Goal: Task Accomplishment & Management: Complete application form

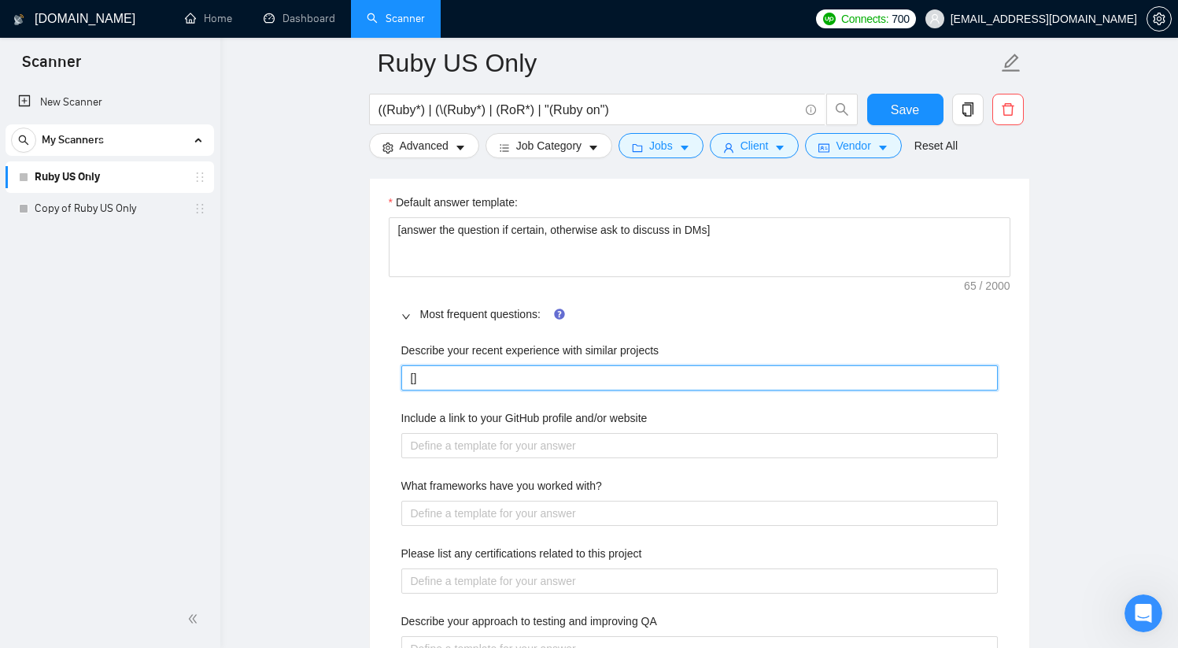
paste projects "IFF job description contains "to apply"/similar section with specific questions…"
type projects "[IFF job description contains "to apply"/similar section with specific question…"
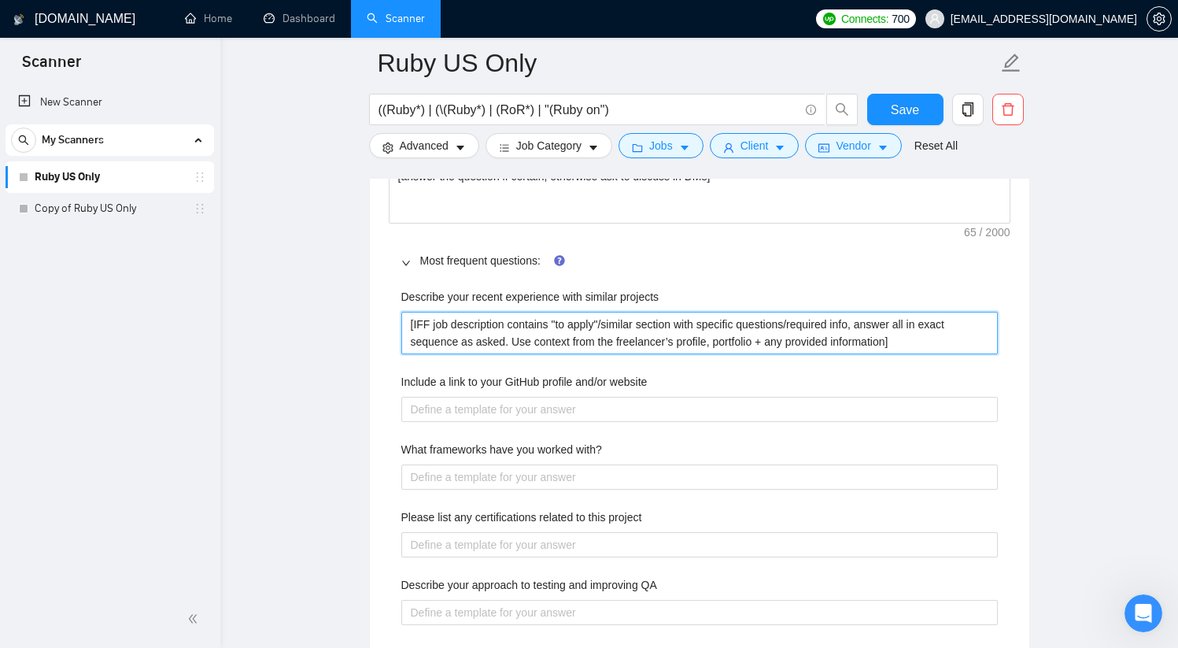
scroll to position [2262, 0]
type projects "[IFF job description contains "to apply"/similar section with specific question…"
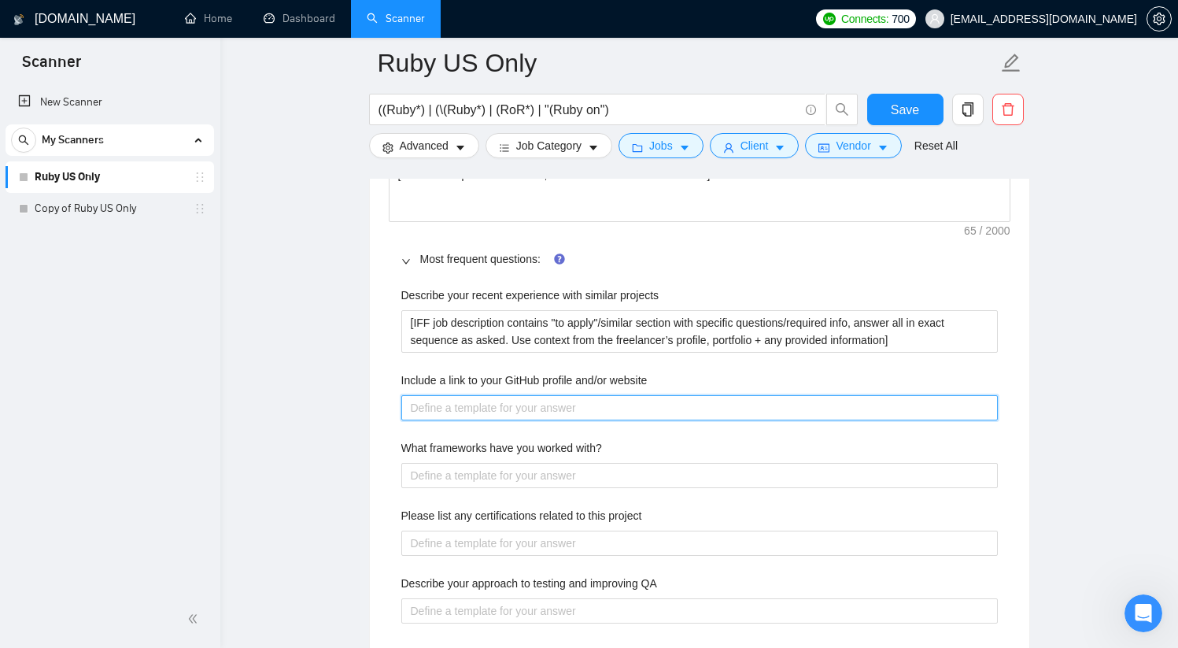
click at [535, 407] on website "Include a link to your GitHub profile and/or website" at bounding box center [699, 407] width 597 height 25
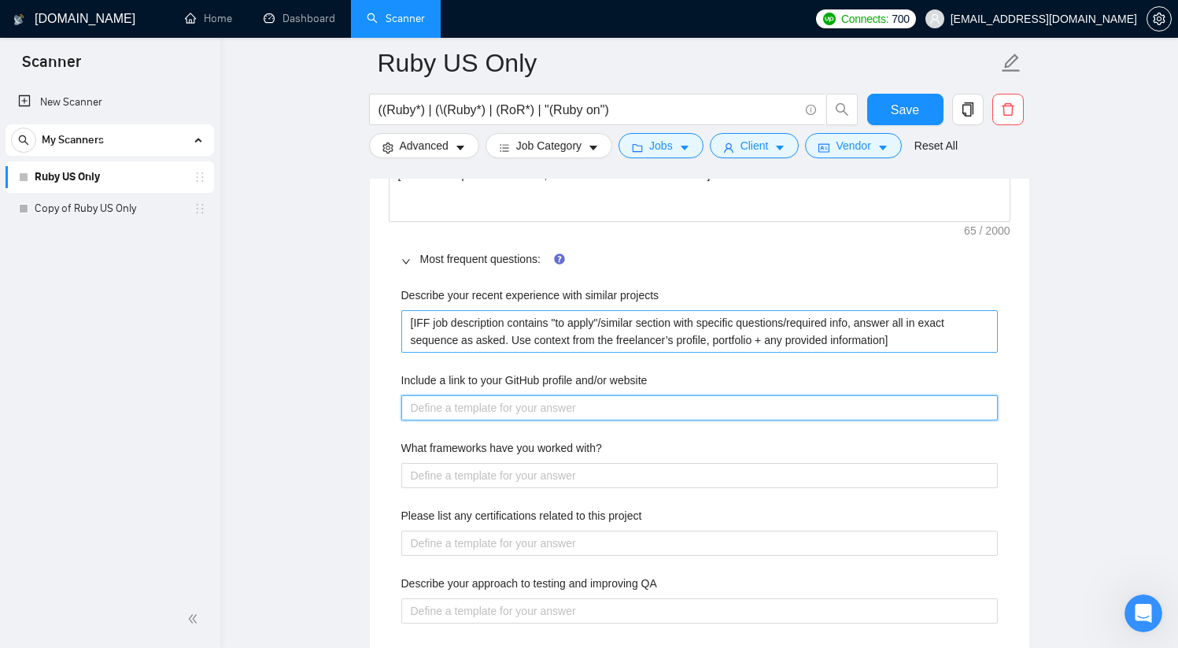
type website "H"
type website "He"
type website "Her"
type website "Here"
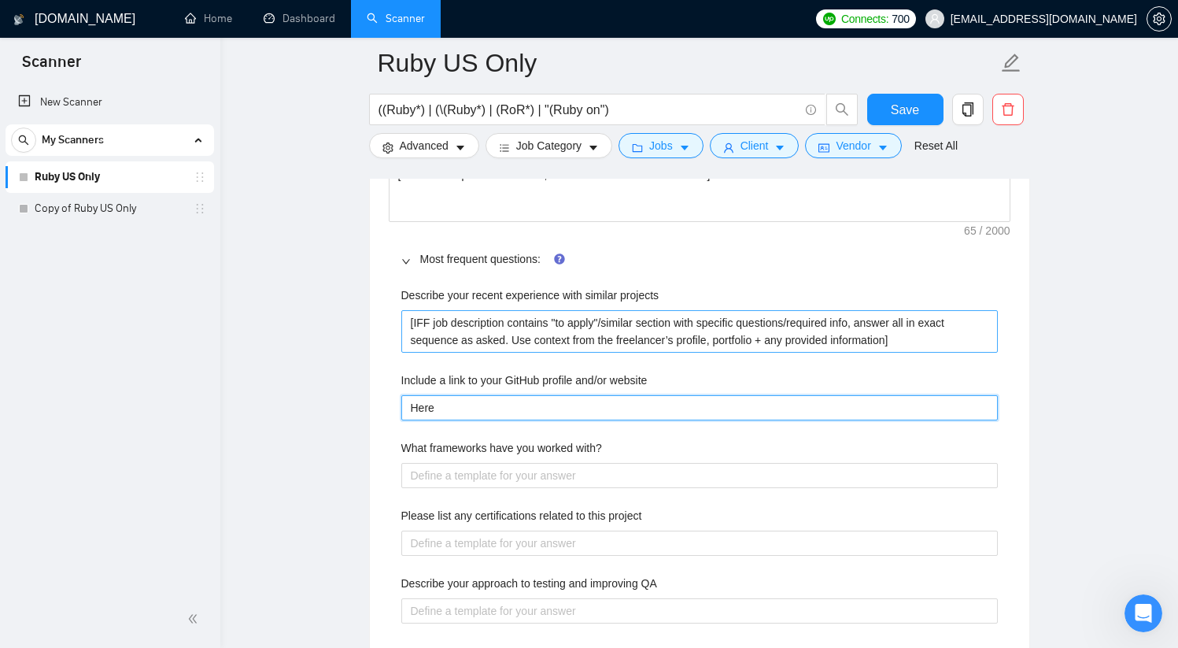
type website "Here i"
type website "Here is"
type website "Here is m"
type website "Here is my"
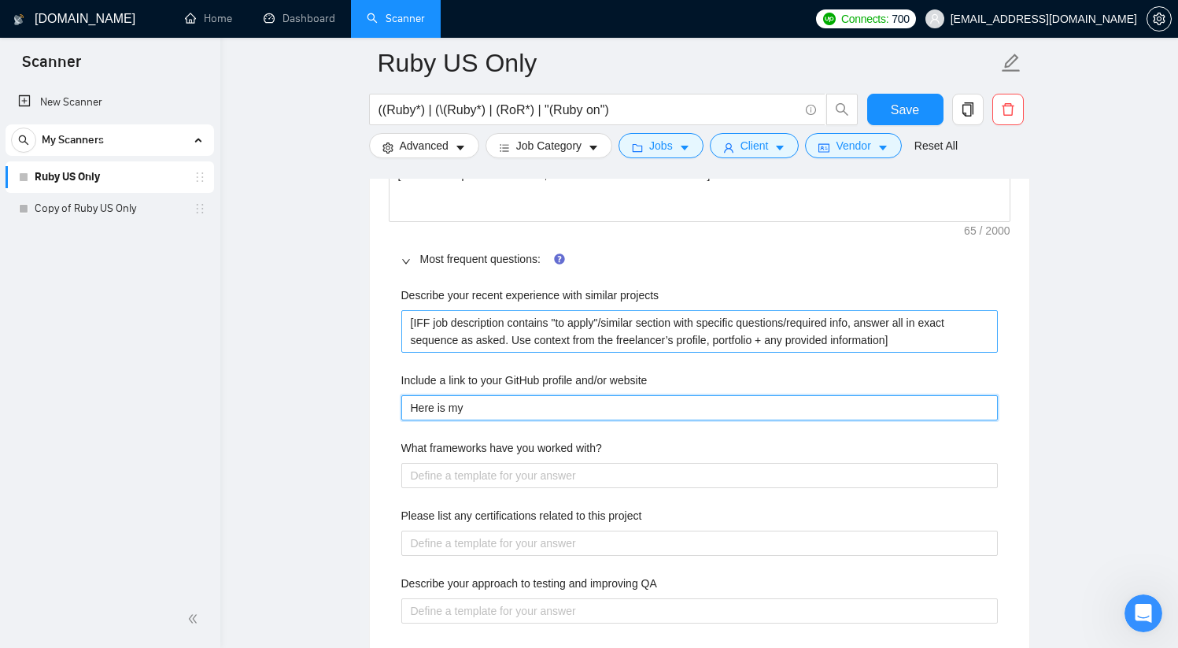
type website "Here is my"
type website "Here is my G"
type website "Here is my Gi"
type website "Here is my Git"
type website "Here is my Gith"
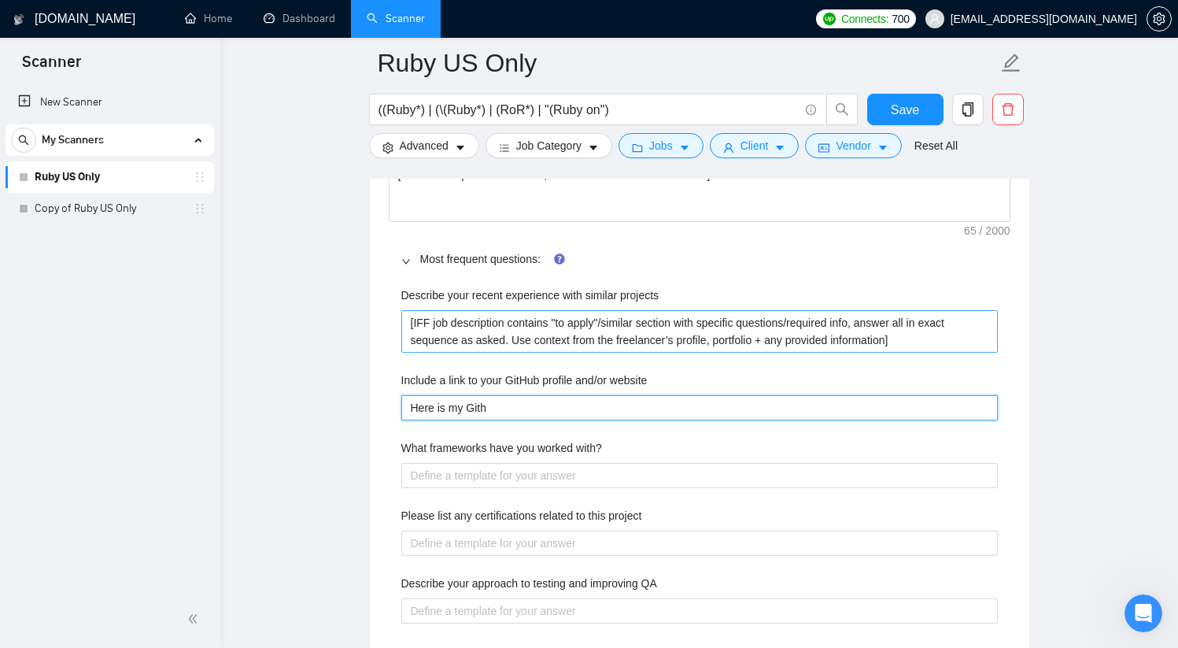
type website "Here is my Git"
type website "Here is my GitH"
type website "Here is my GitHu"
type website "Here is my GitHub"
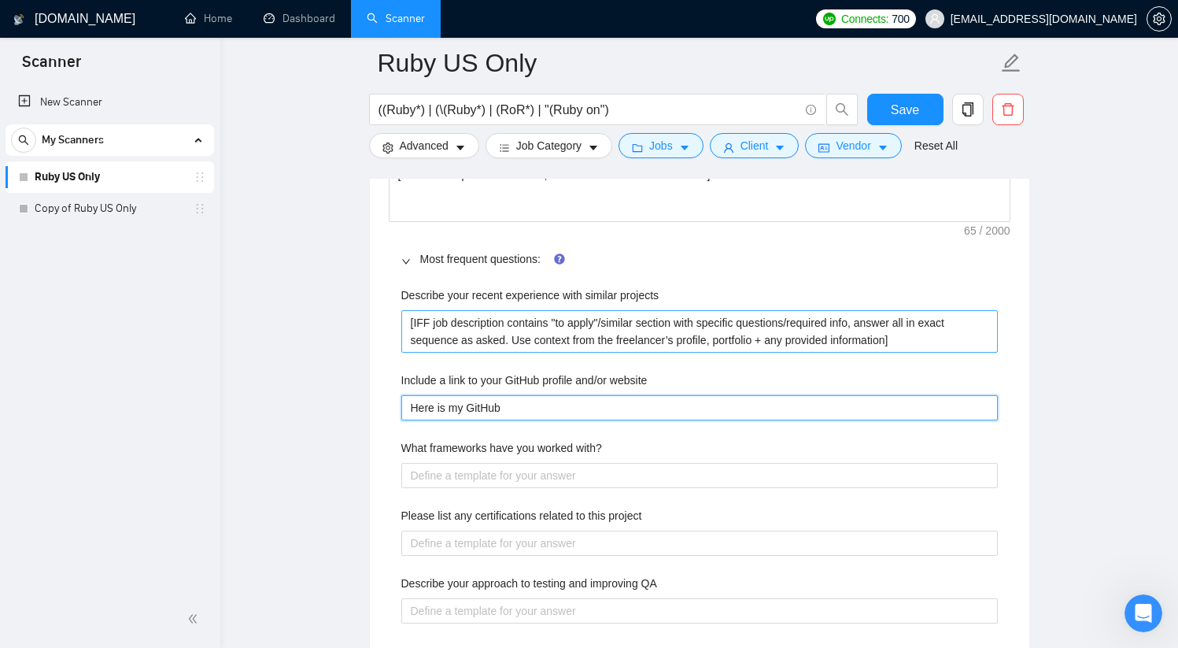
paste website "[URL][DOMAIN_NAME]"
type website "Here is my GitHub [URL][DOMAIN_NAME]"
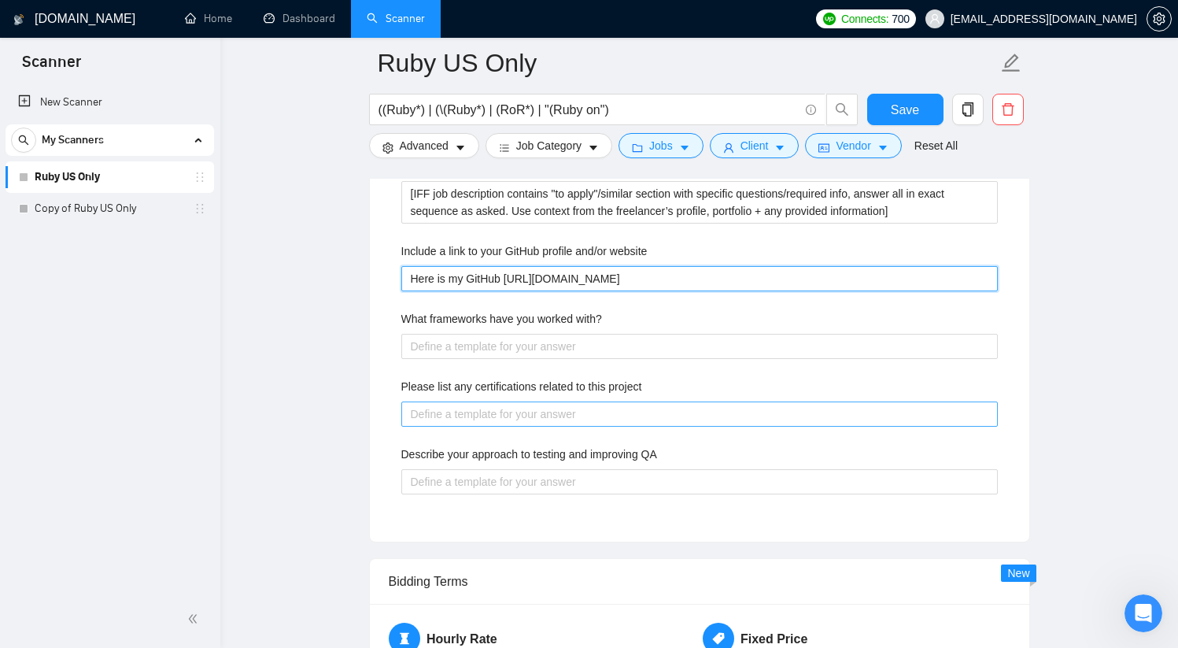
scroll to position [2394, 0]
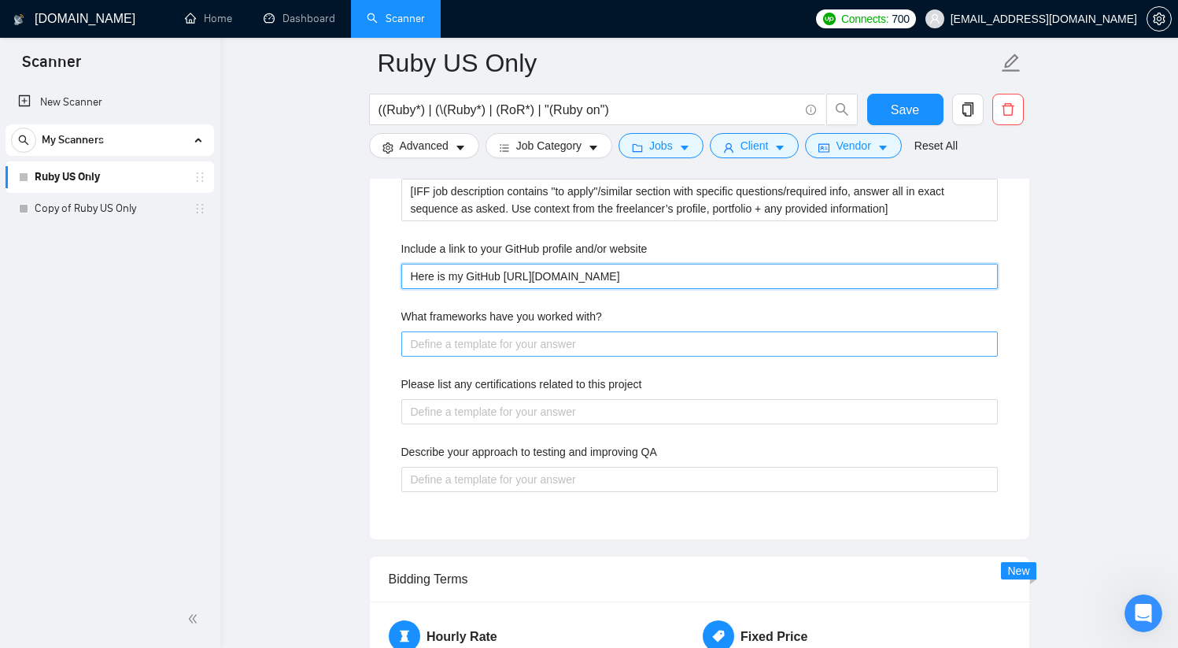
type website "Here is my GitHub [URL][DOMAIN_NAME]"
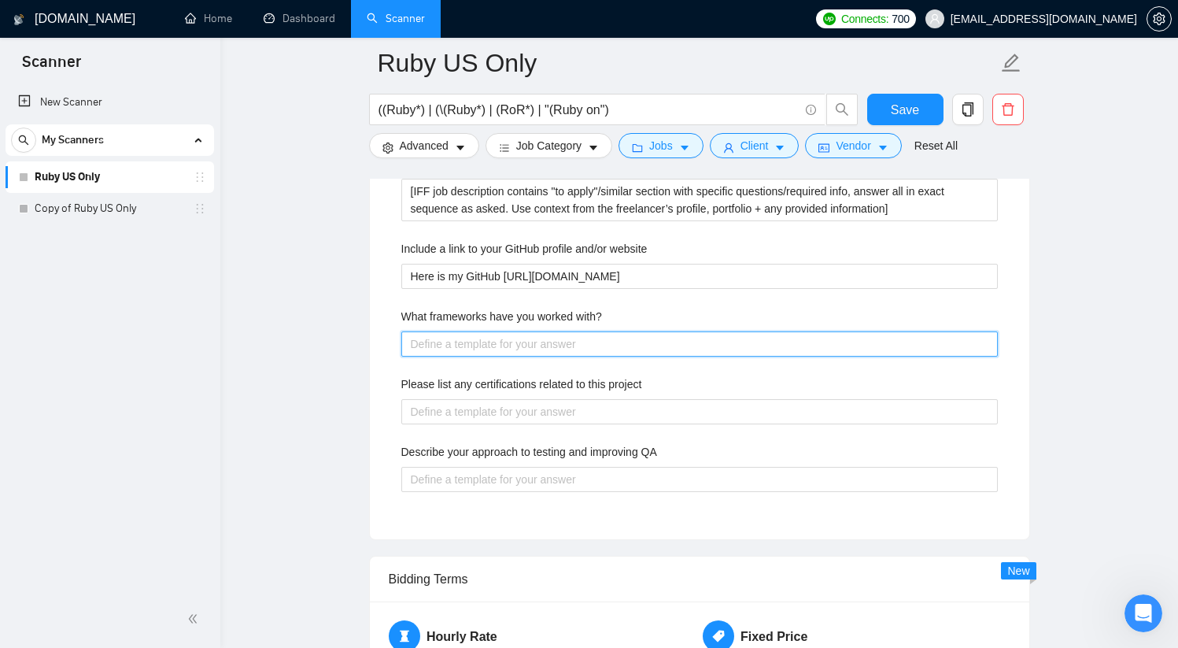
click at [520, 350] on with\? "What frameworks have you worked with?" at bounding box center [699, 343] width 597 height 25
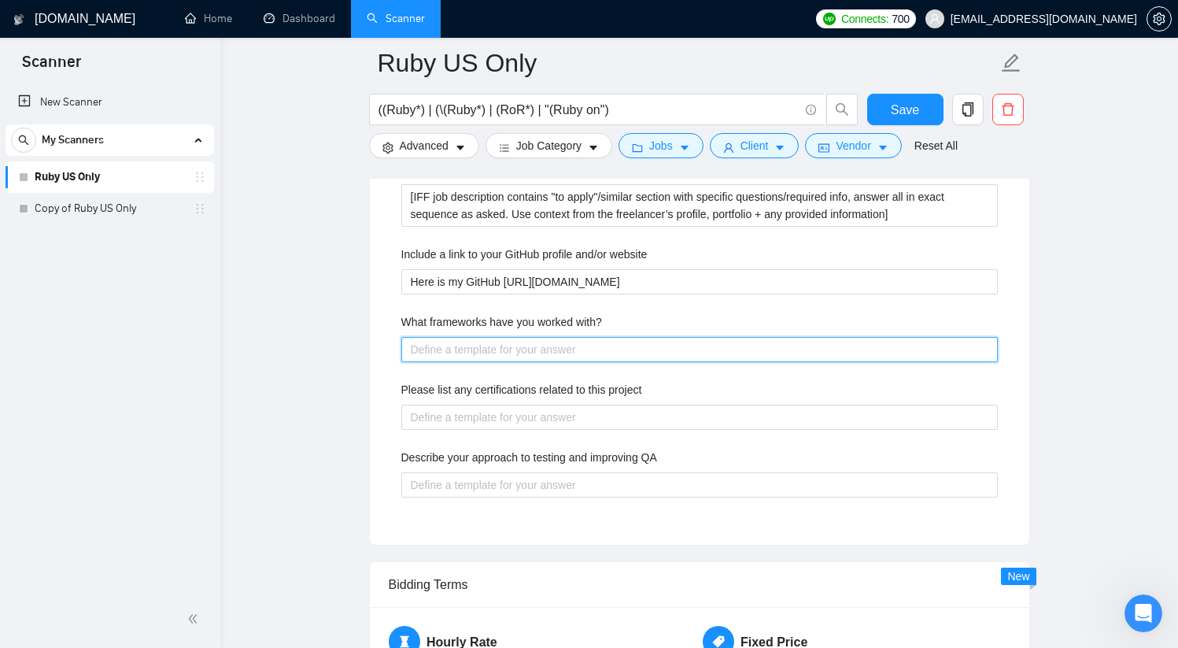
scroll to position [2388, 0]
type with\? "["
type with\? "[]"
type with\? "[I]"
type with\? "[IF]"
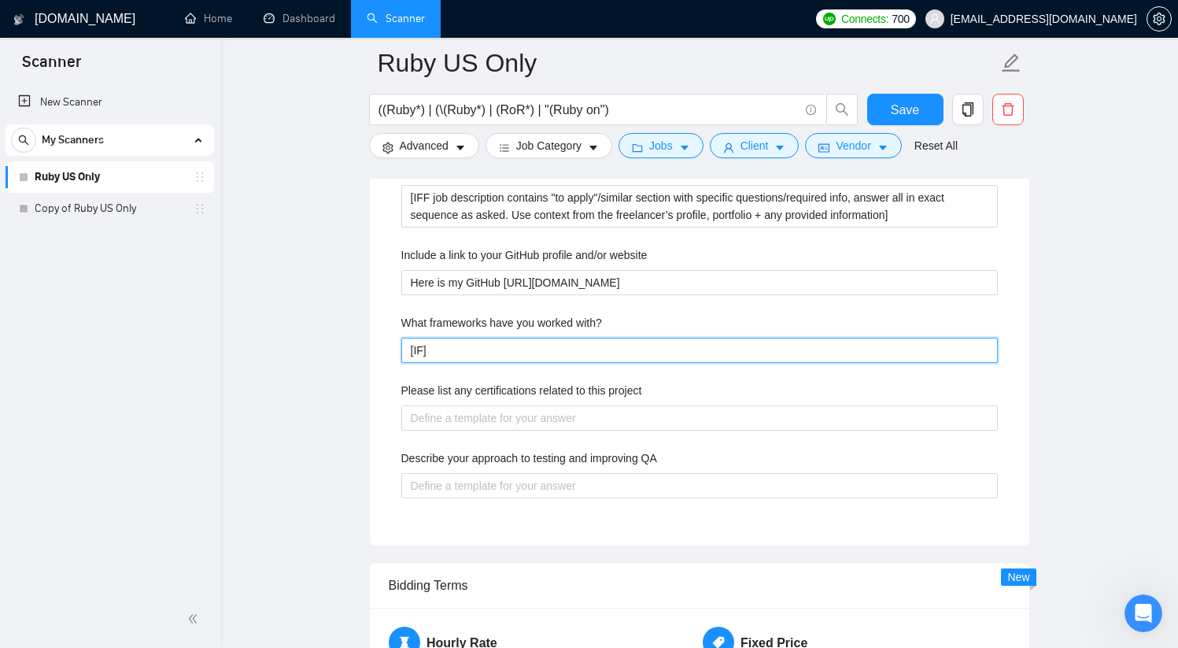
type with\? "[IFF]"
type with\? "[IFF ]"
type with\? "[IFF a]"
type with\? "[IFF as]"
type with\? "[IFF ask]"
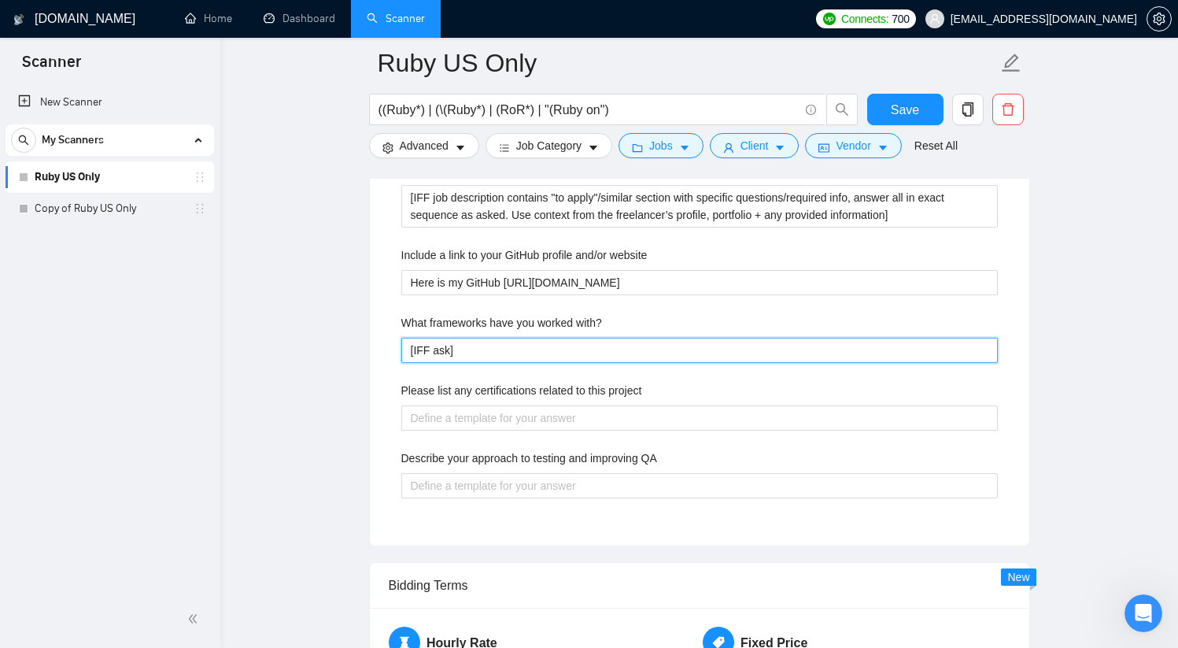
type with\? "[IFF aske]"
type with\? "[IFF asked]"
type with\? "[IFF asked ]"
type with\? "[IFF asked p]"
type with\? "[IFF asked pu]"
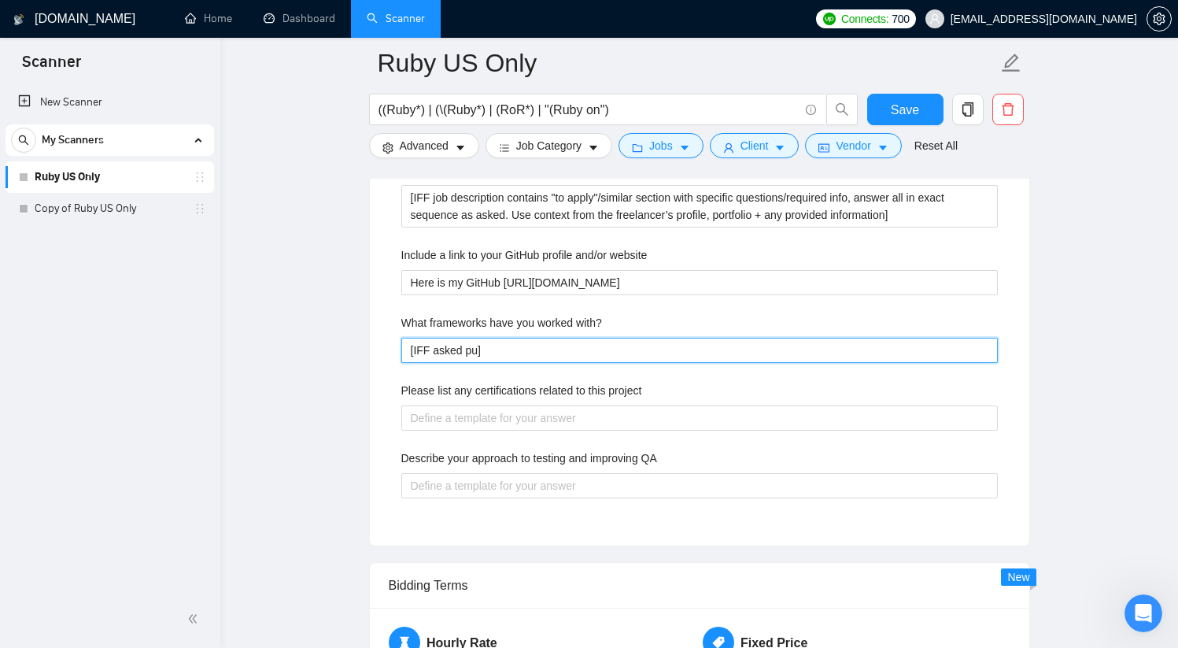
type with\? "[IFF asked pul]"
type with\? "[IFF asked pull]"
type with\? "[IFF asked pull ]"
type with\? "[IFF asked pull f]"
type with\? "[IFF asked pull fr]"
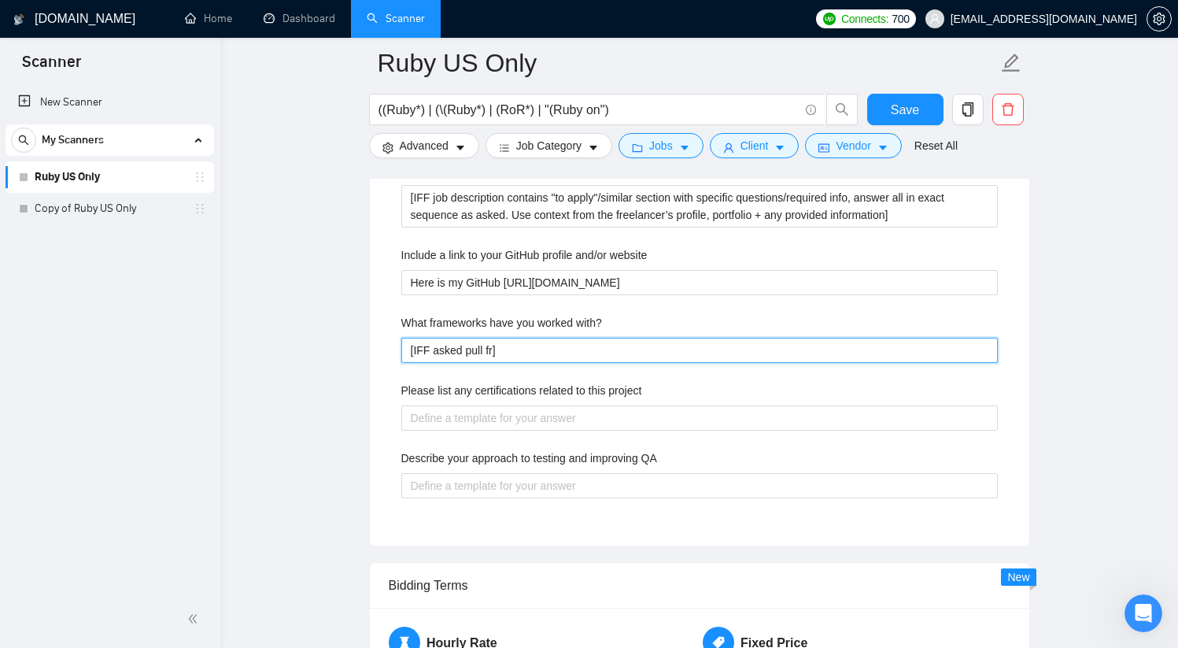
type with\? "[IFF asked pull fra]"
type with\? "[IFF asked pull fram]"
type with\? "[IFF asked pull frame]"
type with\? "[IFF asked pull framew]"
type with\? "[IFF asked pull [PERSON_NAME]]"
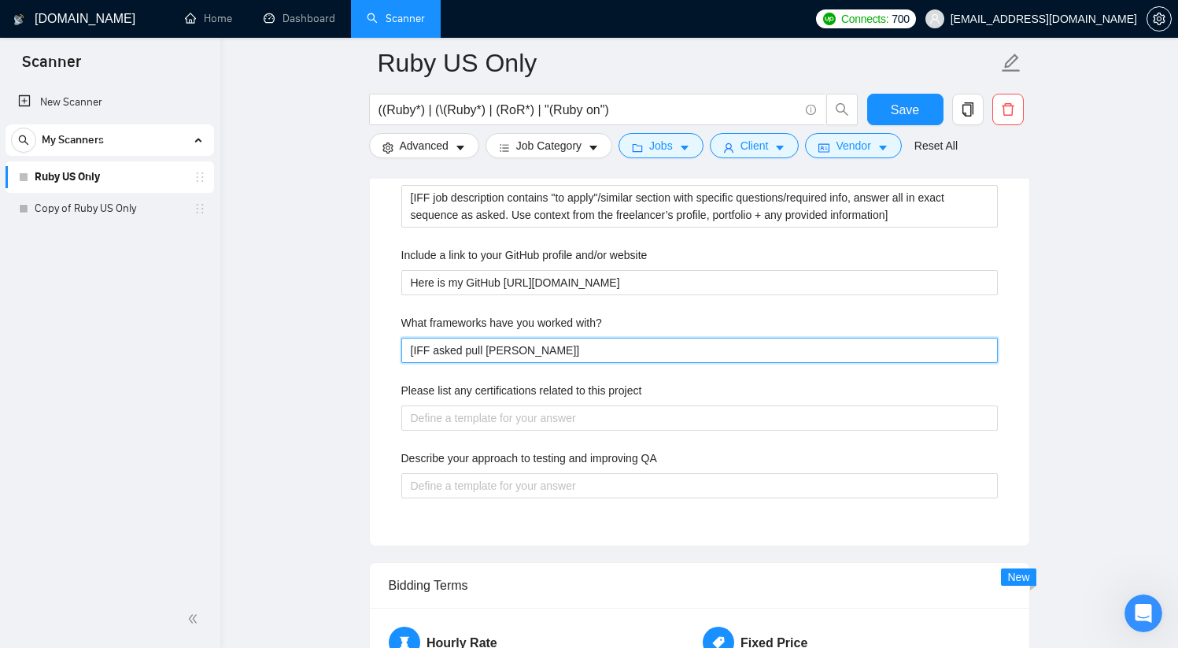
type with\? "[IFF asked pull [PERSON_NAME]]"
type with\? "[IFF asked pull framework]"
type with\? "[IFF asked pull frameworks]"
type with\? "[IFF asked pull frameworks ]"
type with\? "[IFF asked pull frameworks p]"
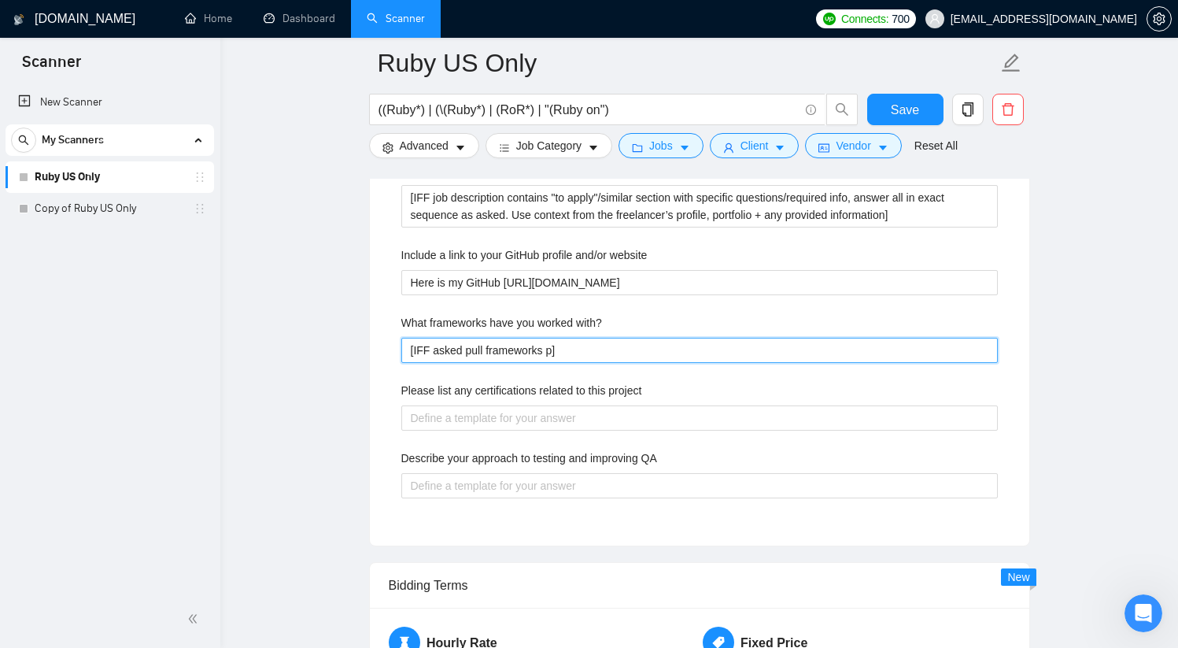
type with\? "[IFF asked pull frameworks ]"
type with\? "[IFF asked pull frameworks a]"
type with\? "[IFF asked pull frameworks an]"
type with\? "[IFF asked pull frameworks and]"
type with\? "[IFF asked pull frameworks and ]"
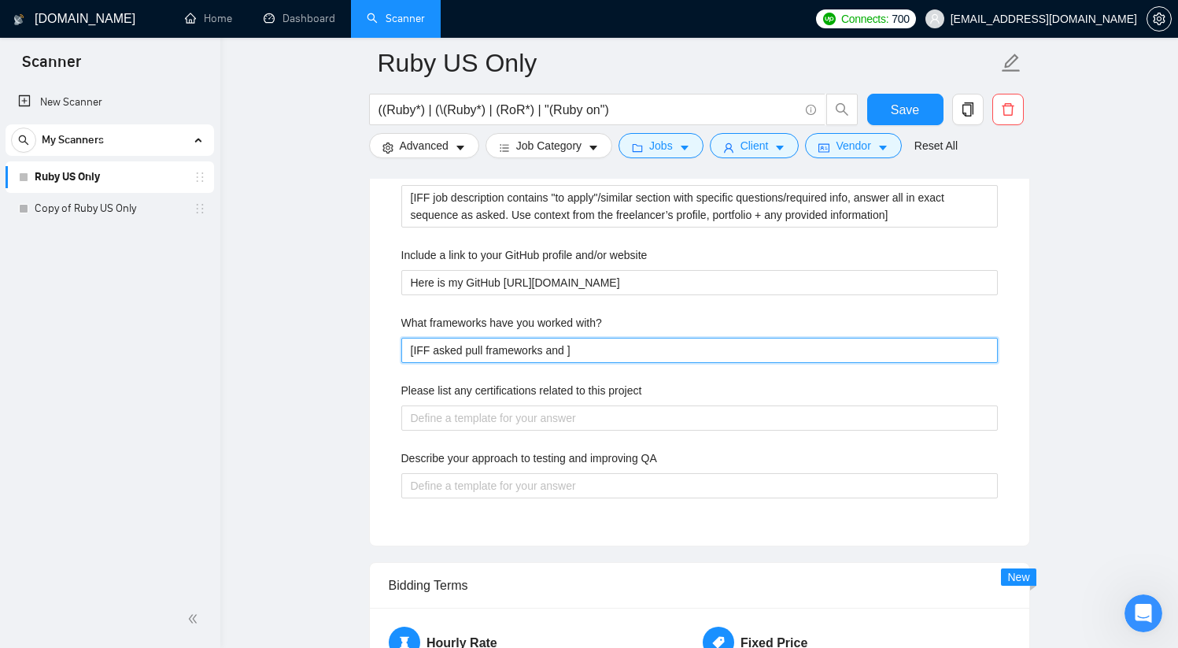
type with\? "[IFF asked pull frameworks and p]"
type with\? "[IFF asked pull frameworks and pr]"
type with\? "[IFF asked pull frameworks and pro]"
type with\? "[IFF asked pull frameworks and prog]"
type with\? "[IFF asked pull frameworks and progr]"
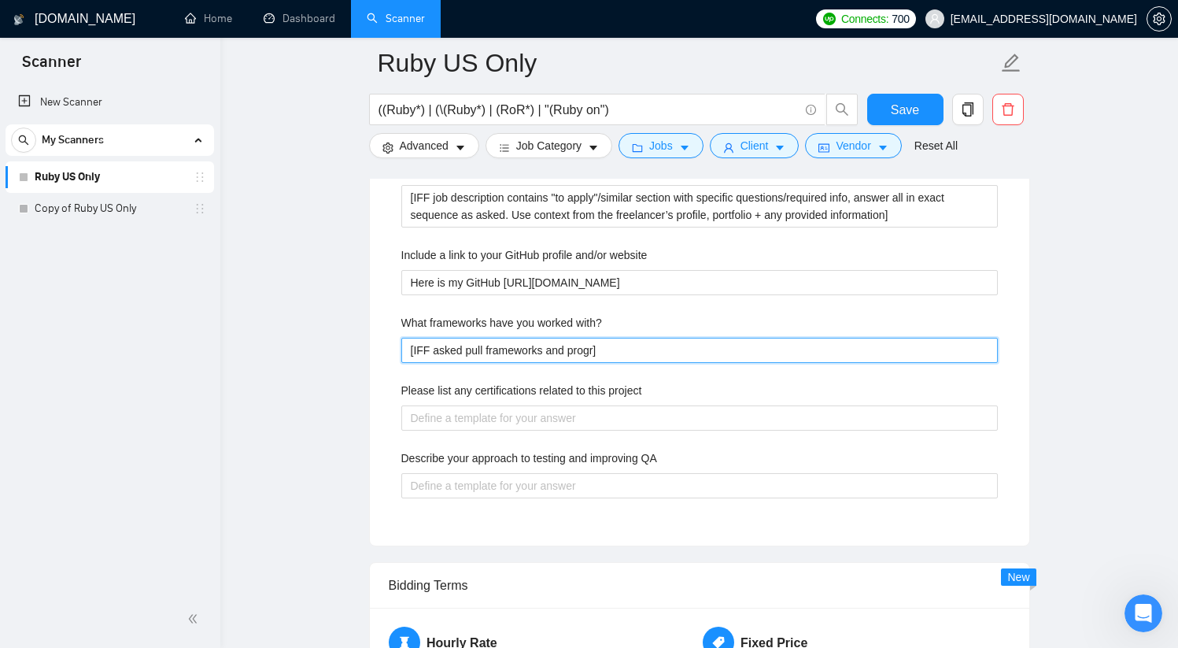
type with\? "[IFF asked pull frameworks and progra]"
type with\? "[IFF asked pull frameworks and program]"
type with\? "[IFF asked pull frameworks and programi]"
type with\? "[IFF asked pull frameworks and programin]"
type with\? "[IFF asked pull frameworks and programing]"
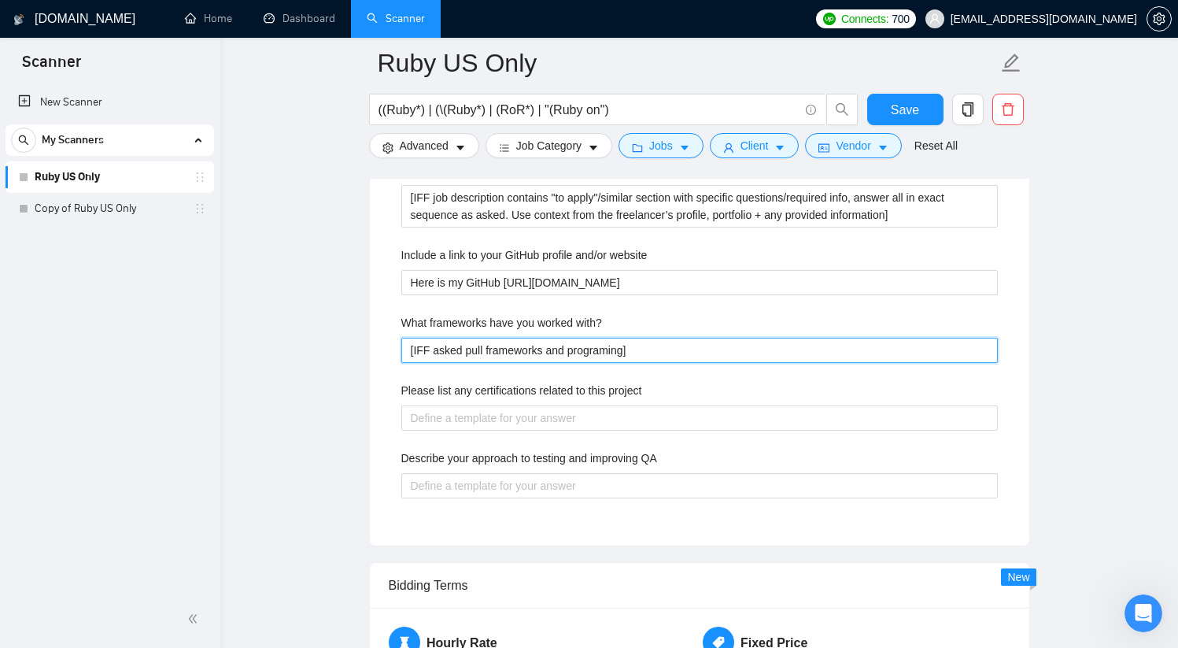
type with\? "[IFF asked pull frameworks and programing ]"
type with\? "[IFF asked pull frameworks and programing]"
type with\? "[IFF asked pull frameworks and programin]"
type with\? "[IFF asked pull frameworks and programi]"
type with\? "[IFF asked pull frameworks and program]"
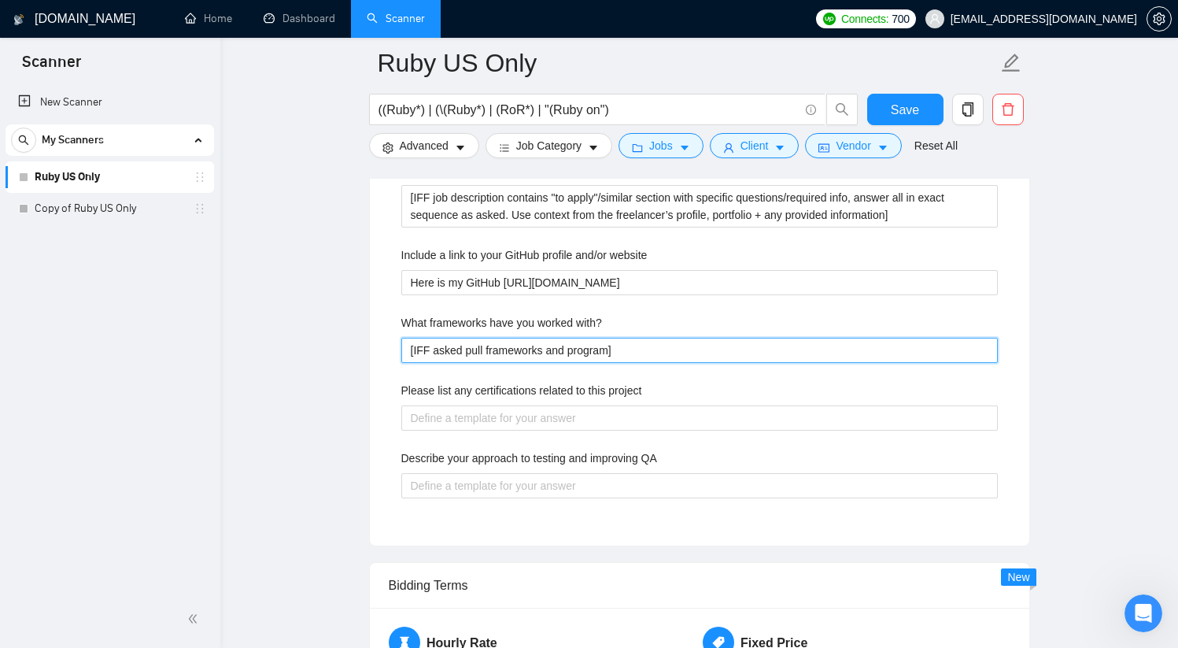
type with\? "[IFF asked pull frameworks and programm]"
type with\? "[IFF asked pull frameworks and programmi]"
type with\? "[IFF asked pull frameworks and programmin]"
type with\? "[IFF asked pull frameworks and programming]"
type with\? "[IFF asked pull frameworks and programming ]"
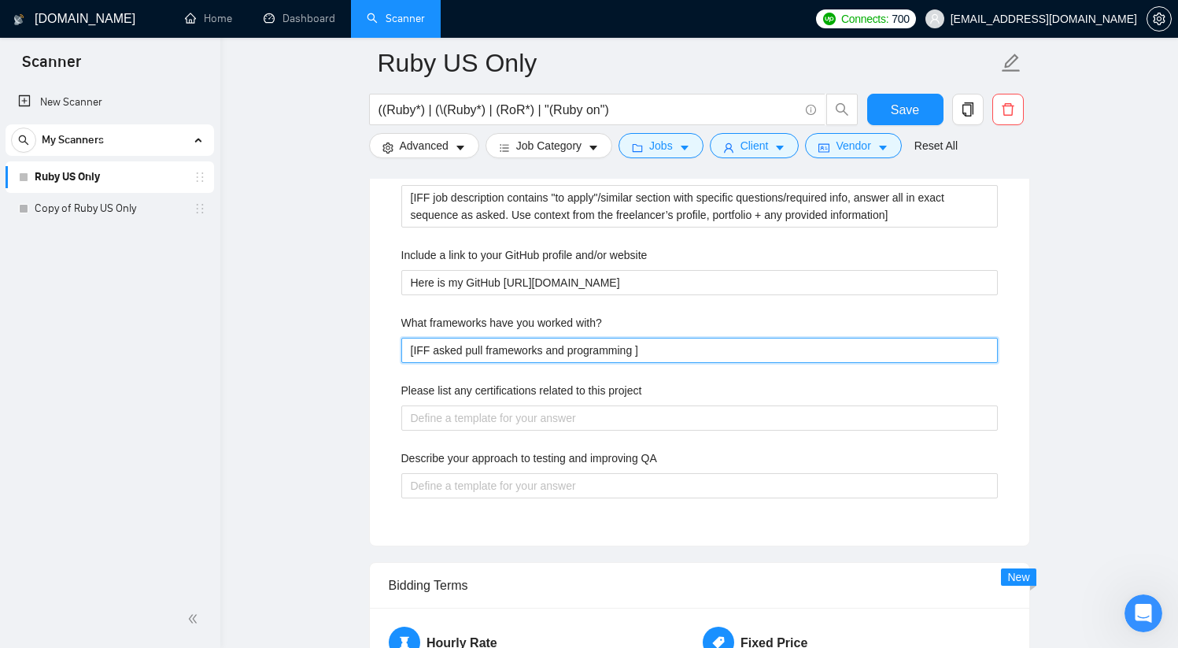
type with\? "[IFF asked pull frameworks and programming l]"
type with\? "[IFF asked pull frameworks and programming la]"
type with\? "[IFF asked pull frameworks and programming [PERSON_NAME]]"
type with\? "[IFF asked pull frameworks and programming lang]"
type with\? "[IFF asked pull frameworks and programming [PERSON_NAME]]"
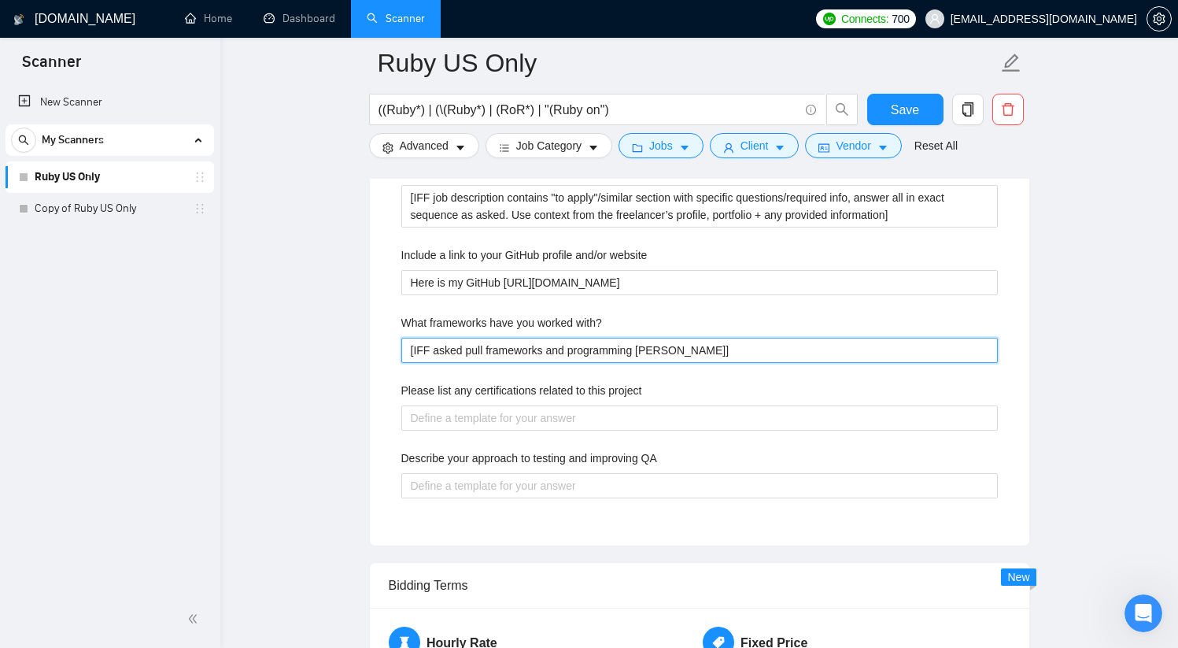
type with\? "[IFF asked pull frameworks and programming langue]"
type with\? "[IFF asked pull frameworks and programming [PERSON_NAME]]"
type with\? "[IFF asked pull frameworks and programming langueag]"
type with\? "[IFF asked pull frameworks and programming langueage]"
type with\? "[IFF asked pull frameworks and programming langueag]"
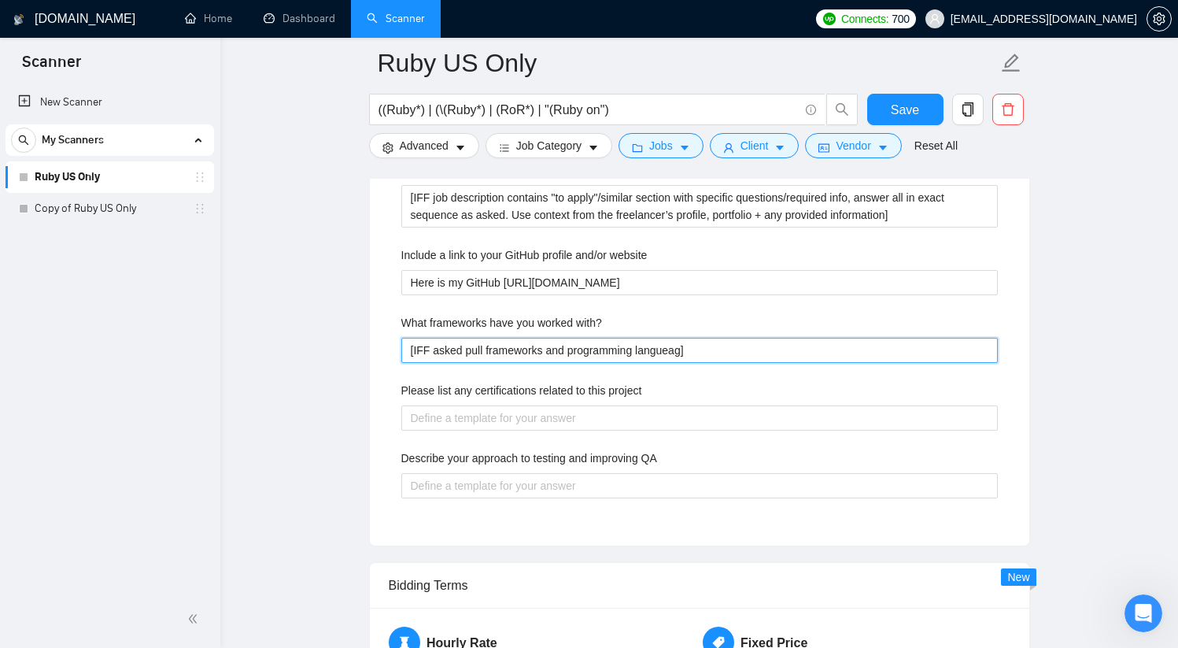
type with\? "[IFF asked pull frameworks and programming [PERSON_NAME]]"
type with\? "[IFF asked pull frameworks and programming langue]"
type with\? "[IFF asked pull frameworks and programming [PERSON_NAME]]"
type with\? "[IFF asked pull frameworks and programming langua]"
type with\? "[IFF asked pull frameworks and programming languag]"
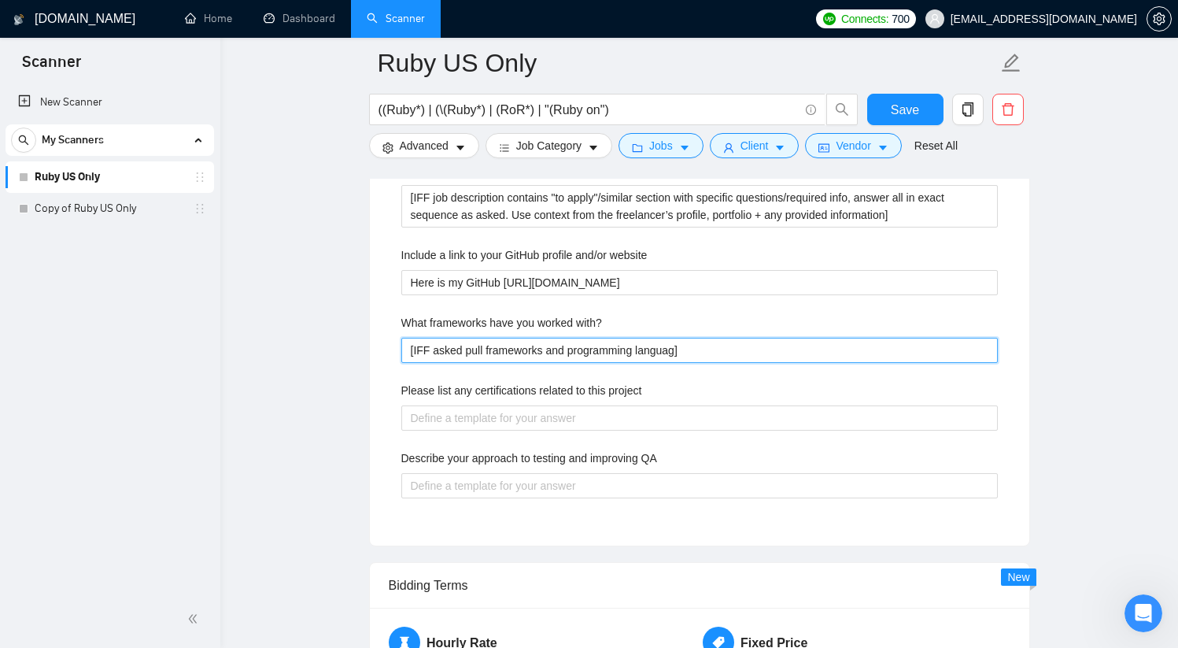
type with\? "[IFF asked pull frameworks and programming language]"
type with\? "[IFF asked pull frameworks and programming languages]"
type with\? "[IFF asked pull frameworks and programming languages ]"
type with\? "[IFF asked pull frameworks and programming languages f]"
type with\? "[IFF asked pull frameworks and programming languages fr]"
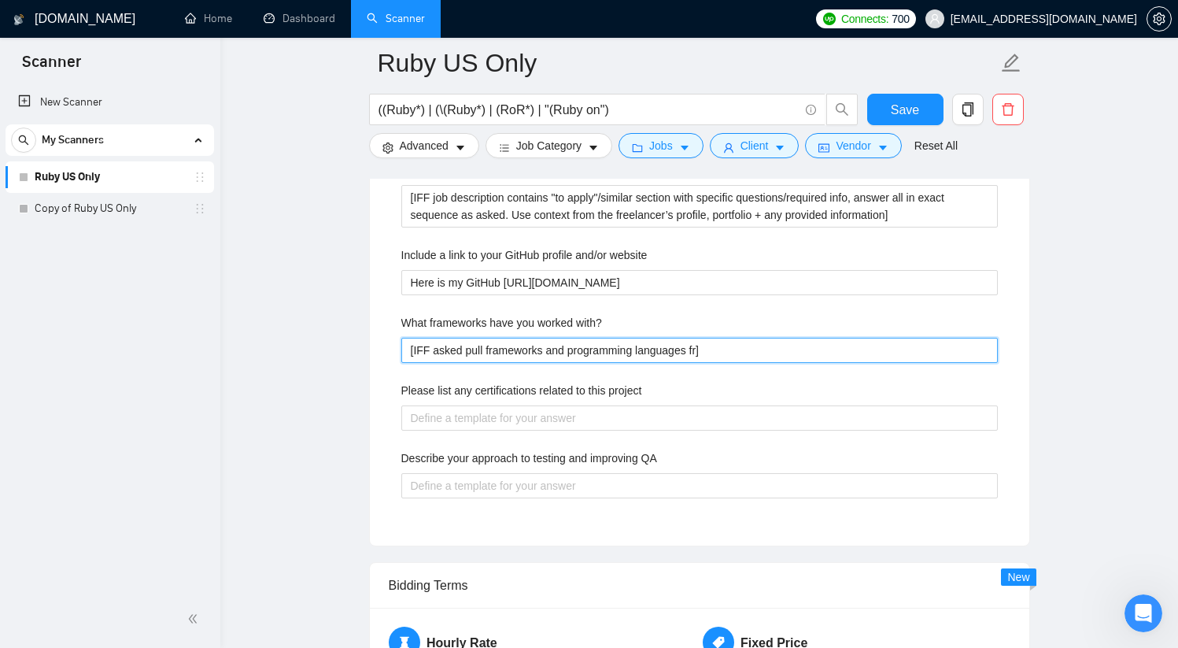
type with\? "[IFF asked pull frameworks and programming languages fro]"
type with\? "[IFF asked pull frameworks and programming languages from]"
type with\? "[IFF asked pull frameworks and programming languages from ]"
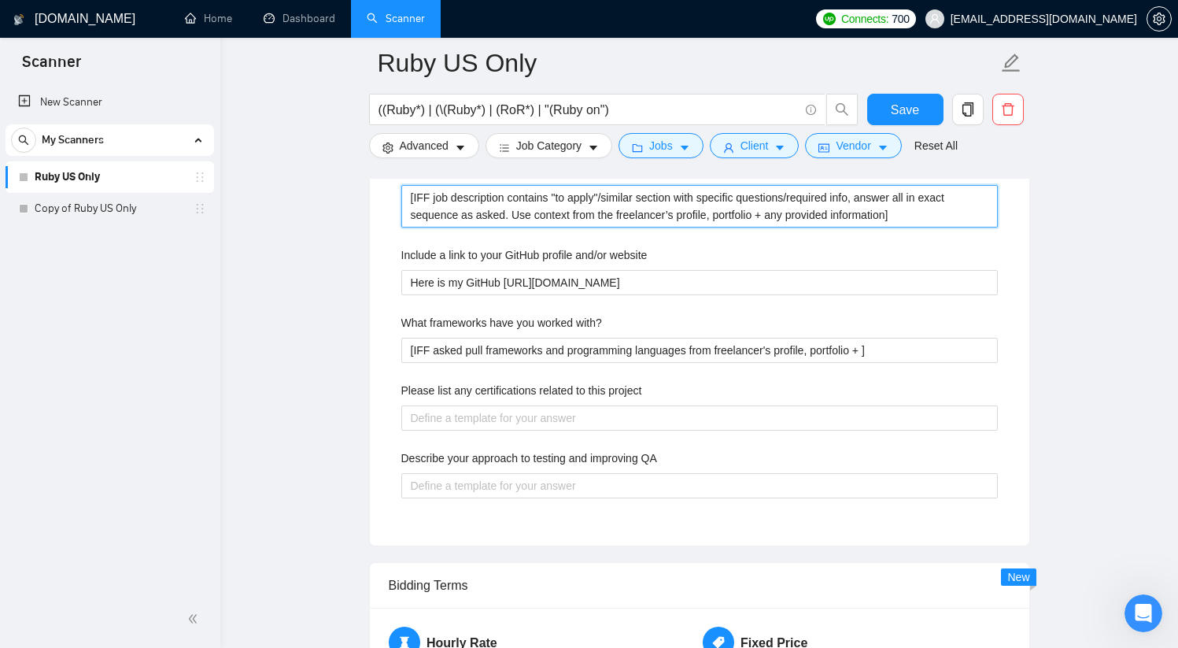
drag, startPoint x: 782, startPoint y: 216, endPoint x: 923, endPoint y: 252, distance: 145.5
click at [907, 215] on projects "[IFF job description contains "to apply"/similar section with specific question…" at bounding box center [699, 206] width 597 height 43
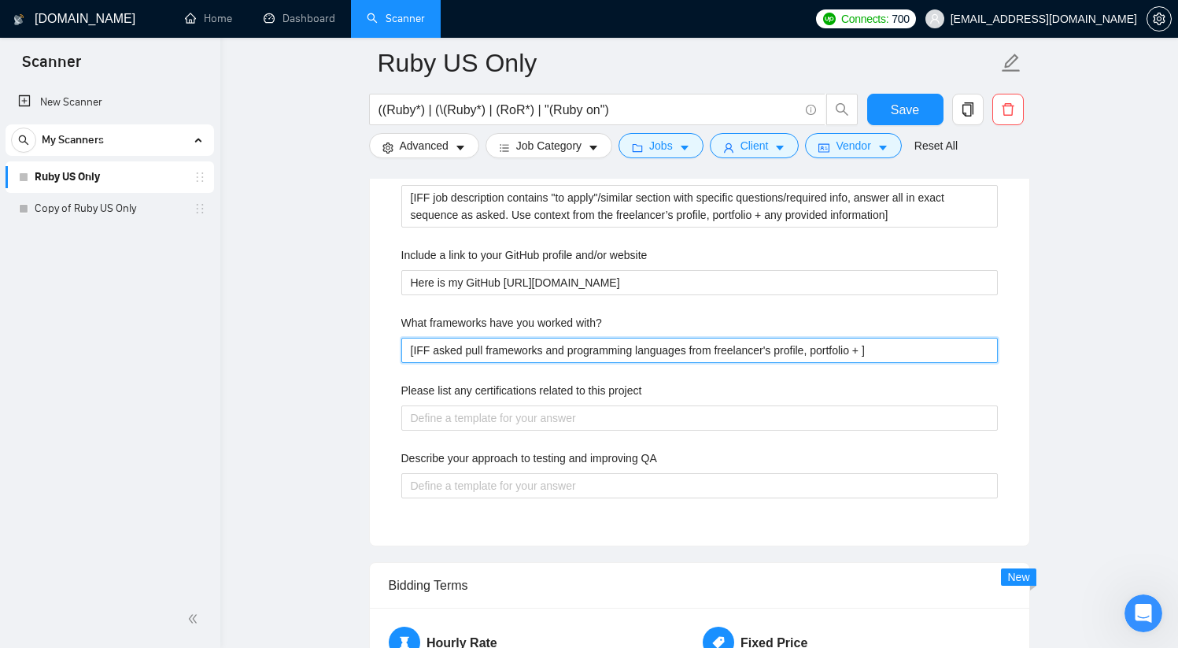
drag, startPoint x: 882, startPoint y: 354, endPoint x: 924, endPoint y: 371, distance: 45.6
click at [882, 354] on with\? "[IFF asked pull frameworks and programming languages from freelancer's profile,…" at bounding box center [699, 350] width 597 height 25
paste with\? "any provided information"
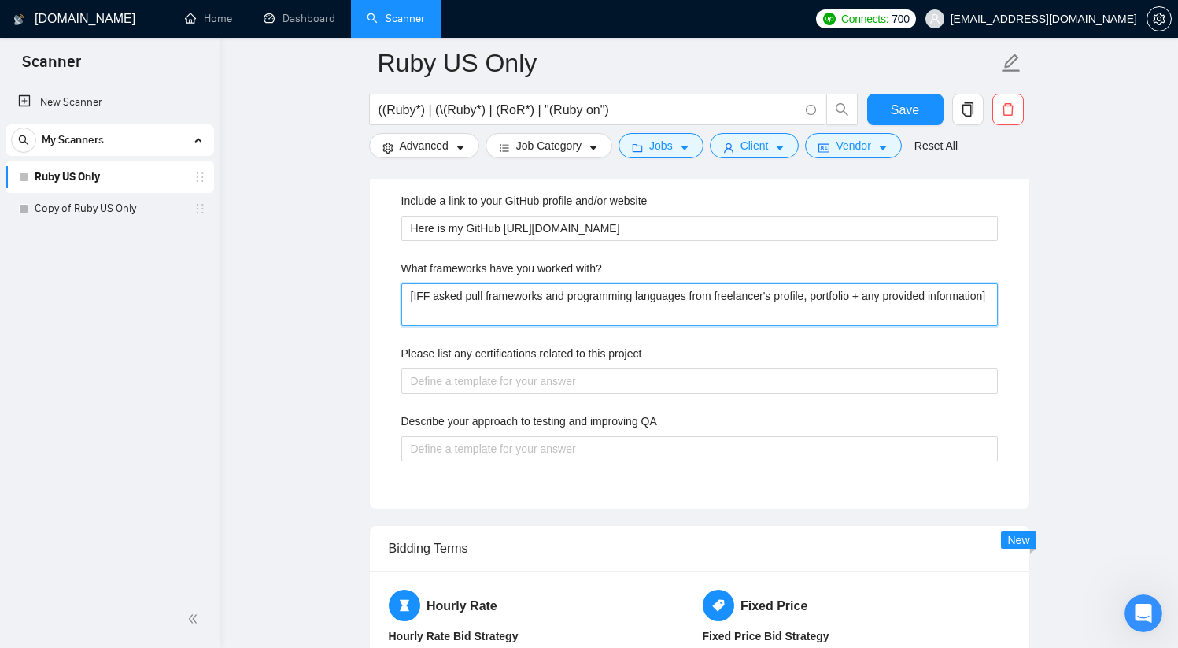
scroll to position [2451, 0]
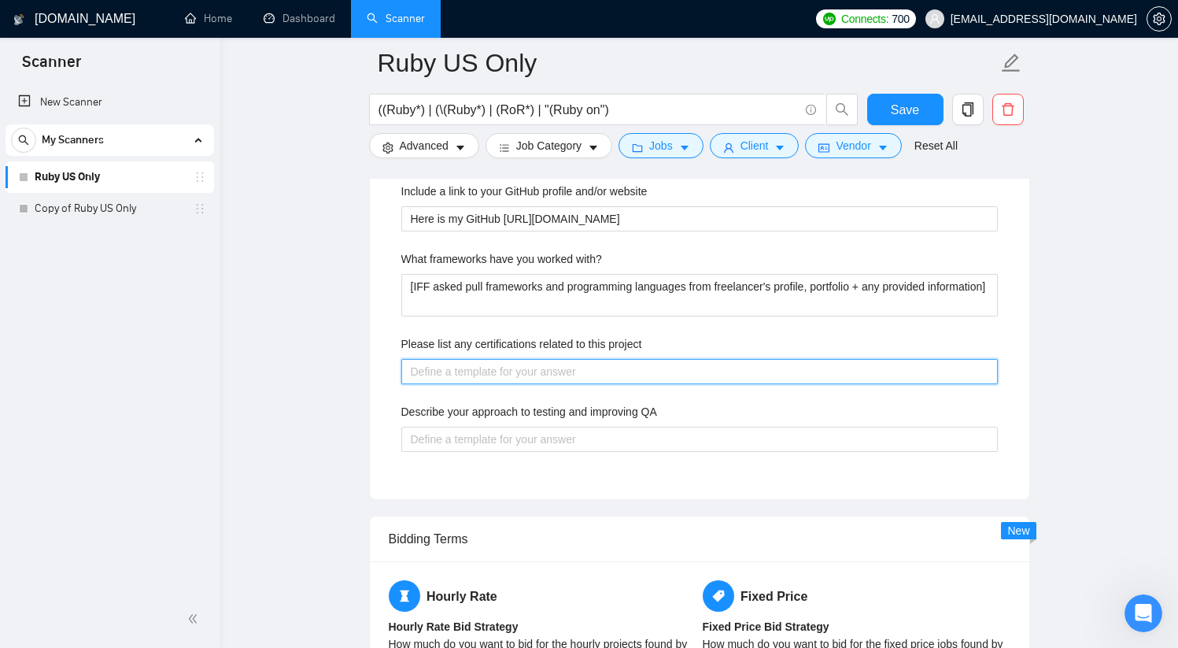
click at [589, 372] on project "Please list any certifications related to this project" at bounding box center [699, 371] width 597 height 25
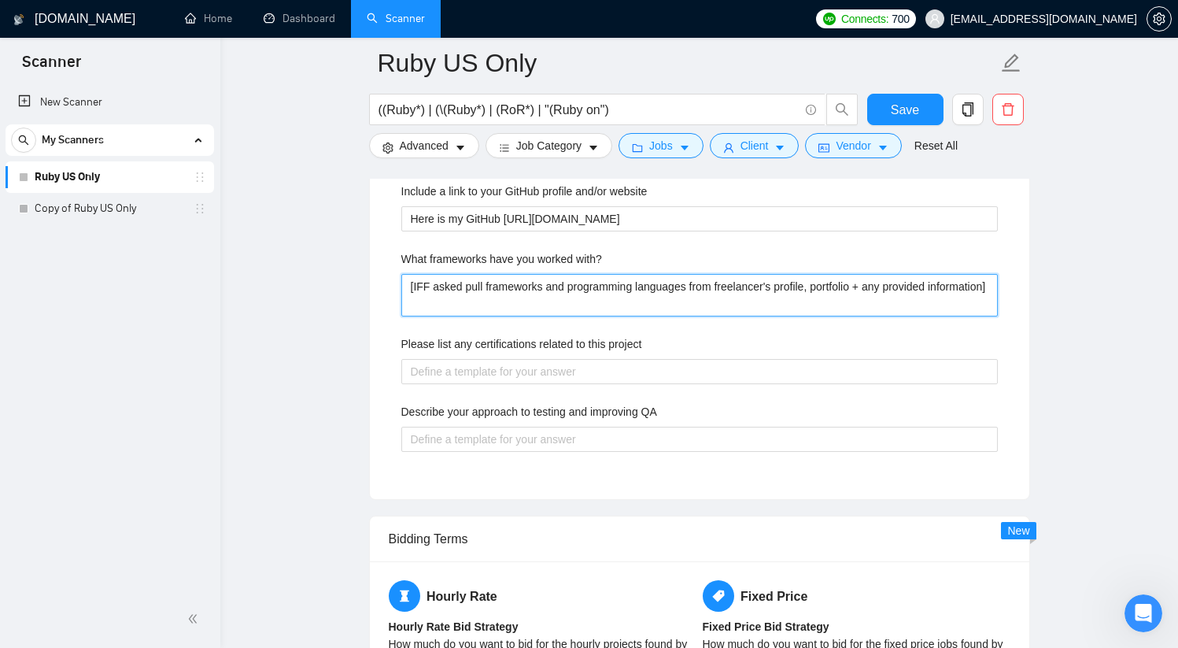
drag, startPoint x: 479, startPoint y: 303, endPoint x: 397, endPoint y: 280, distance: 85.0
click at [397, 280] on div "Describe your recent experience with similar projects [IFF job description cont…" at bounding box center [700, 284] width 622 height 392
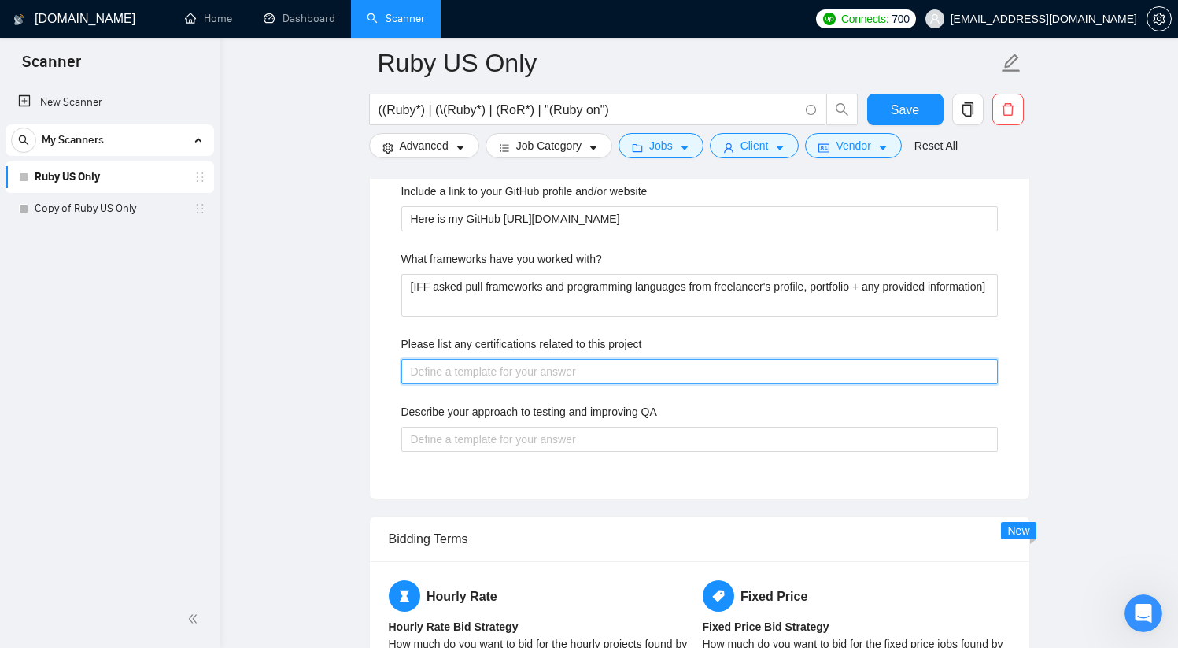
click at [476, 368] on project "Please list any certifications related to this project" at bounding box center [699, 371] width 597 height 25
paste project "[IFF asked pull frameworks and programming languages from freelancer's profile,…"
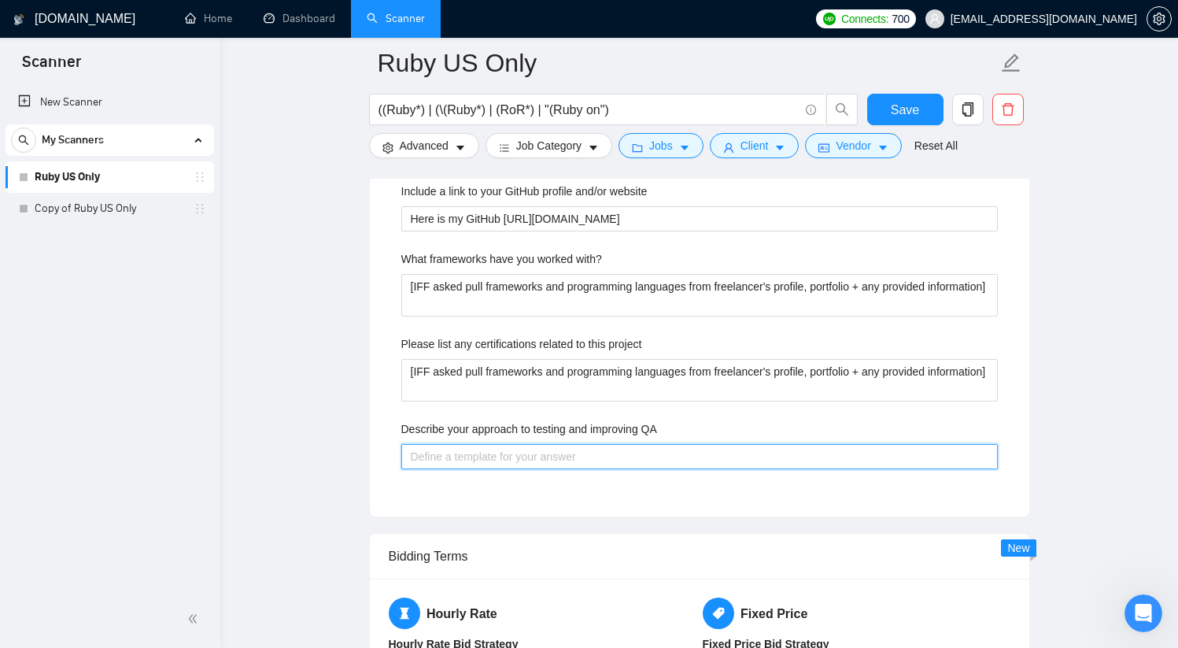
click at [497, 458] on QA "Describe your approach to testing and improving QA" at bounding box center [699, 456] width 597 height 25
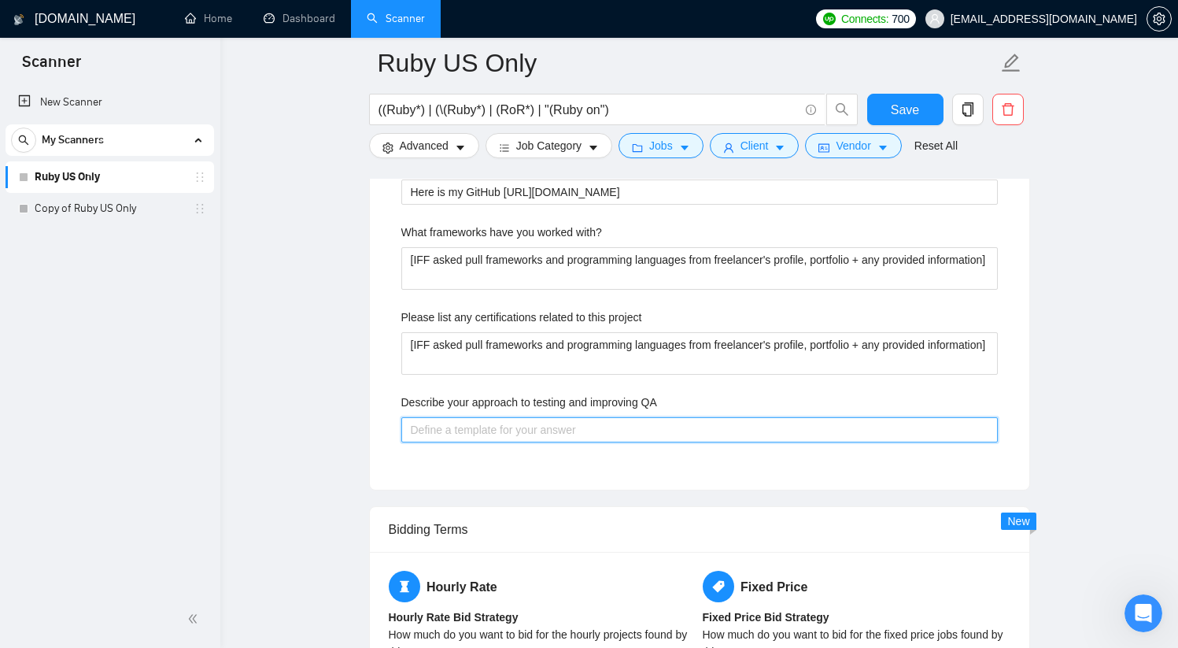
scroll to position [2482, 0]
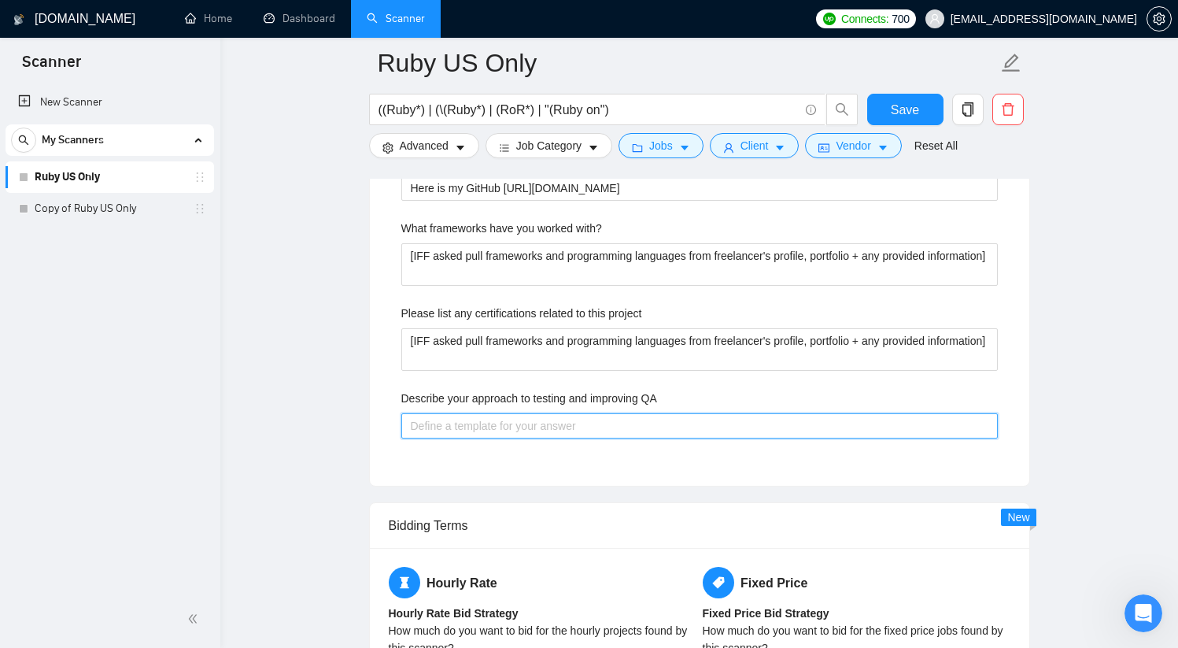
paste QA "Use layered testing (unit, request, system), automate with RSpec/FactoryBot, en…"
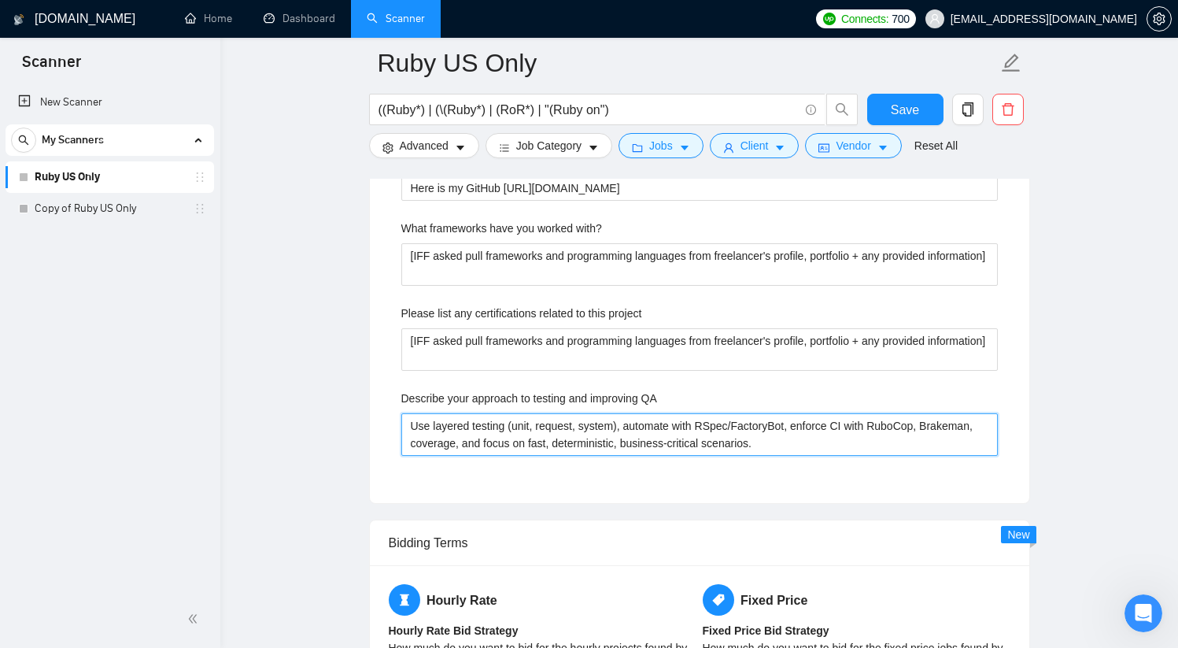
click at [745, 427] on QA "Use layered testing (unit, request, system), automate with RSpec/FactoryBot, en…" at bounding box center [699, 434] width 597 height 43
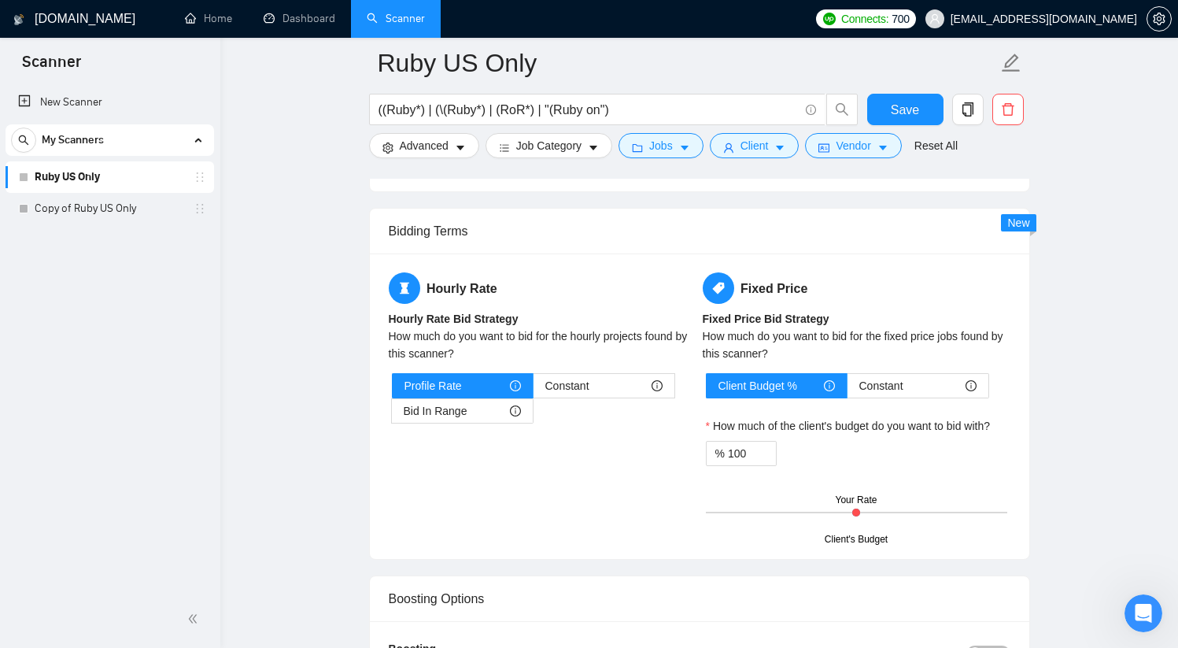
scroll to position [2948, 0]
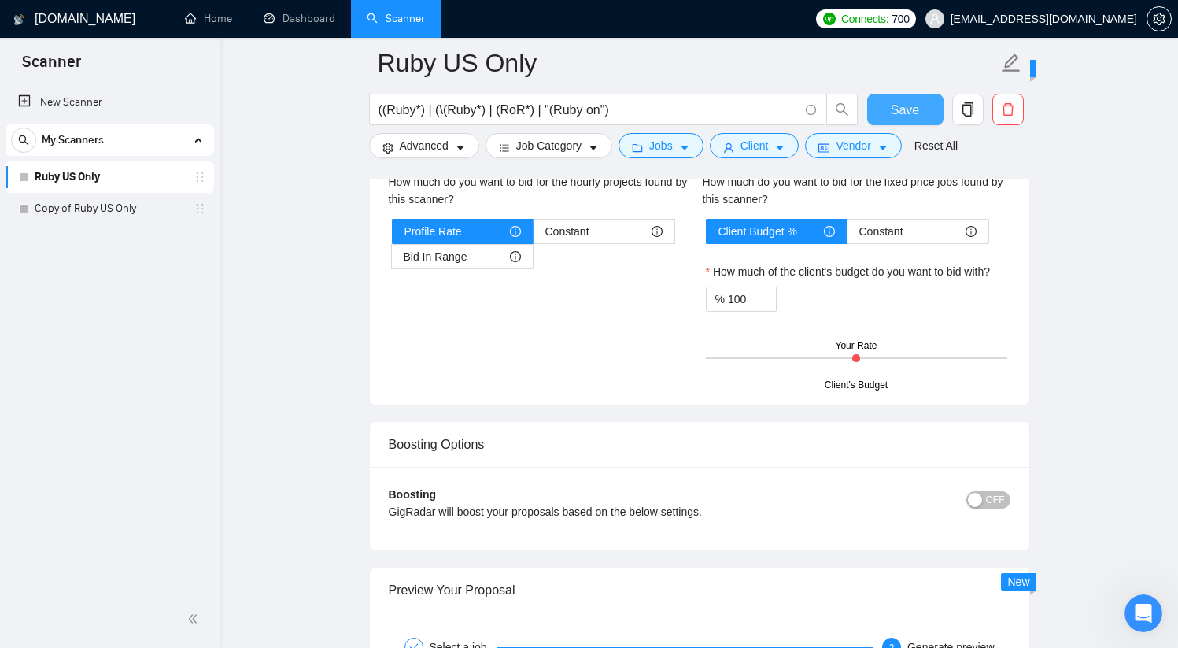
click at [900, 109] on span "Save" at bounding box center [905, 110] width 28 height 20
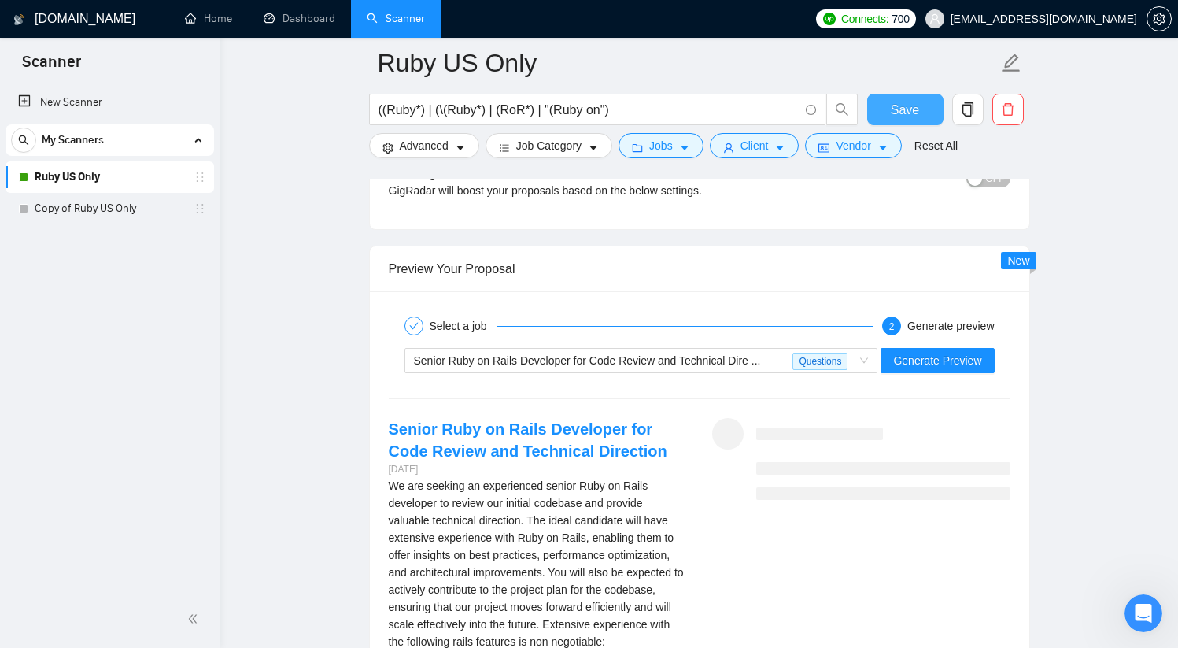
scroll to position [2682, 0]
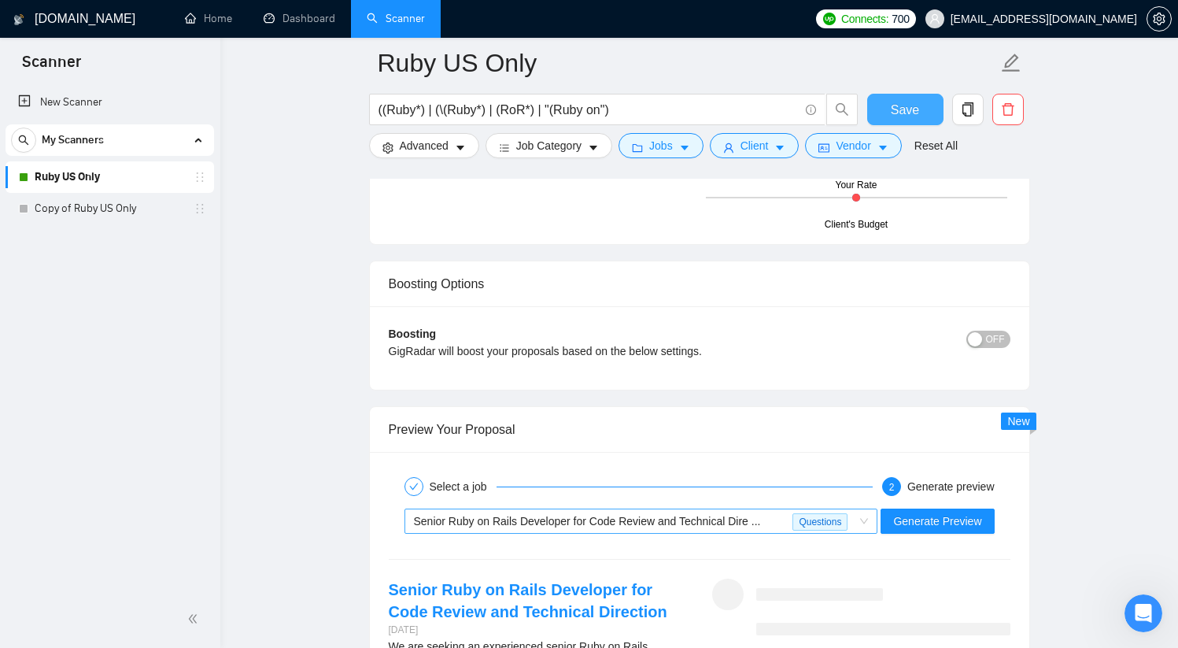
click at [648, 515] on span "Senior Ruby on Rails Developer for Code Review and Technical Dire ..." at bounding box center [587, 521] width 347 height 13
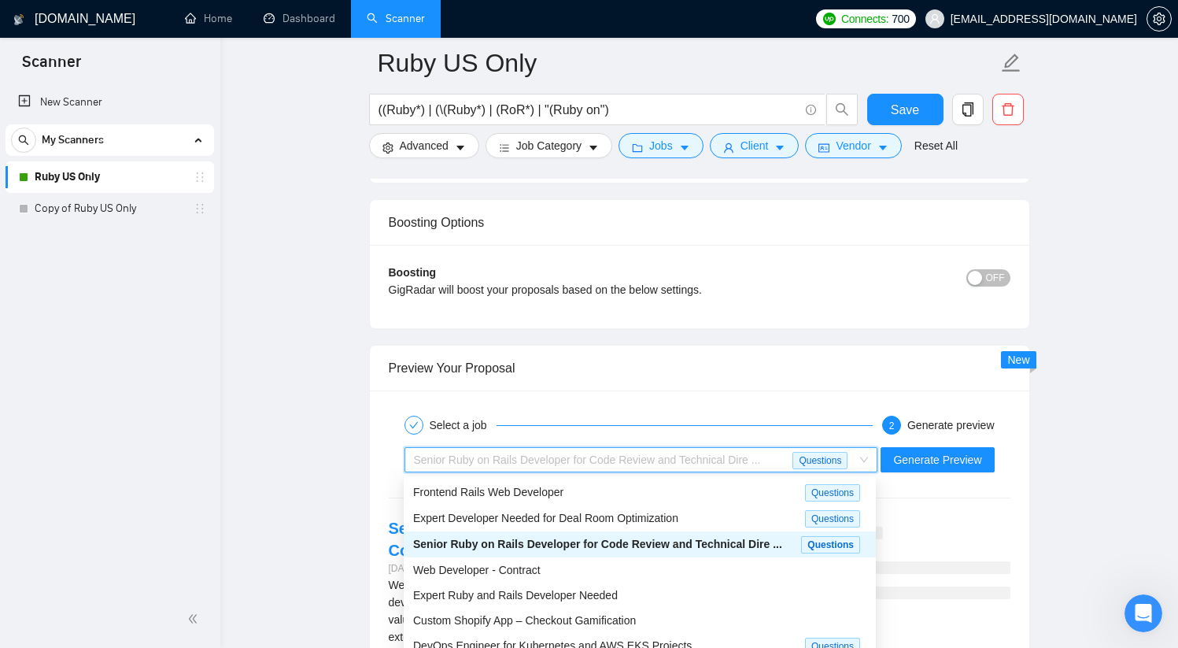
scroll to position [2773, 0]
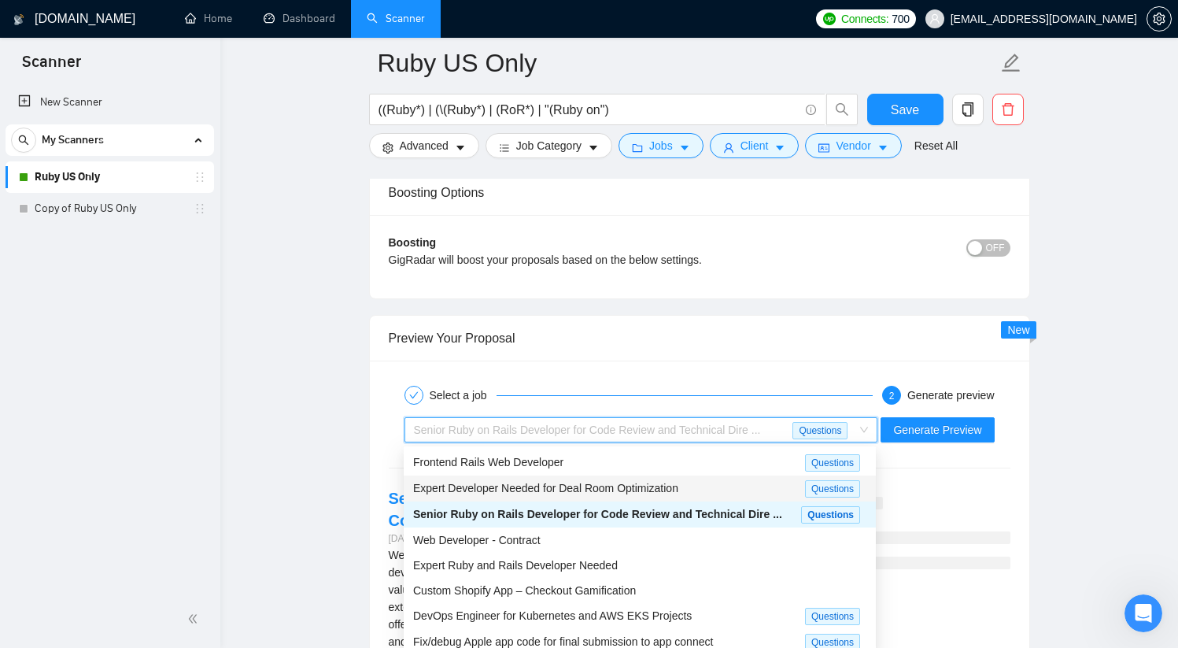
click at [742, 488] on div "Expert Developer Needed for Deal Room Optimization" at bounding box center [609, 488] width 392 height 18
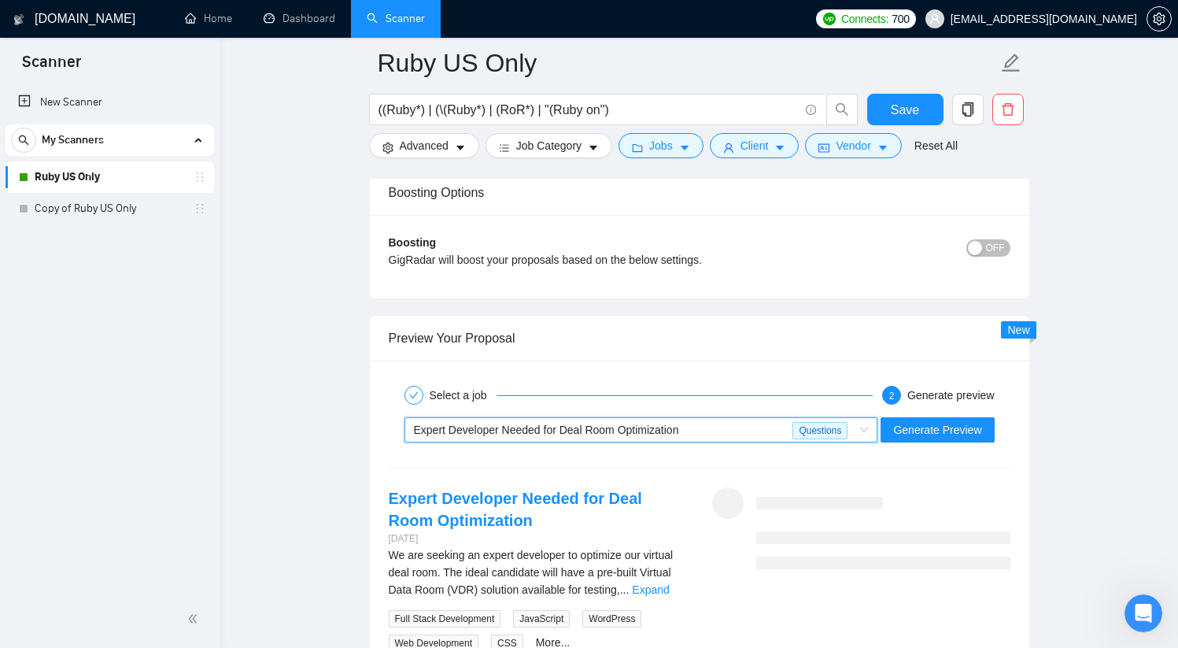
click at [727, 429] on div "Expert Developer Needed for Deal Room Optimization" at bounding box center [603, 430] width 379 height 24
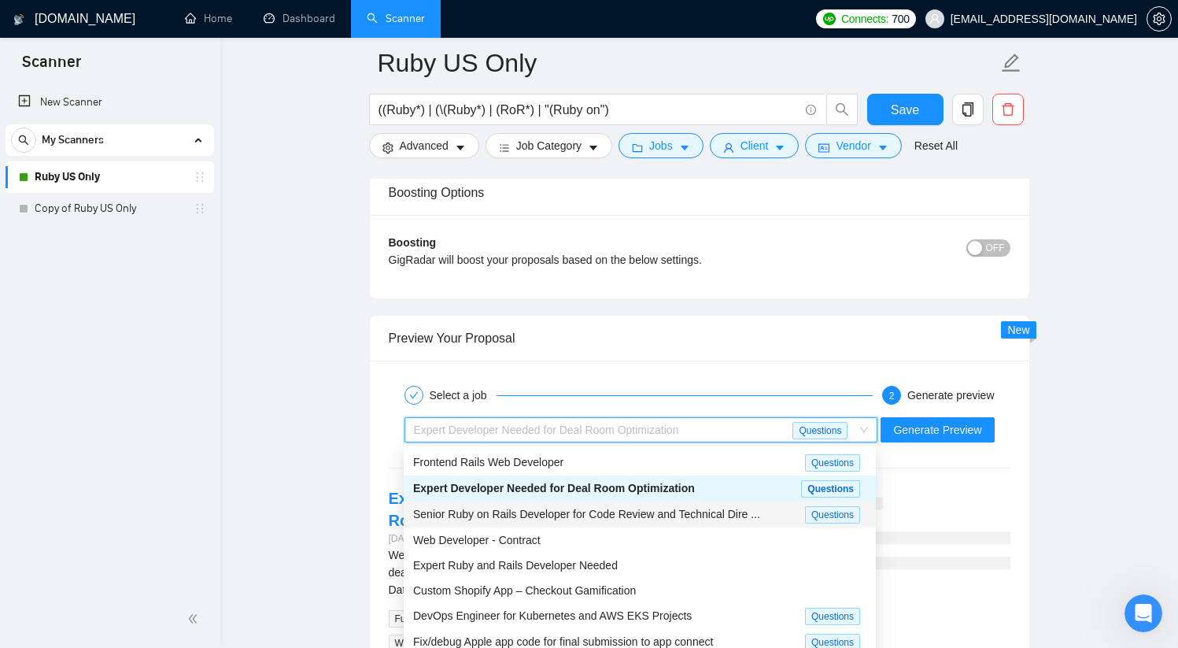
click at [760, 514] on span "Senior Ruby on Rails Developer for Code Review and Technical Dire ..." at bounding box center [586, 514] width 347 height 13
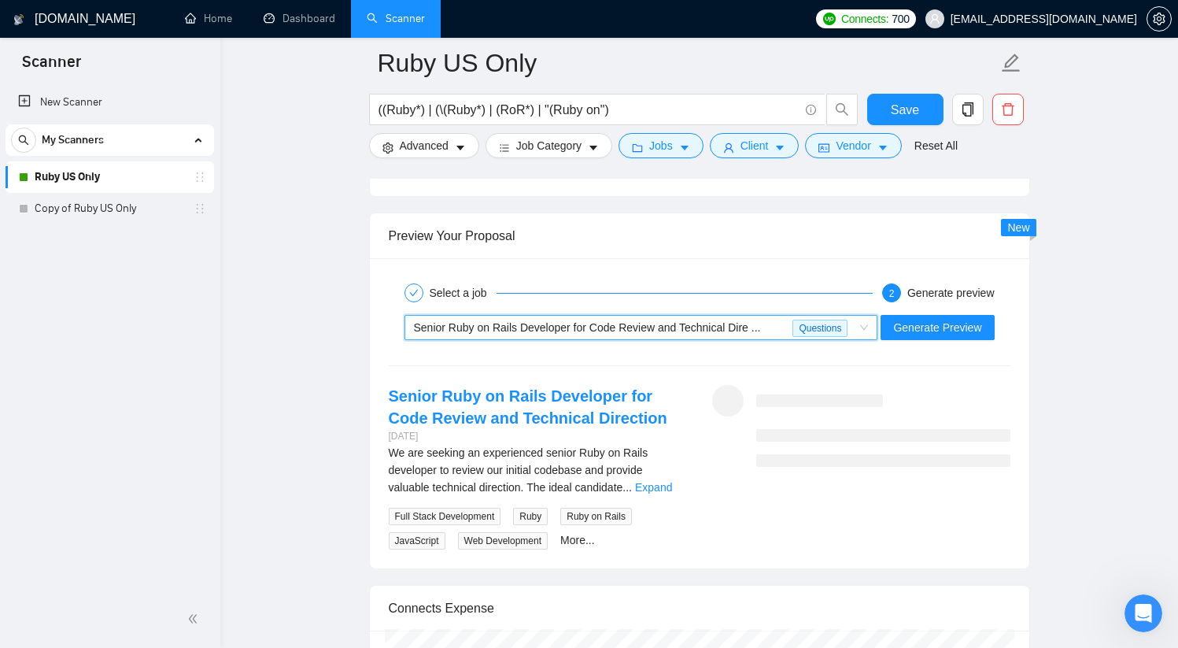
scroll to position [2874, 0]
click at [753, 327] on span "Senior Ruby on Rails Developer for Code Review and Technical Dire ..." at bounding box center [587, 329] width 347 height 13
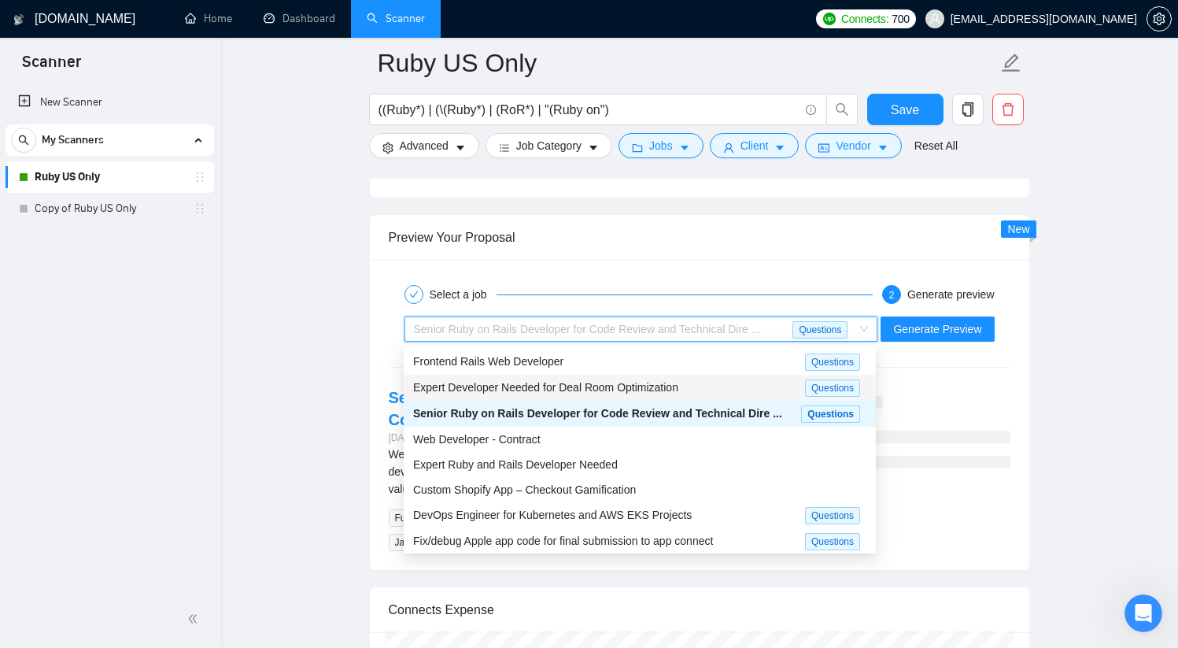
click at [701, 387] on div "Expert Developer Needed for Deal Room Optimization" at bounding box center [609, 388] width 392 height 18
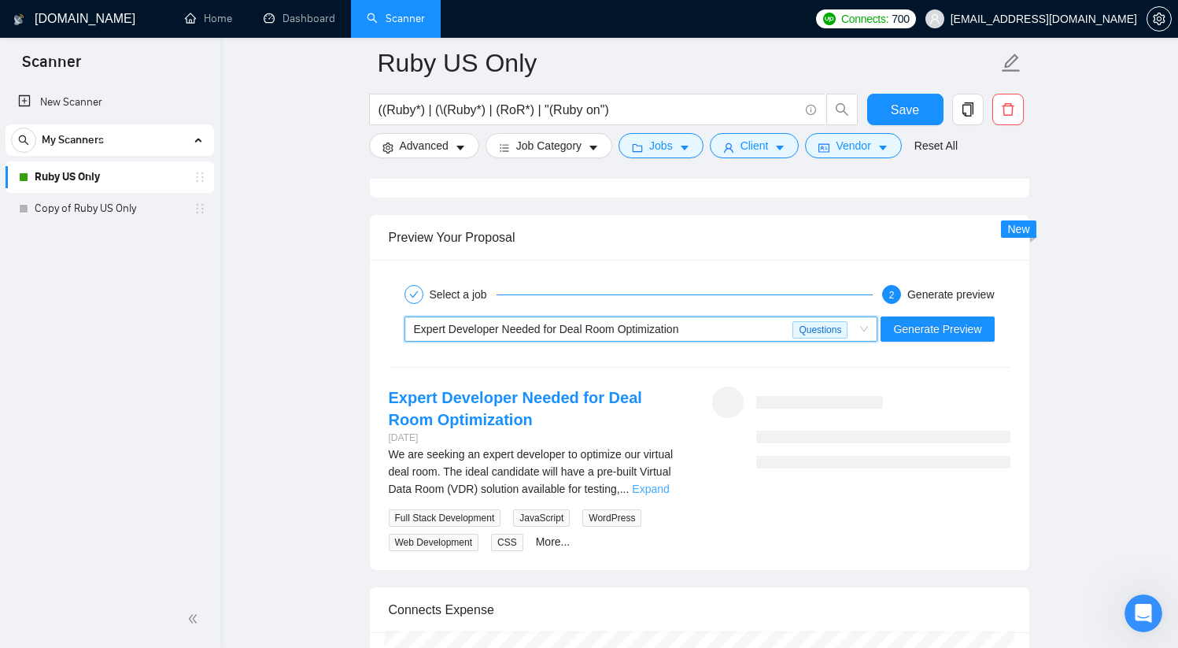
click at [659, 490] on link "Expand" at bounding box center [650, 489] width 37 height 13
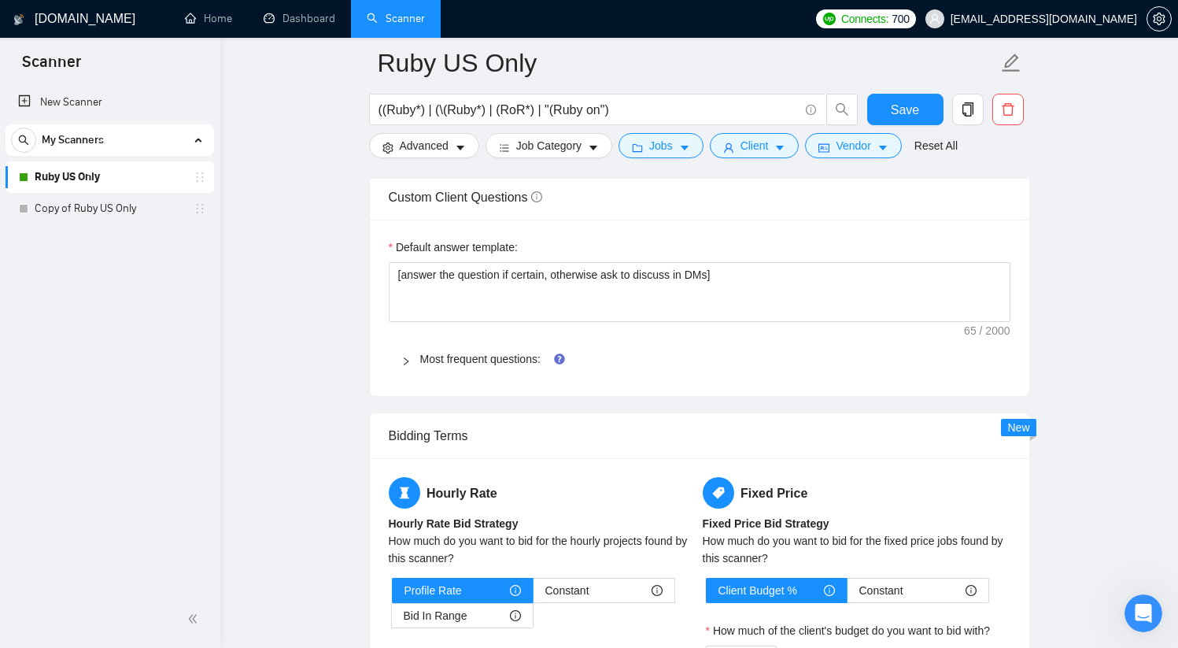
scroll to position [2178, 0]
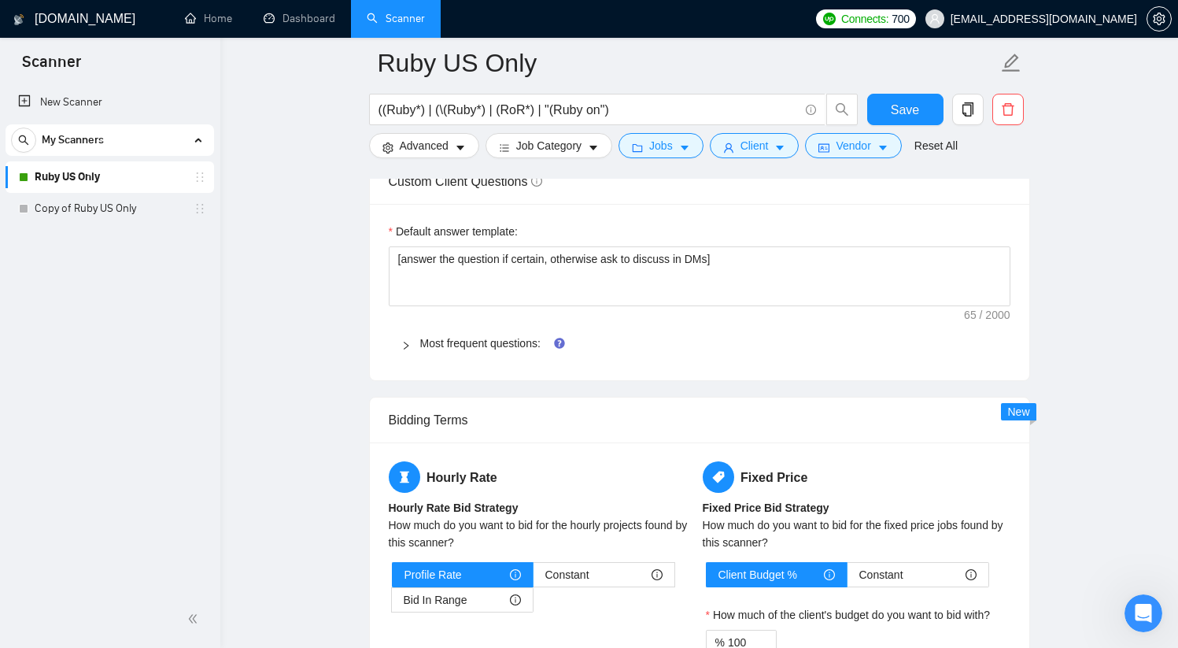
drag, startPoint x: 516, startPoint y: 344, endPoint x: 523, endPoint y: 350, distance: 9.0
click at [516, 344] on link "Most frequent questions:" at bounding box center [480, 343] width 120 height 13
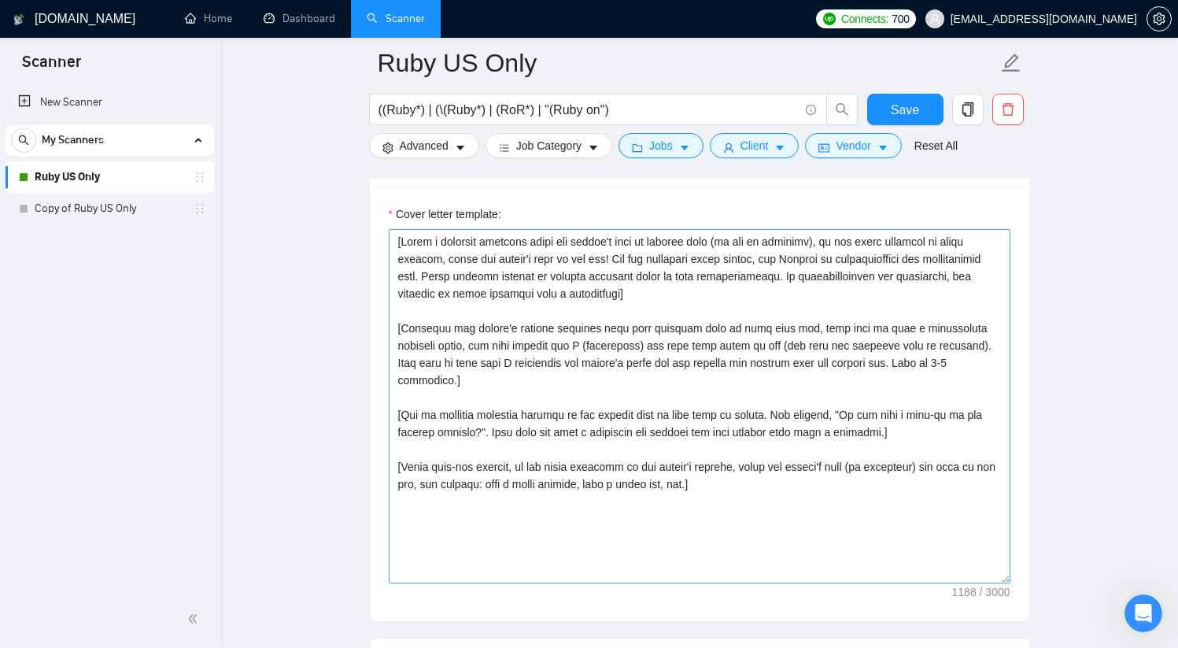
scroll to position [1701, 0]
click at [763, 468] on textarea "Cover letter template:" at bounding box center [700, 404] width 622 height 354
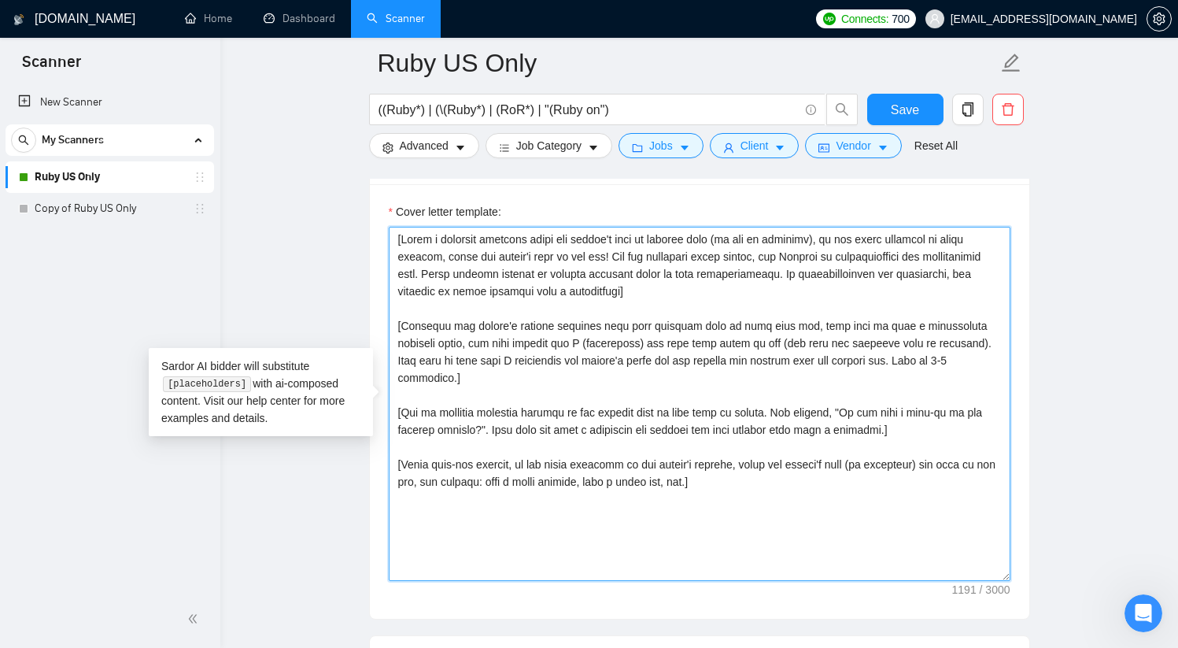
paste textarea "[Keep entire cover letter under 600 words]"
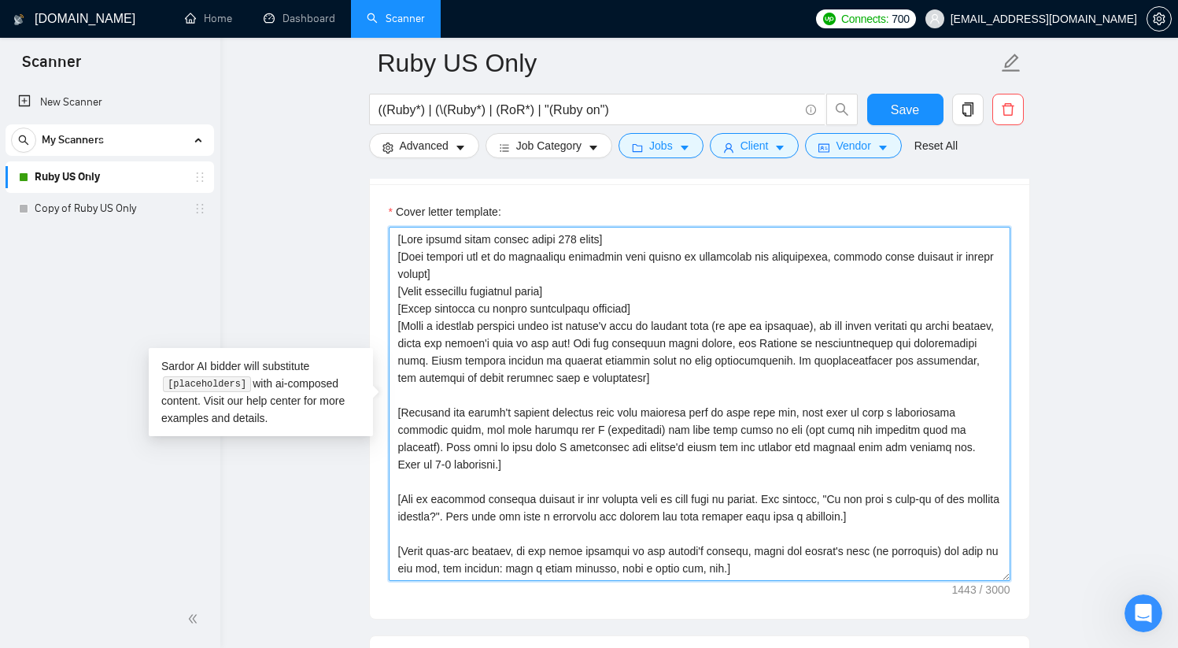
scroll to position [35, 0]
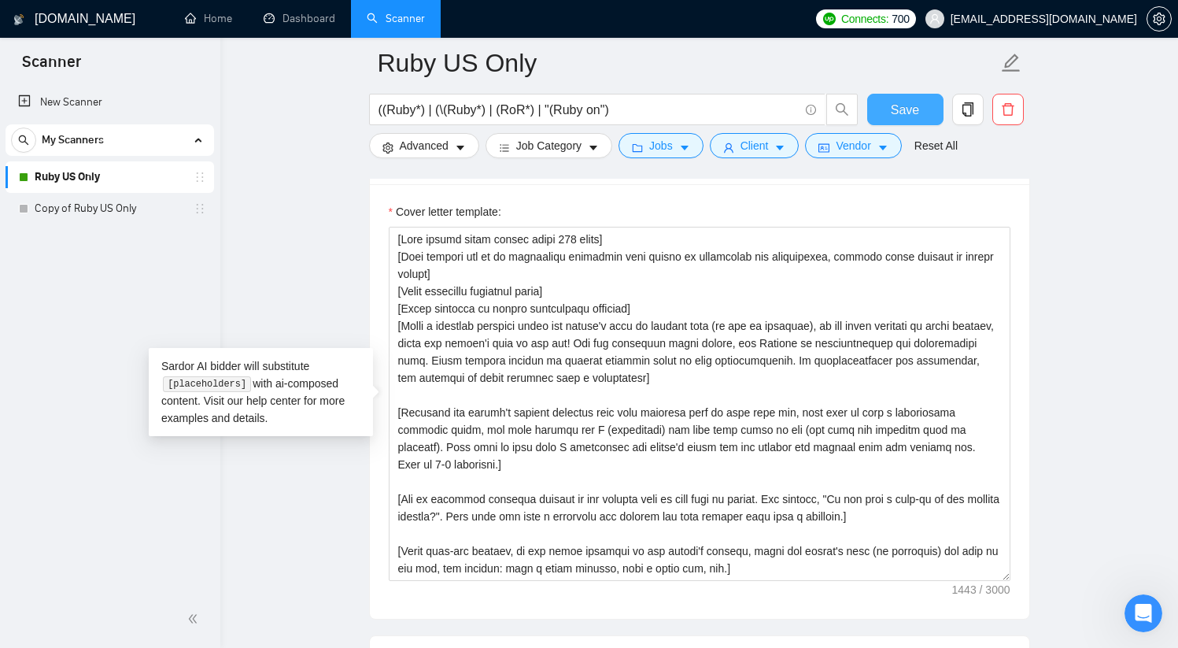
click at [920, 110] on button "Save" at bounding box center [905, 109] width 76 height 31
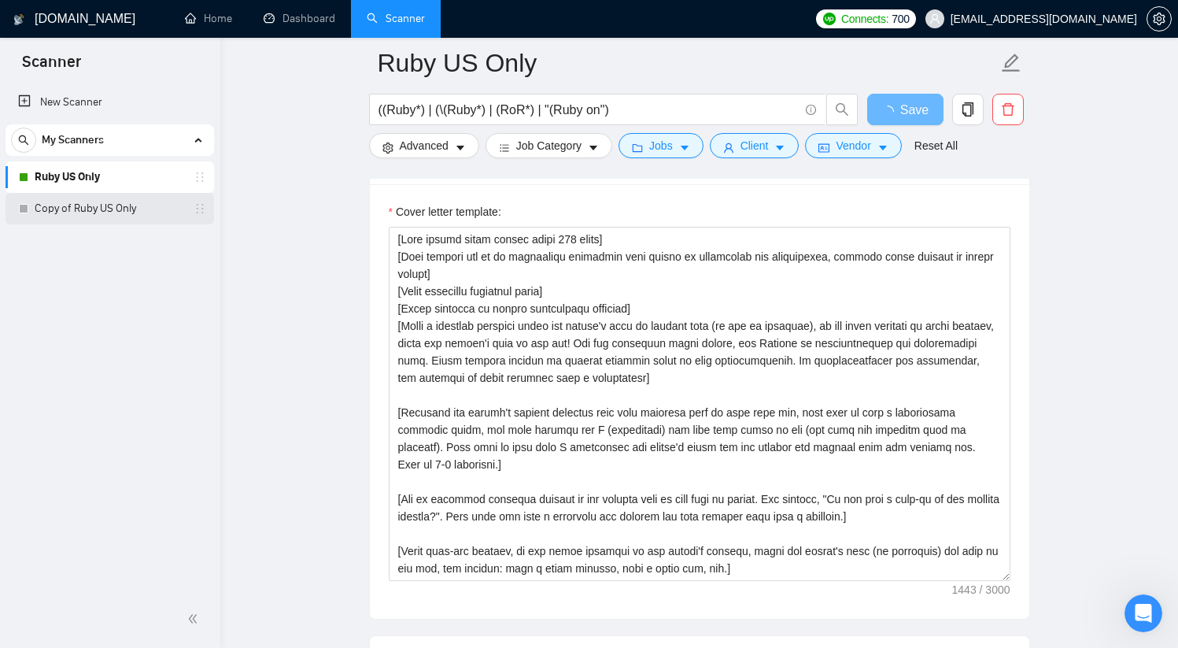
click at [150, 210] on link "Copy of Ruby US Only" at bounding box center [110, 208] width 150 height 31
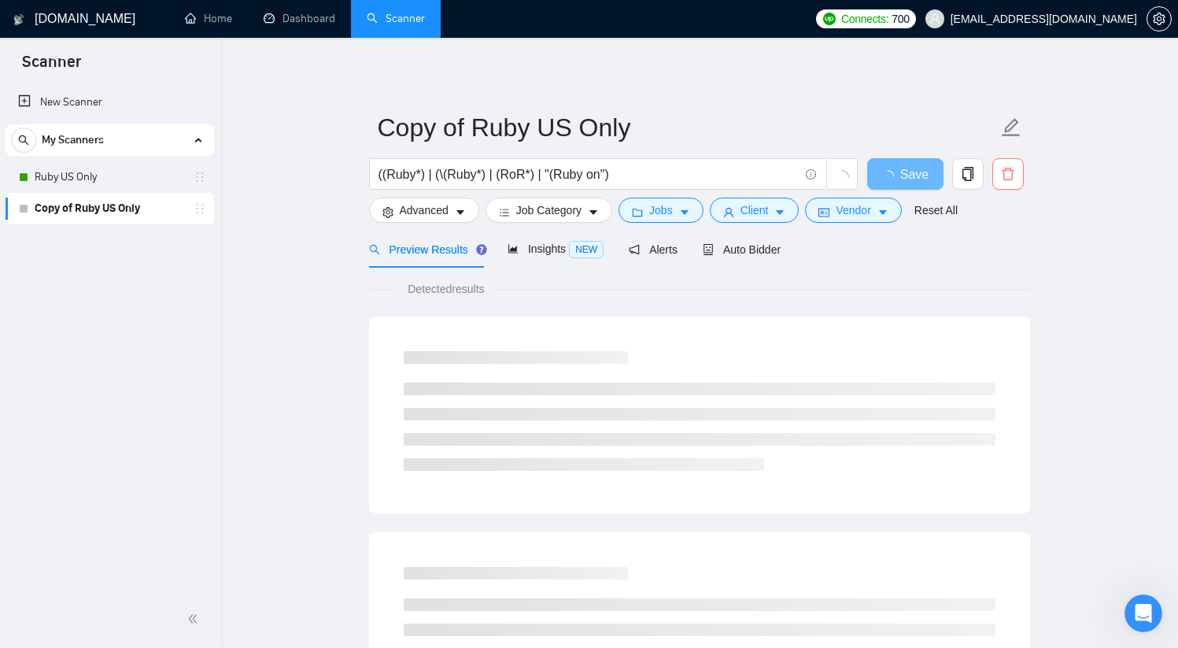
click at [1008, 173] on icon "delete" at bounding box center [1008, 174] width 14 height 14
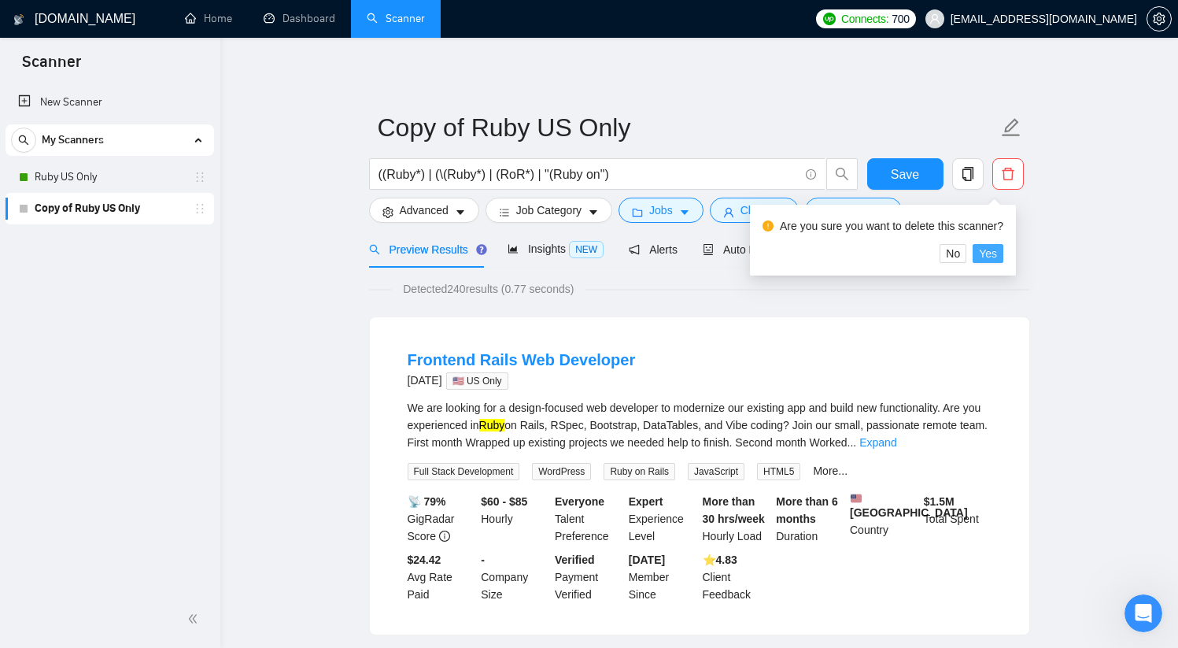
click at [993, 253] on span "Yes" at bounding box center [988, 253] width 18 height 17
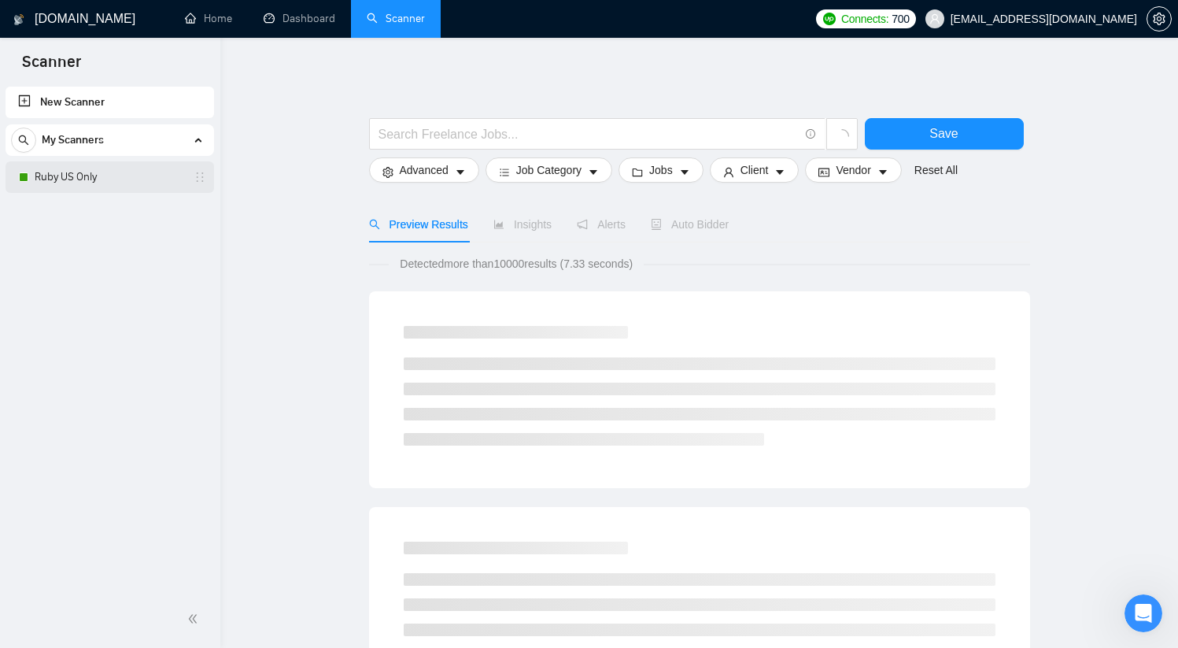
click at [125, 171] on link "Ruby US Only" at bounding box center [110, 176] width 150 height 31
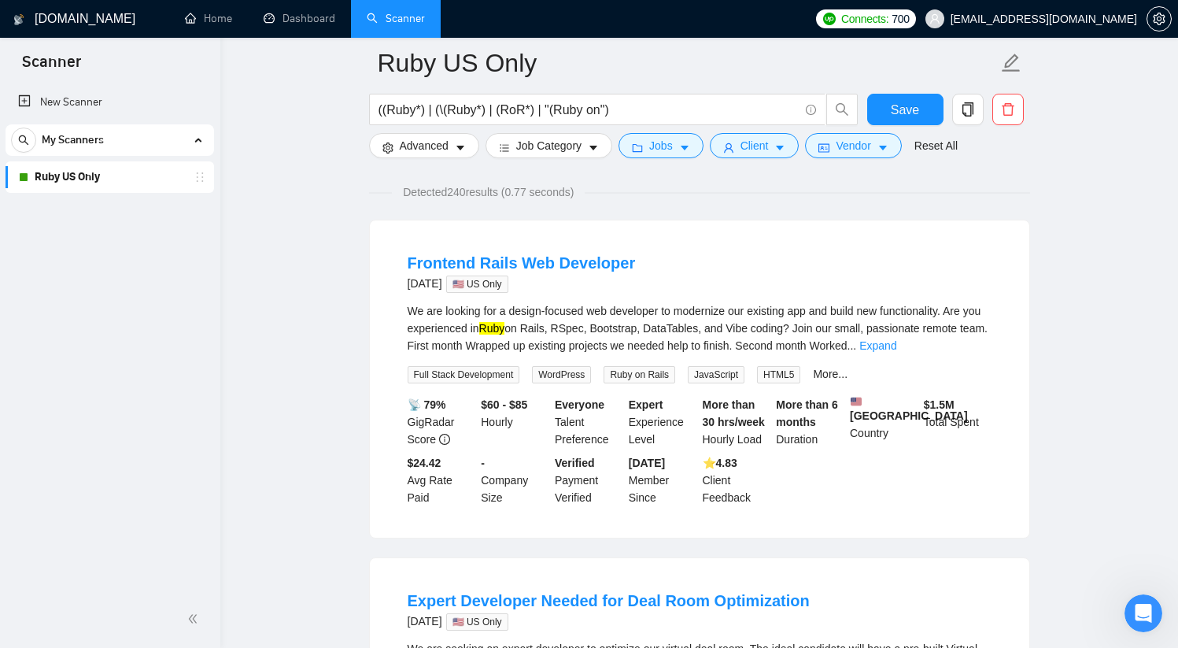
scroll to position [108, 0]
click at [897, 345] on link "Expand" at bounding box center [878, 347] width 37 height 13
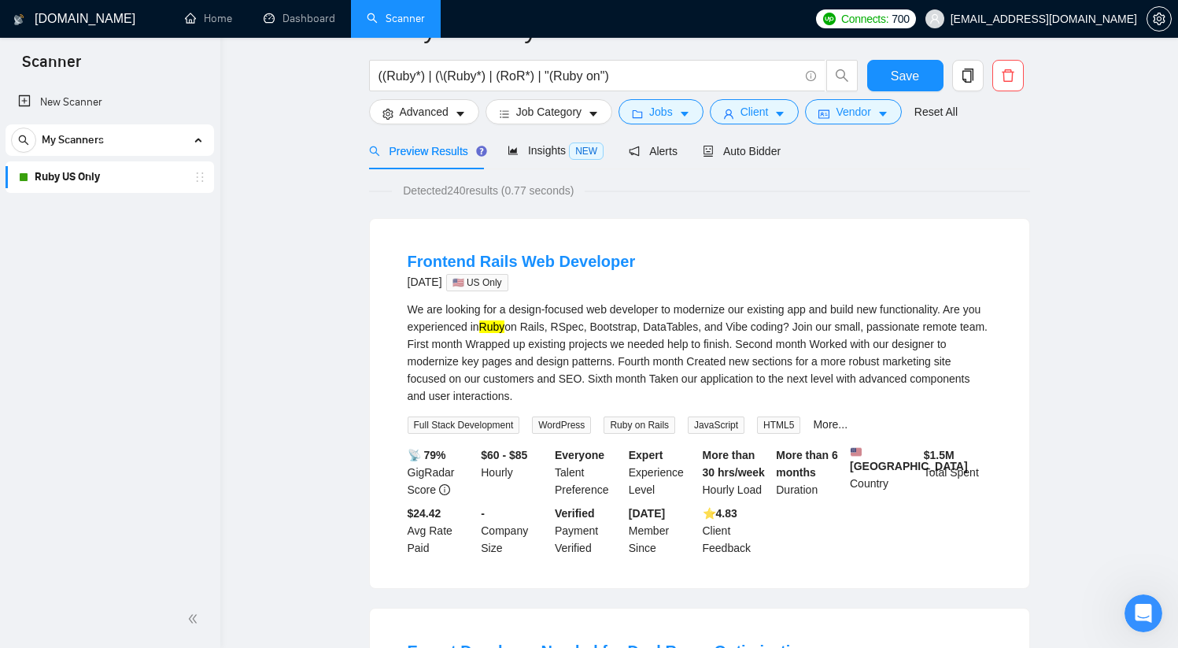
scroll to position [0, 0]
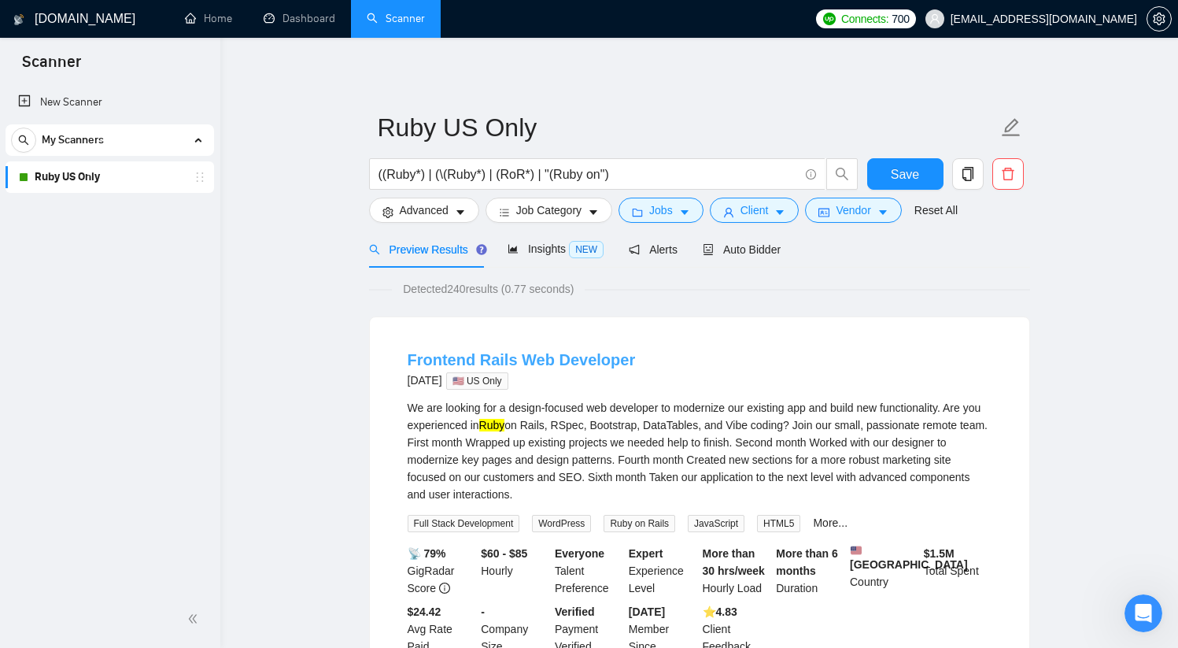
click at [595, 363] on link "Frontend Rails Web Developer" at bounding box center [522, 359] width 228 height 17
click at [554, 250] on span "Insights NEW" at bounding box center [556, 248] width 96 height 13
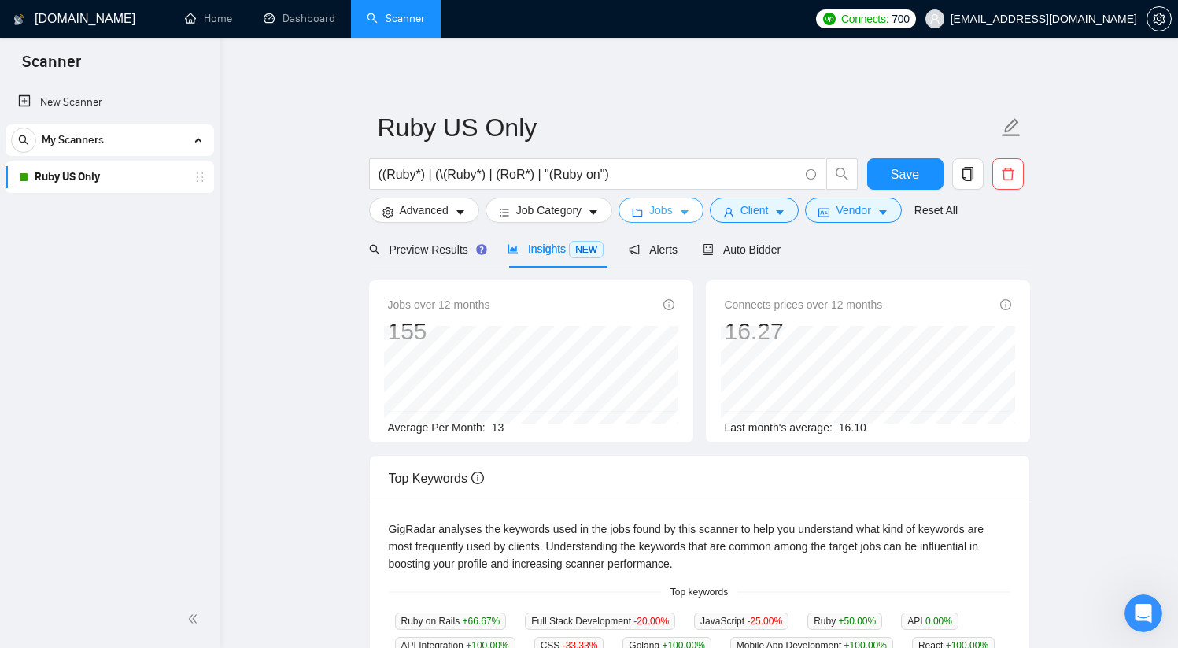
click at [687, 204] on button "Jobs" at bounding box center [661, 210] width 85 height 25
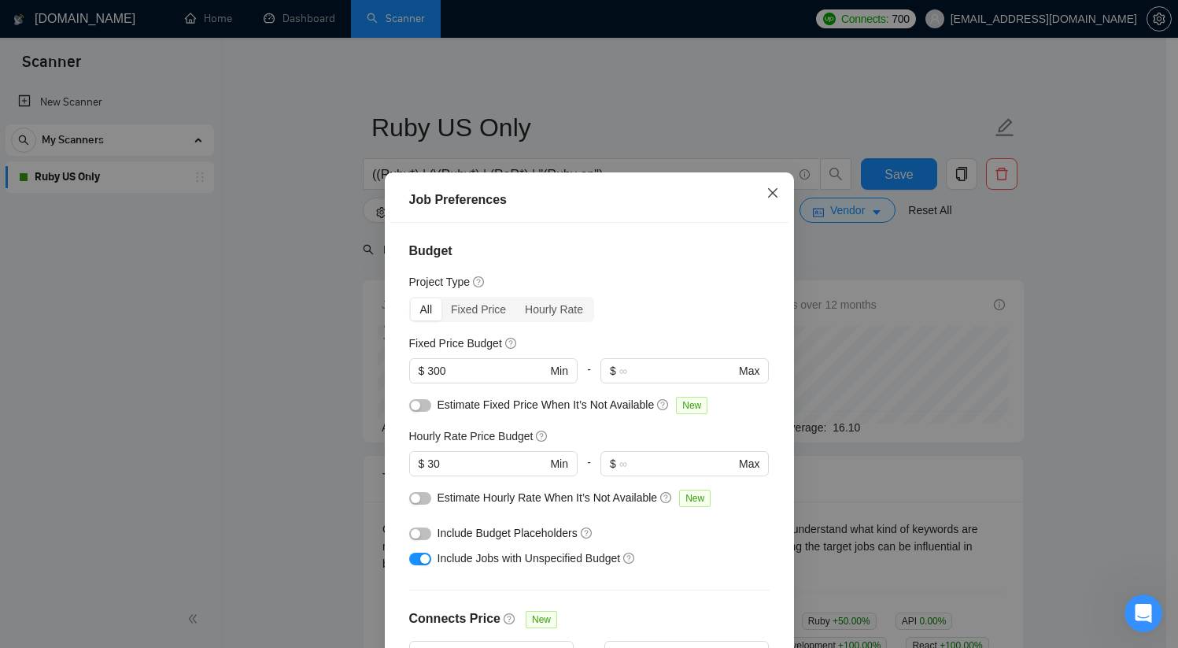
click at [768, 191] on icon "close" at bounding box center [772, 192] width 9 height 9
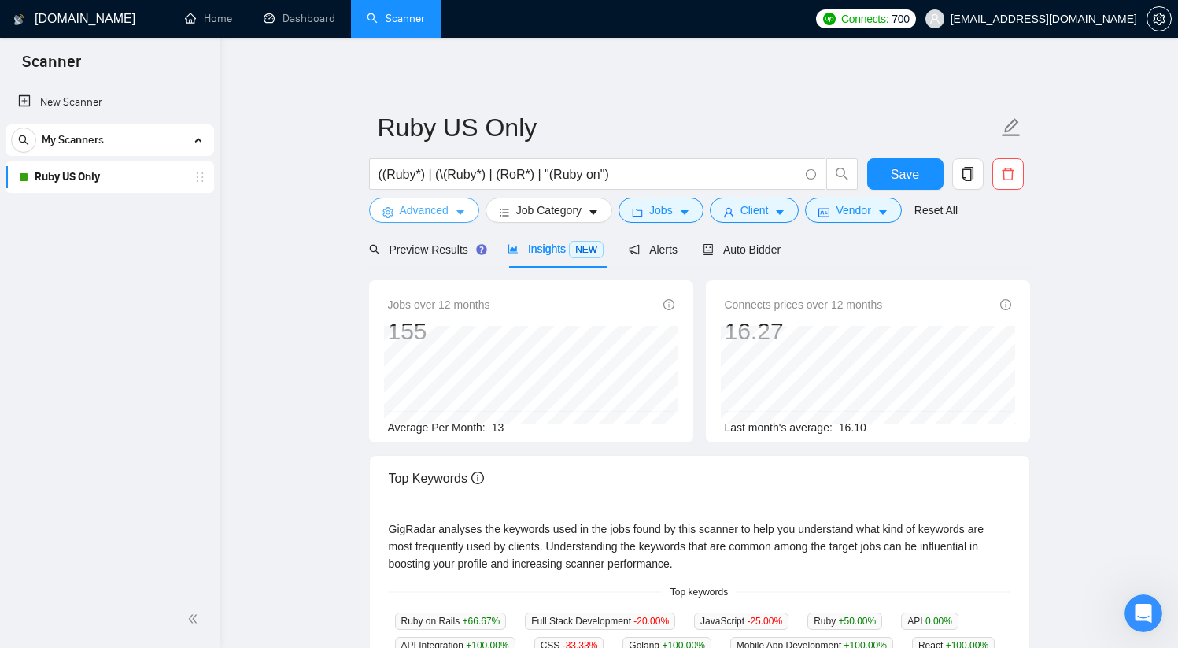
click at [453, 210] on button "Advanced" at bounding box center [424, 210] width 110 height 25
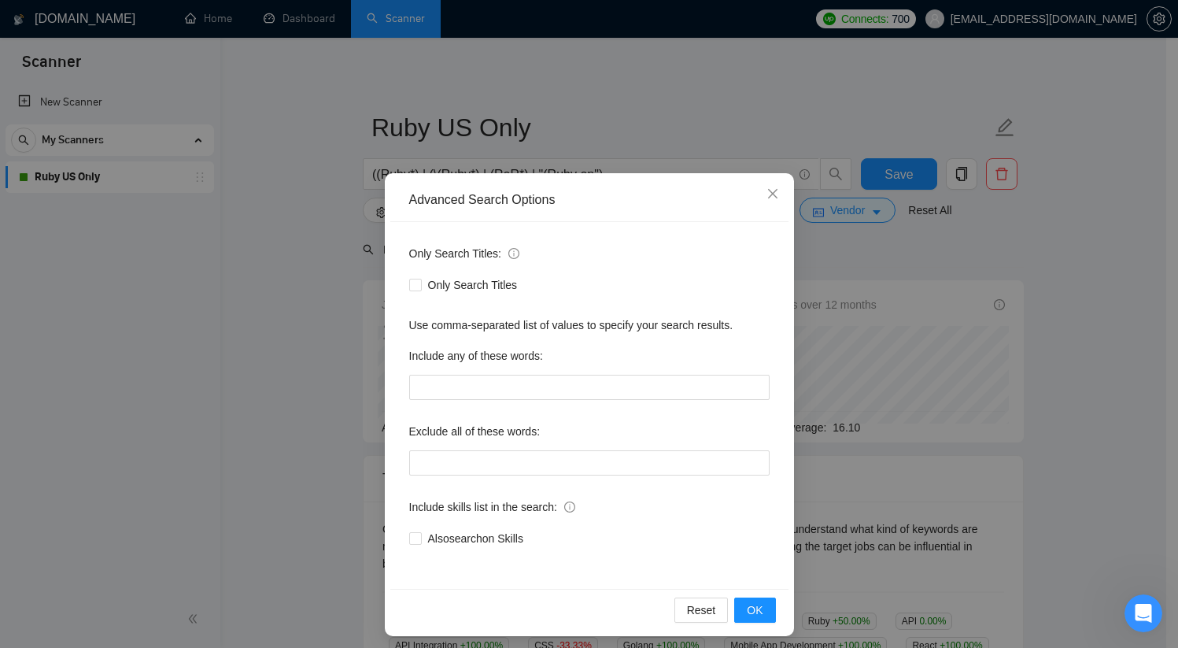
click at [307, 292] on div "Advanced Search Options Only Search Titles: Only Search Titles Use comma-separa…" at bounding box center [589, 324] width 1178 height 648
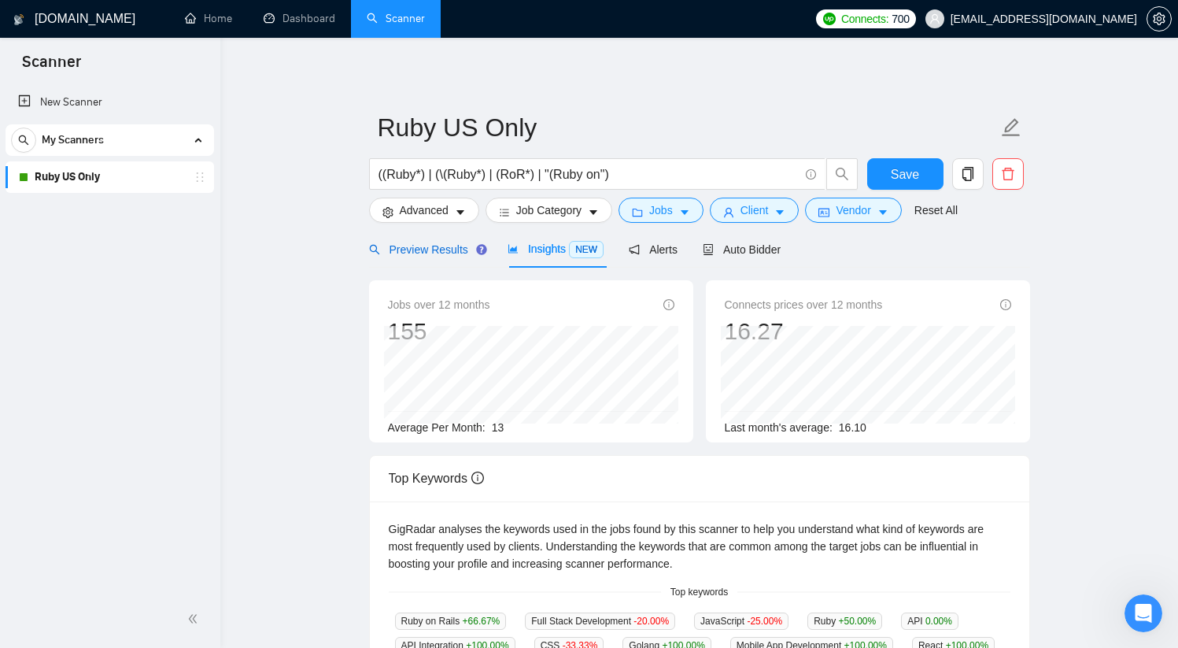
click at [427, 250] on span "Preview Results" at bounding box center [425, 249] width 113 height 13
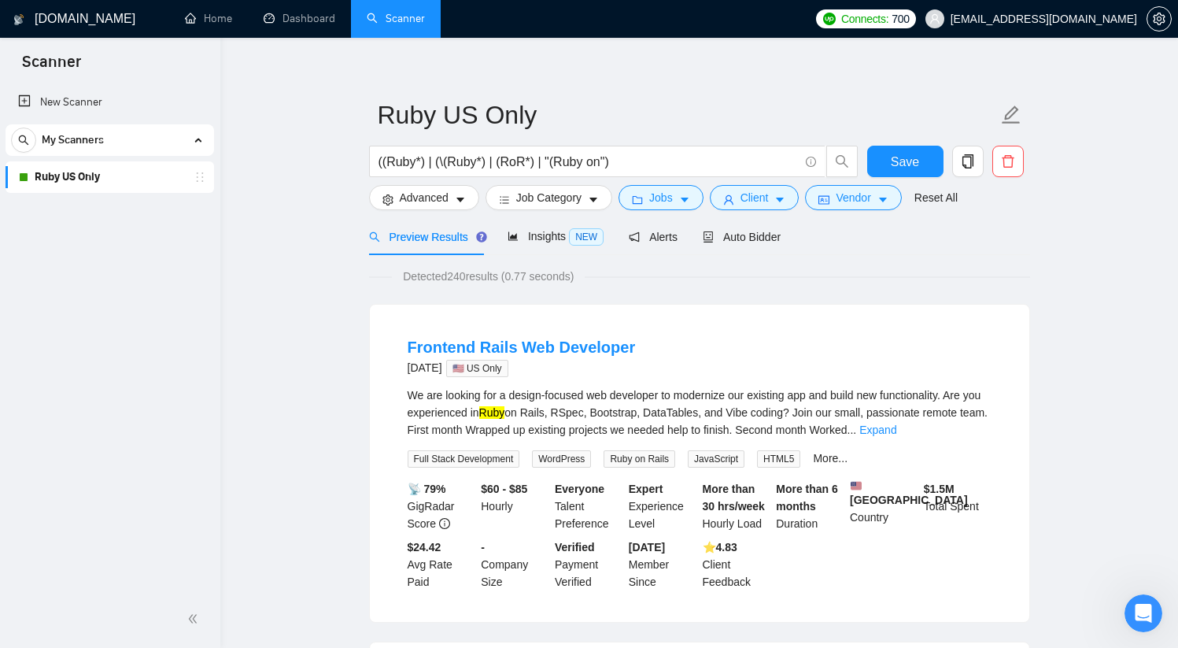
scroll to position [17, 0]
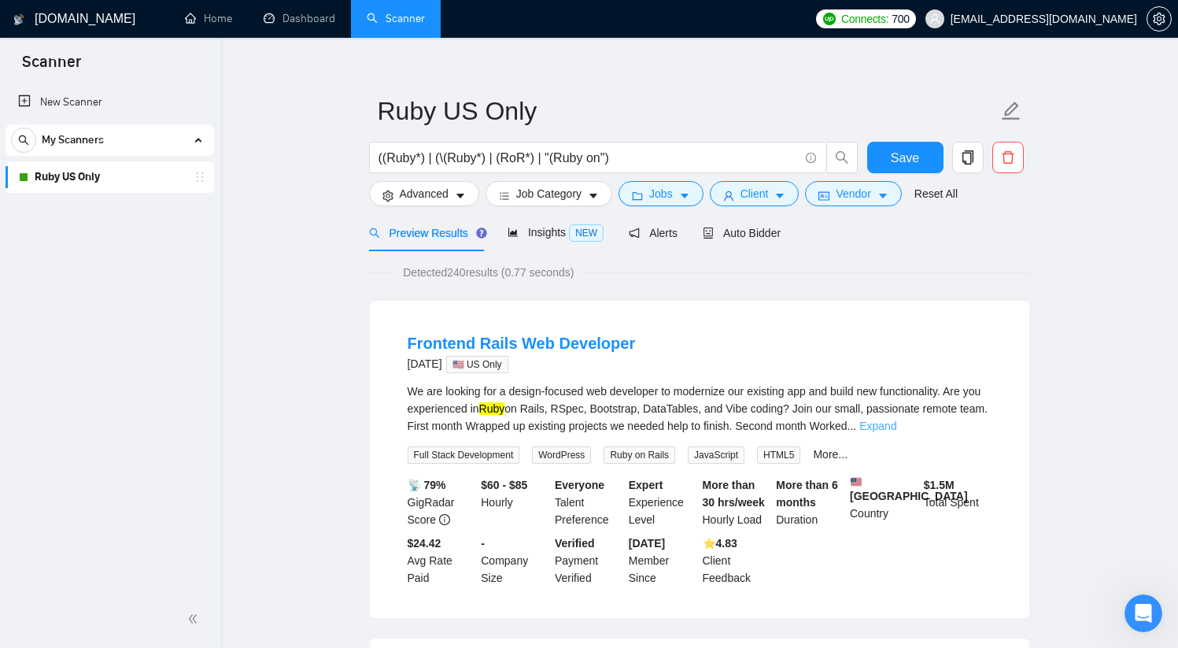
click at [897, 421] on link "Expand" at bounding box center [878, 426] width 37 height 13
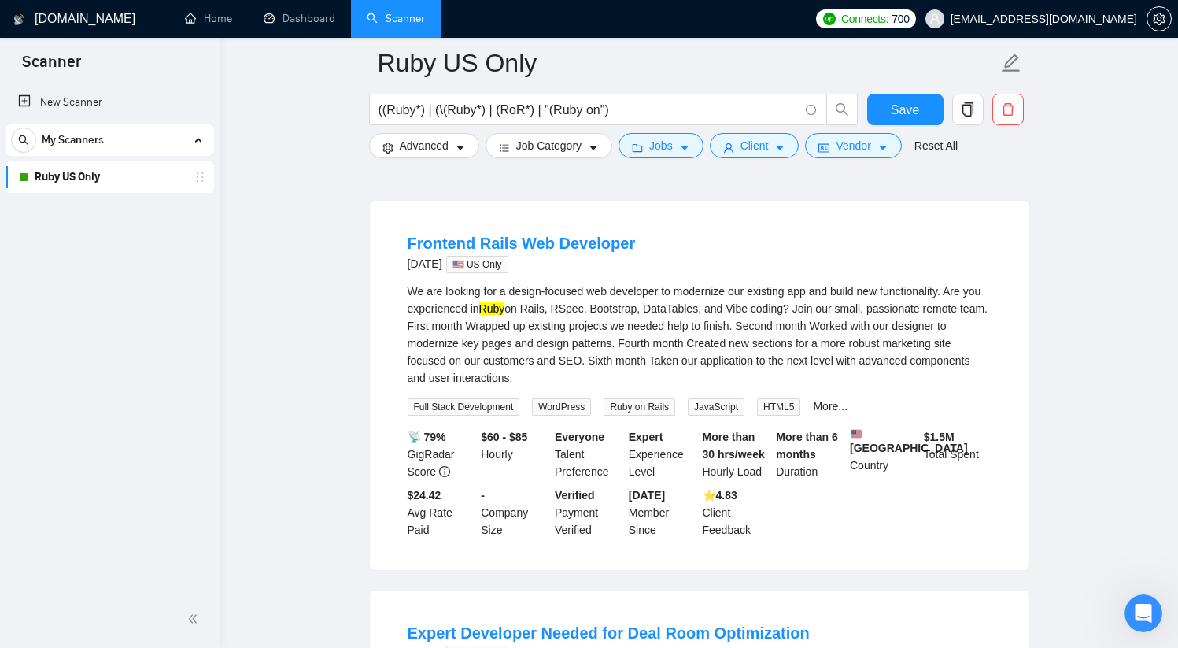
scroll to position [135, 0]
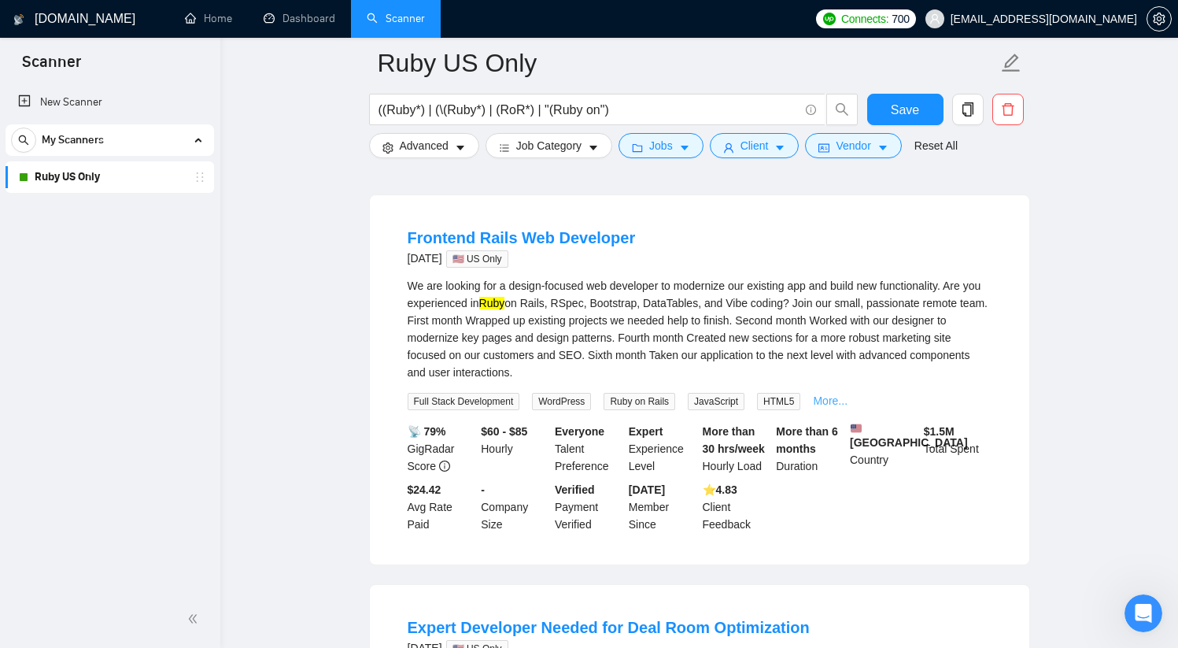
click at [848, 401] on link "More..." at bounding box center [830, 400] width 35 height 13
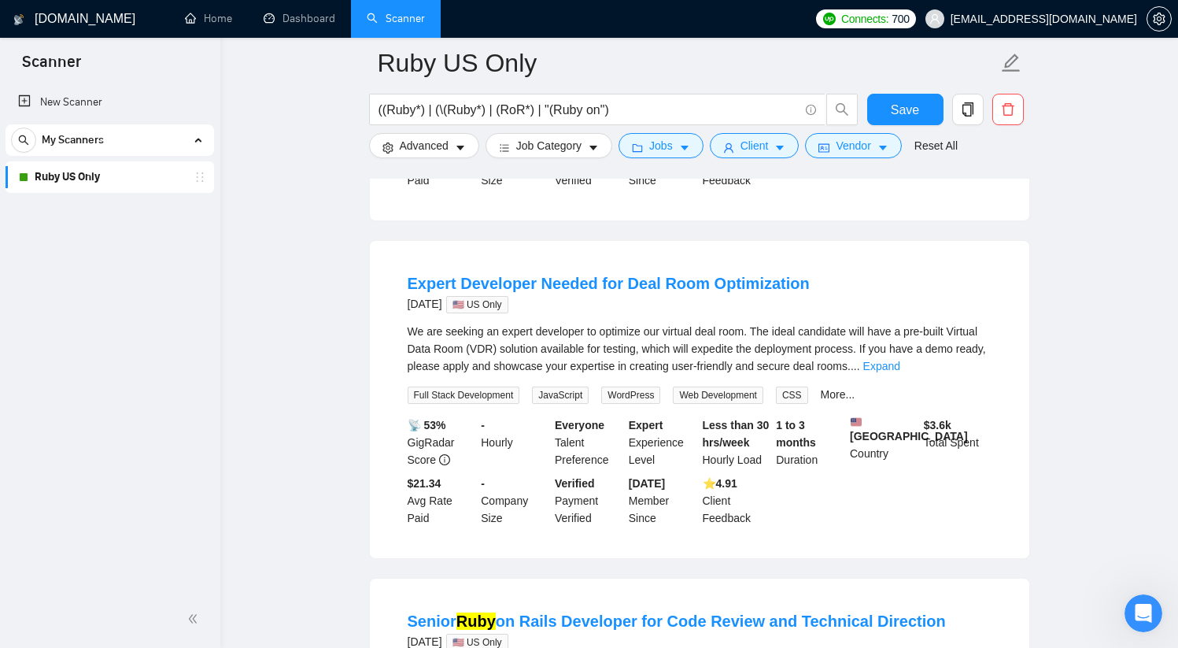
scroll to position [519, 0]
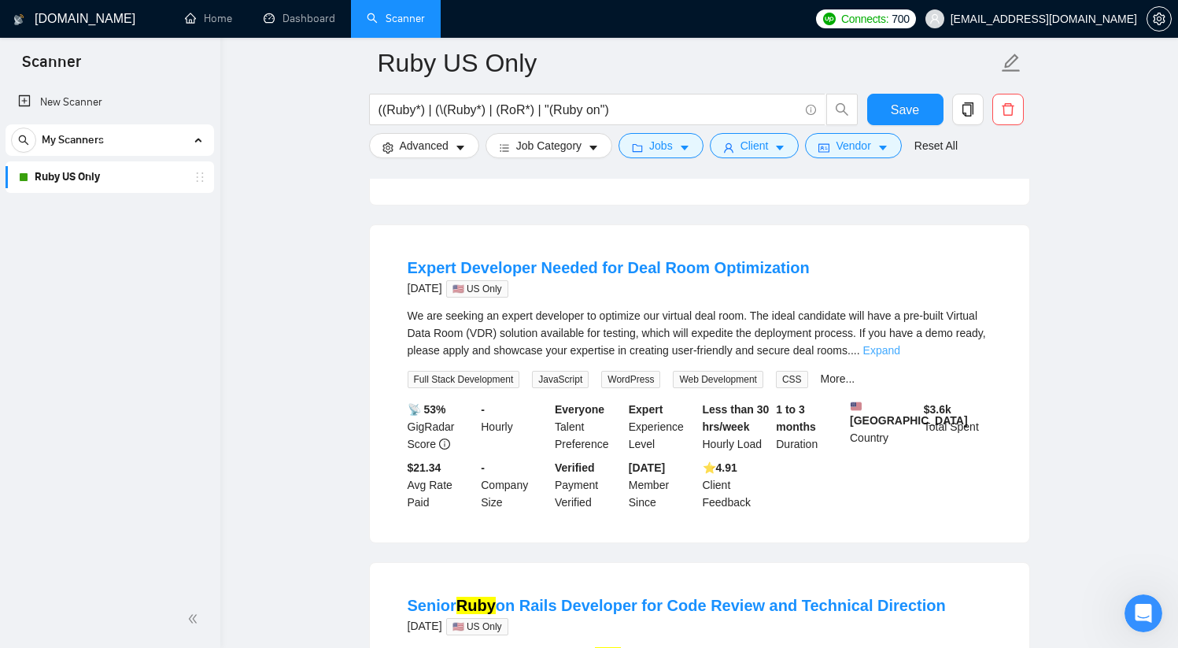
click at [901, 357] on link "Expand" at bounding box center [882, 350] width 37 height 13
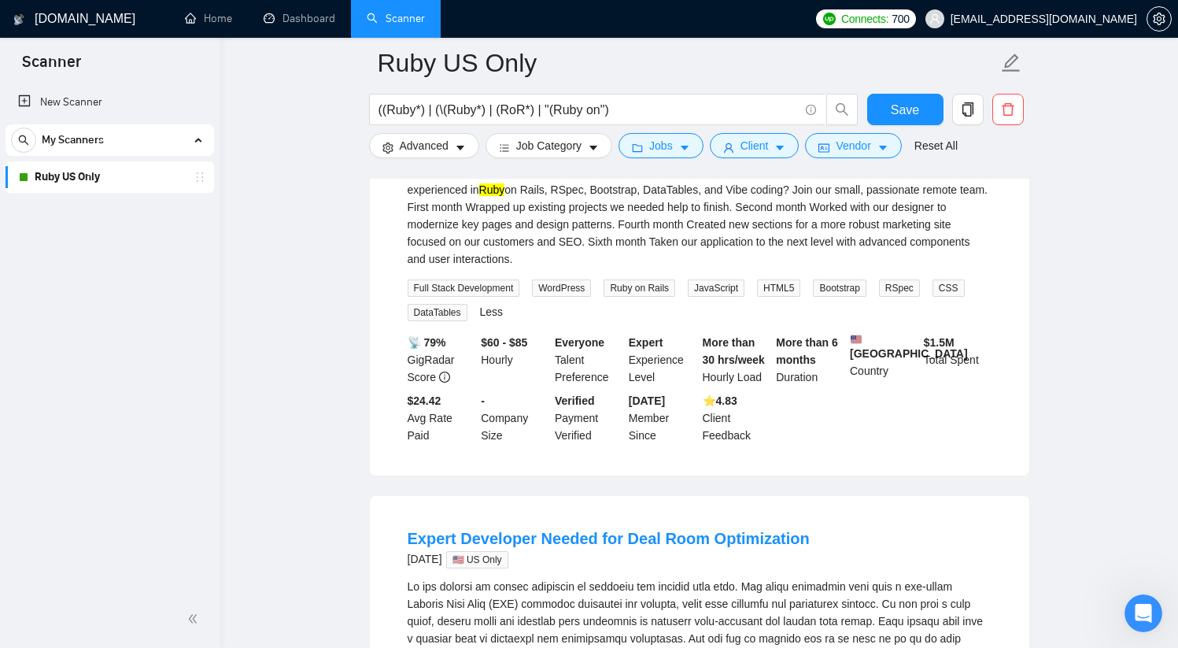
scroll to position [0, 0]
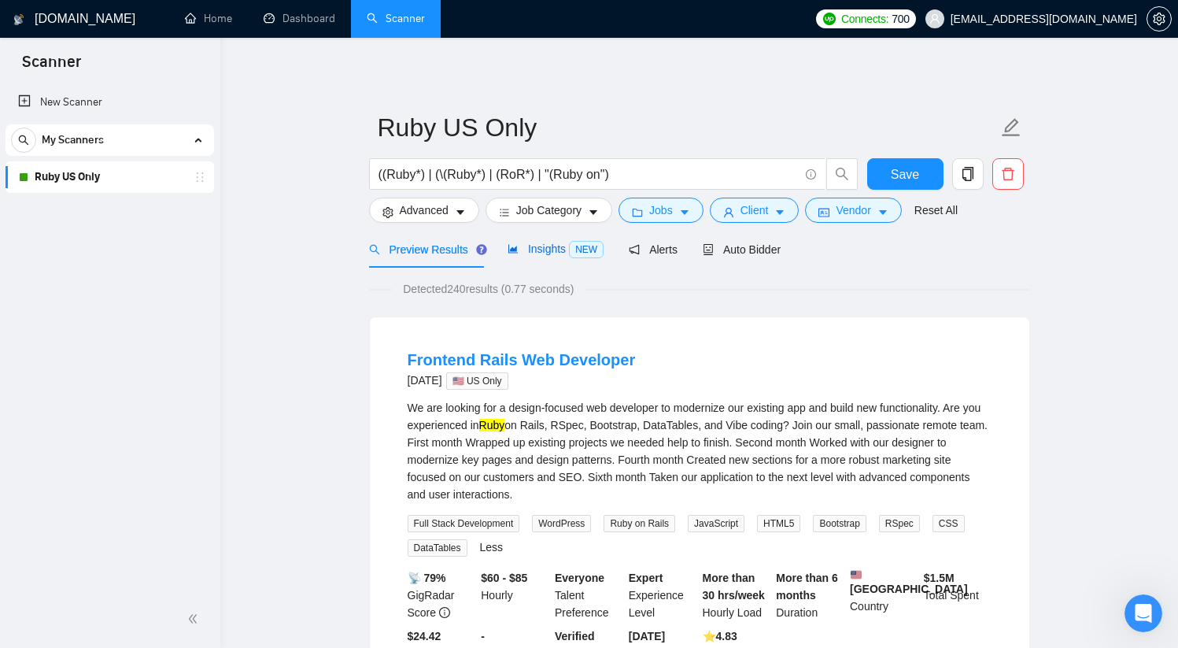
click at [552, 250] on span "Insights NEW" at bounding box center [556, 248] width 96 height 13
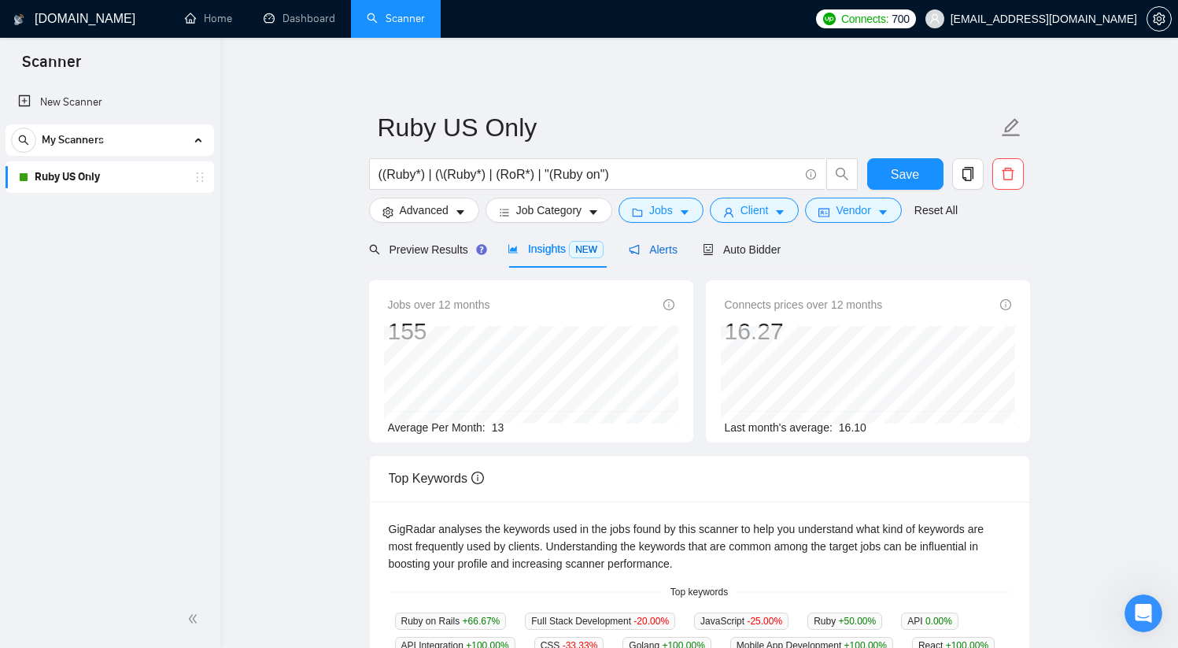
click at [660, 256] on div "Alerts" at bounding box center [653, 249] width 49 height 17
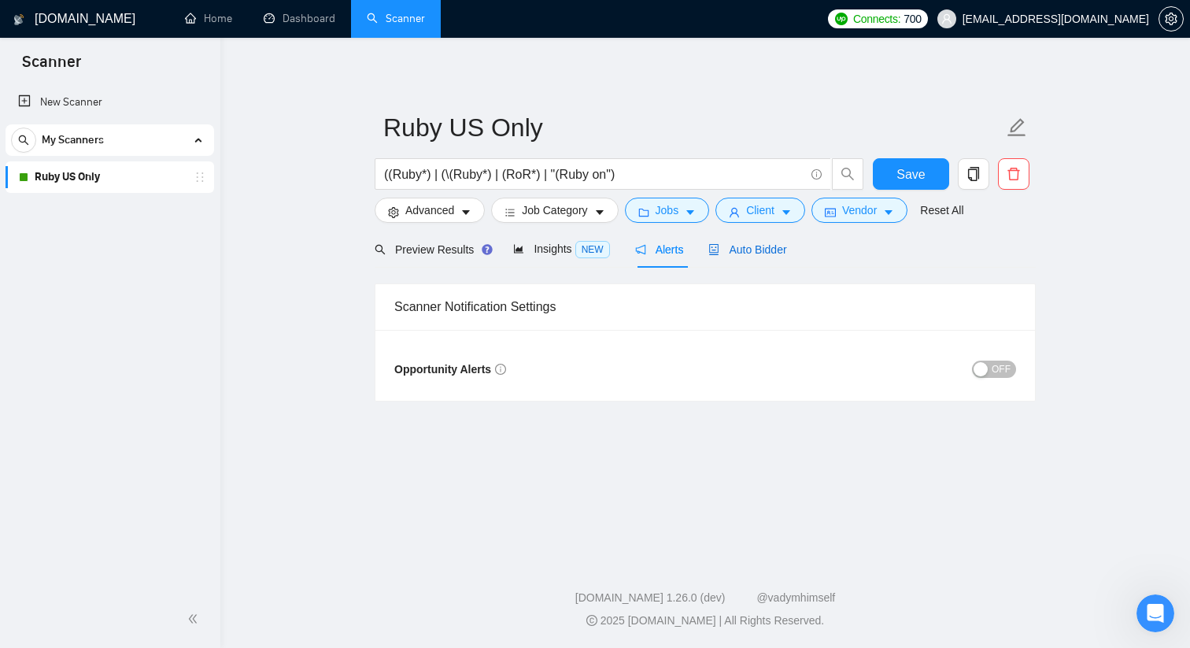
click at [757, 257] on div "Auto Bidder" at bounding box center [747, 249] width 78 height 17
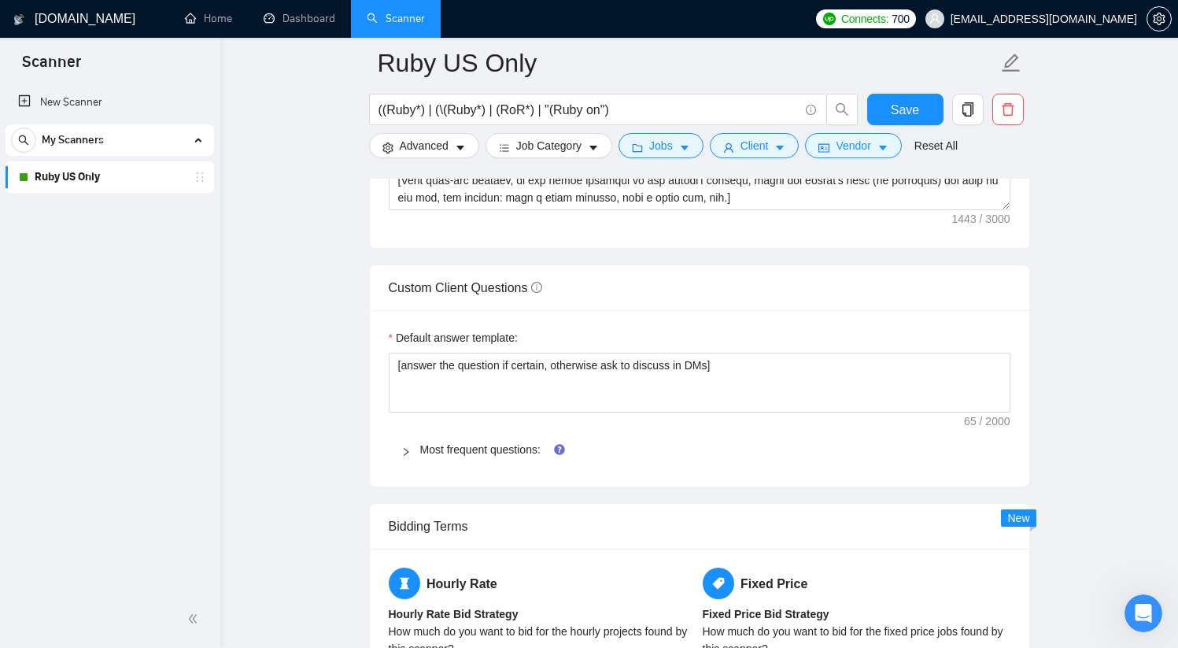
scroll to position [2157, 0]
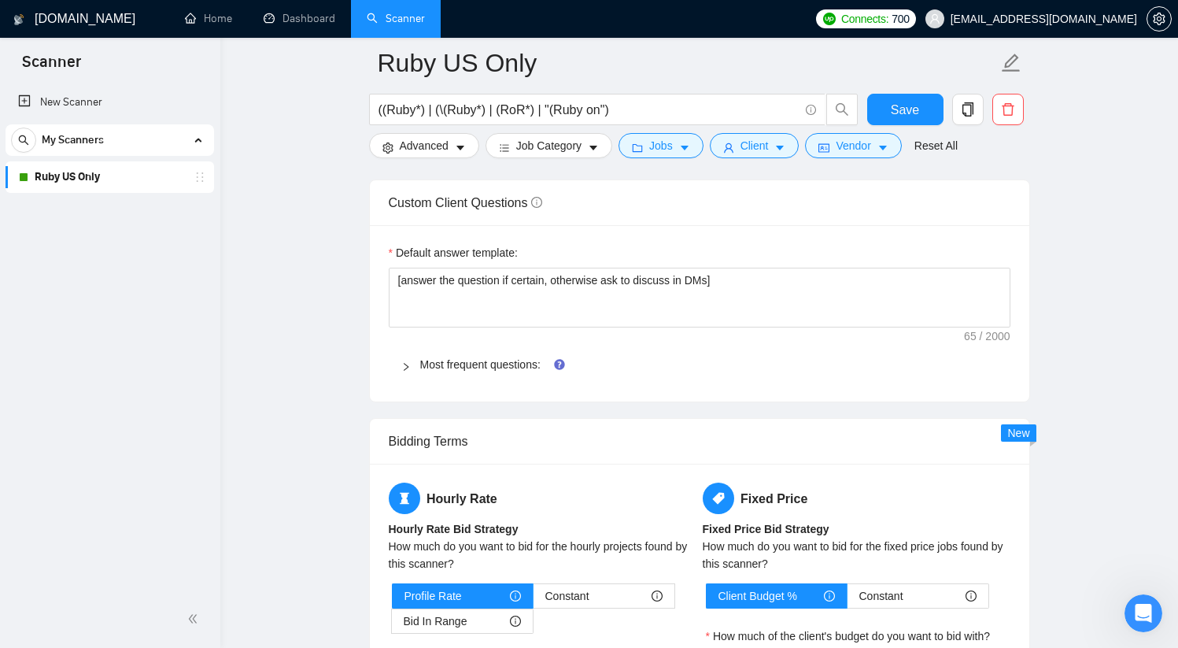
click at [500, 356] on span "Most frequent questions:" at bounding box center [709, 364] width 578 height 17
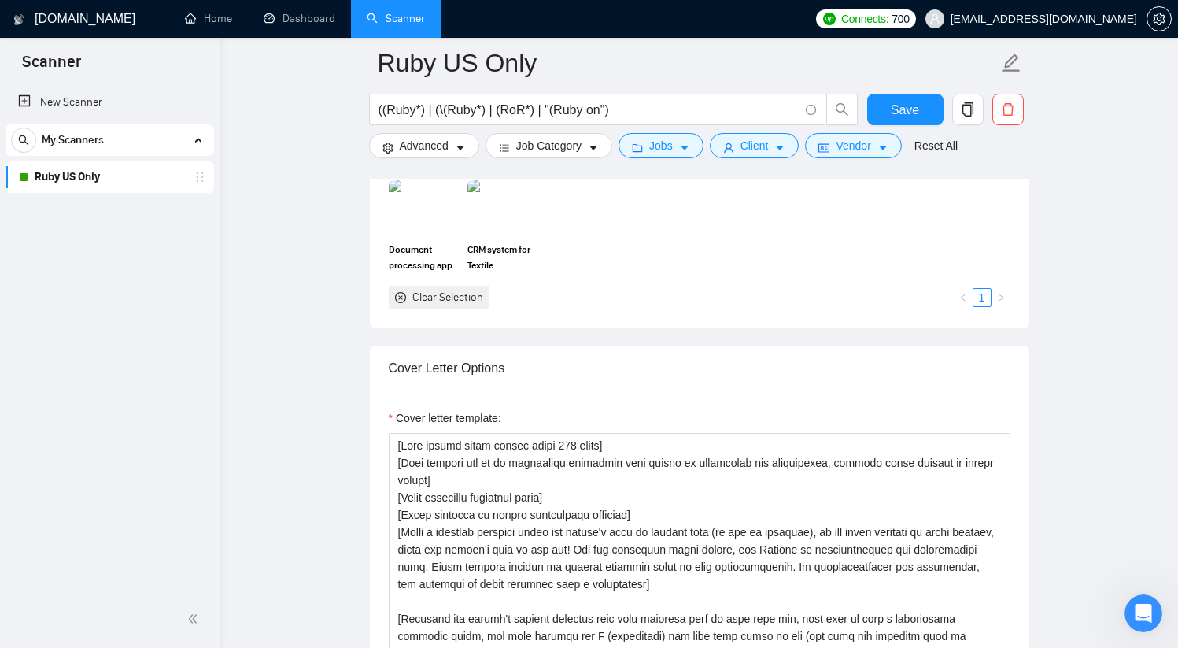
scroll to position [949, 0]
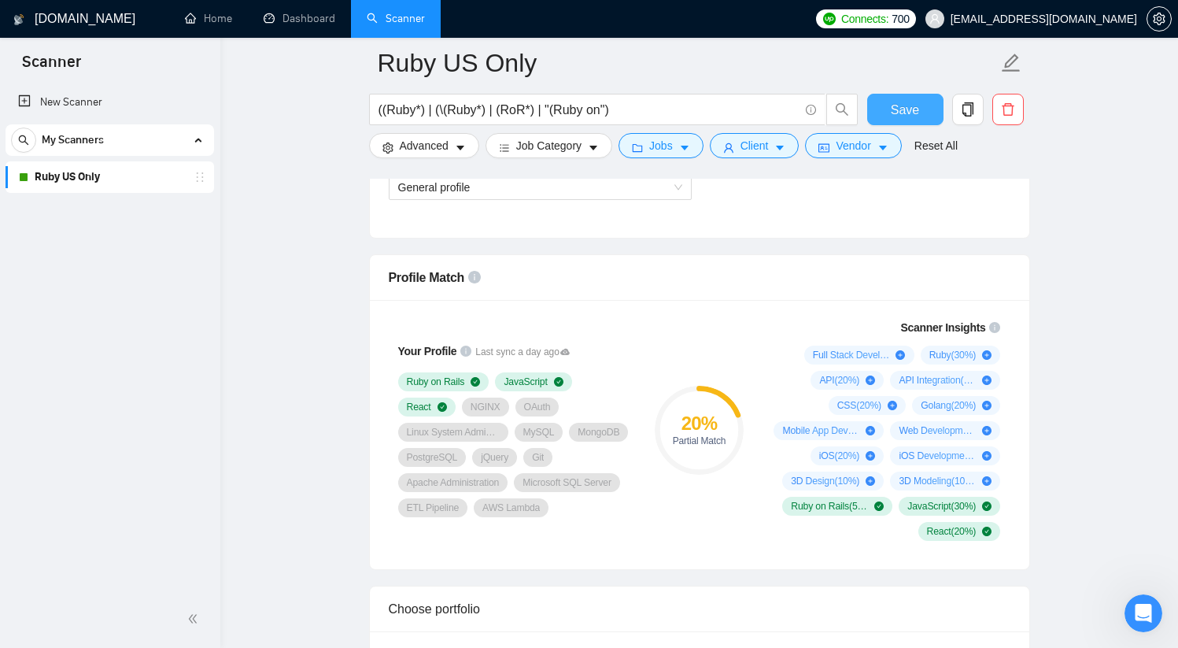
click at [906, 115] on span "Save" at bounding box center [905, 110] width 28 height 20
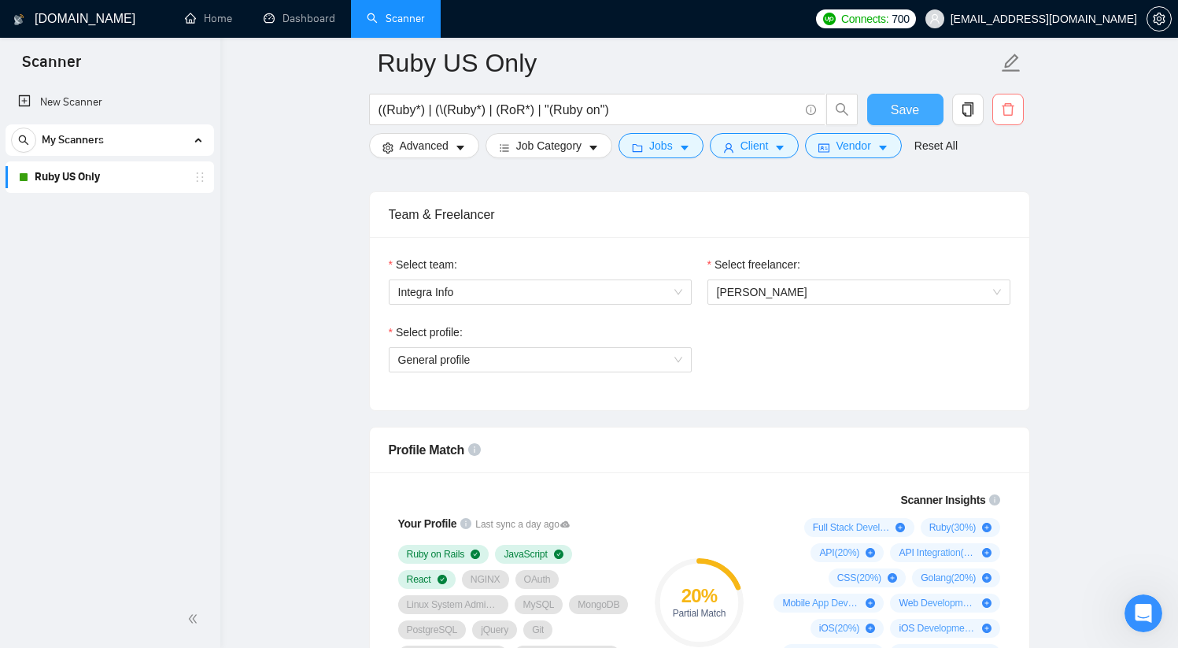
scroll to position [737, 0]
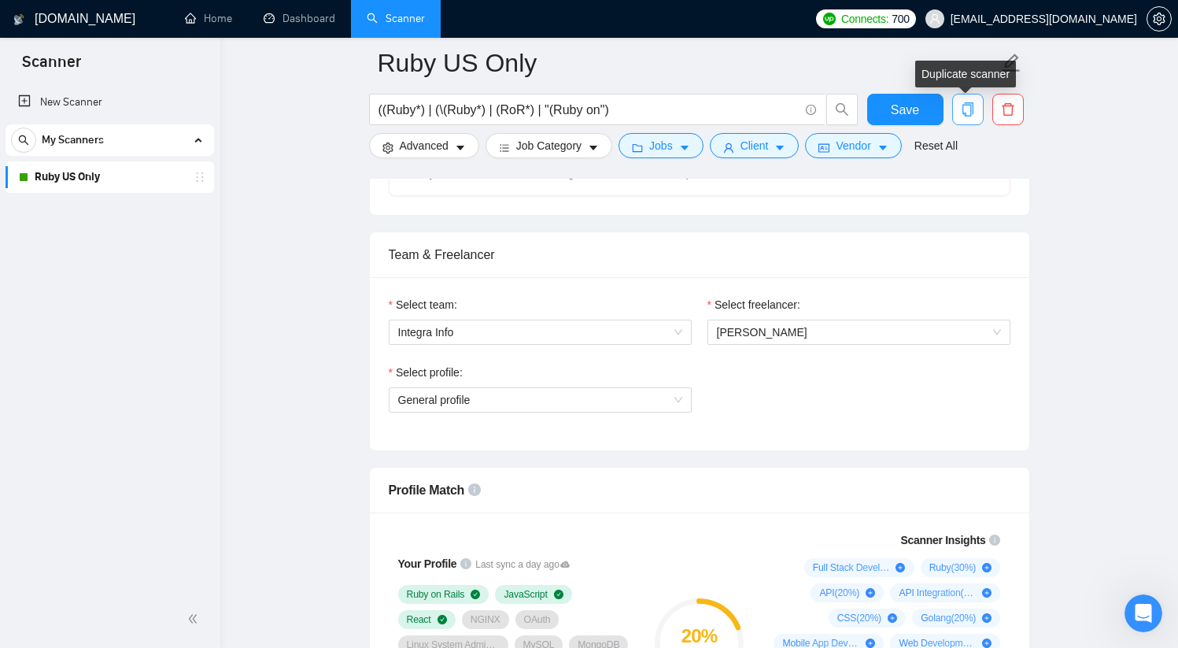
click at [971, 112] on icon "copy" at bounding box center [967, 109] width 11 height 14
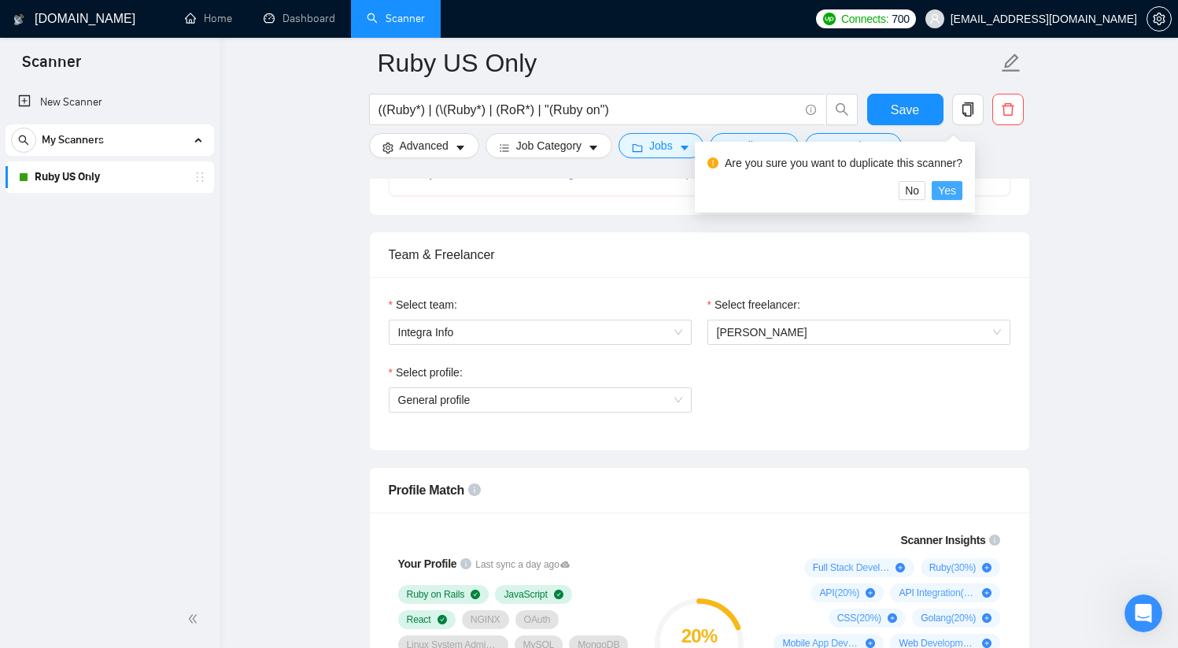
click at [954, 186] on span "Yes" at bounding box center [947, 190] width 18 height 17
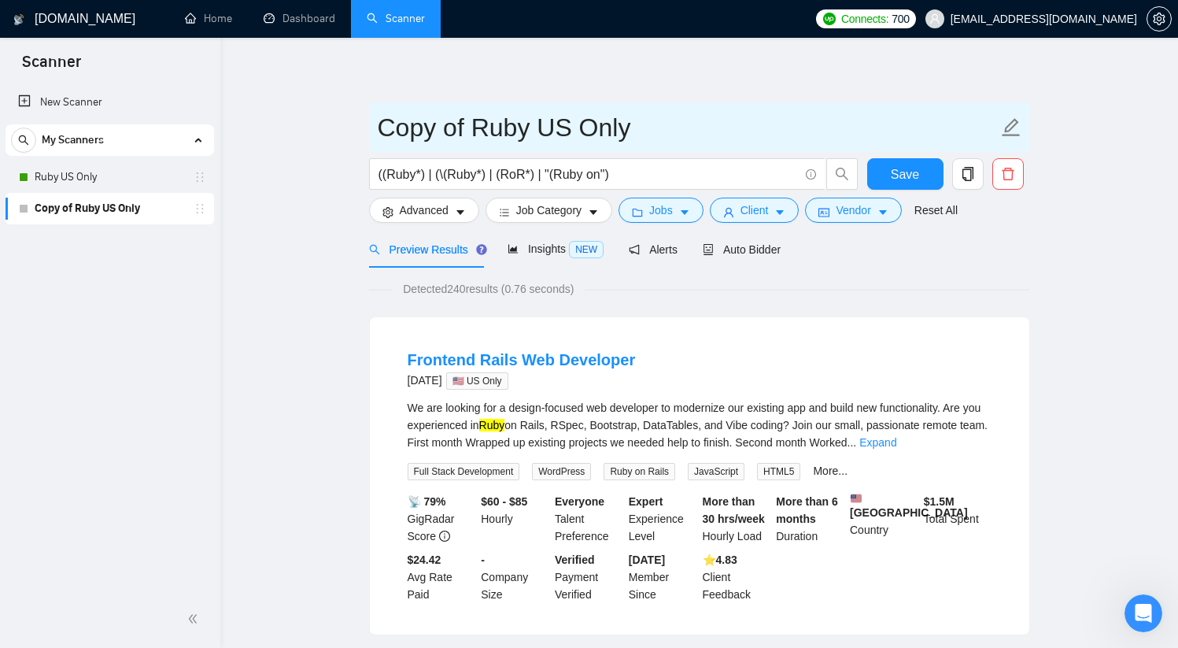
click at [1019, 128] on icon "edit" at bounding box center [1011, 127] width 20 height 20
drag, startPoint x: 468, startPoint y: 128, endPoint x: 377, endPoint y: 128, distance: 91.3
click at [378, 128] on input "Copy of Ruby US Only" at bounding box center [688, 127] width 620 height 39
drag, startPoint x: 442, startPoint y: 125, endPoint x: 597, endPoint y: 126, distance: 154.3
click at [597, 126] on input "Ruby US Only" at bounding box center [688, 127] width 620 height 39
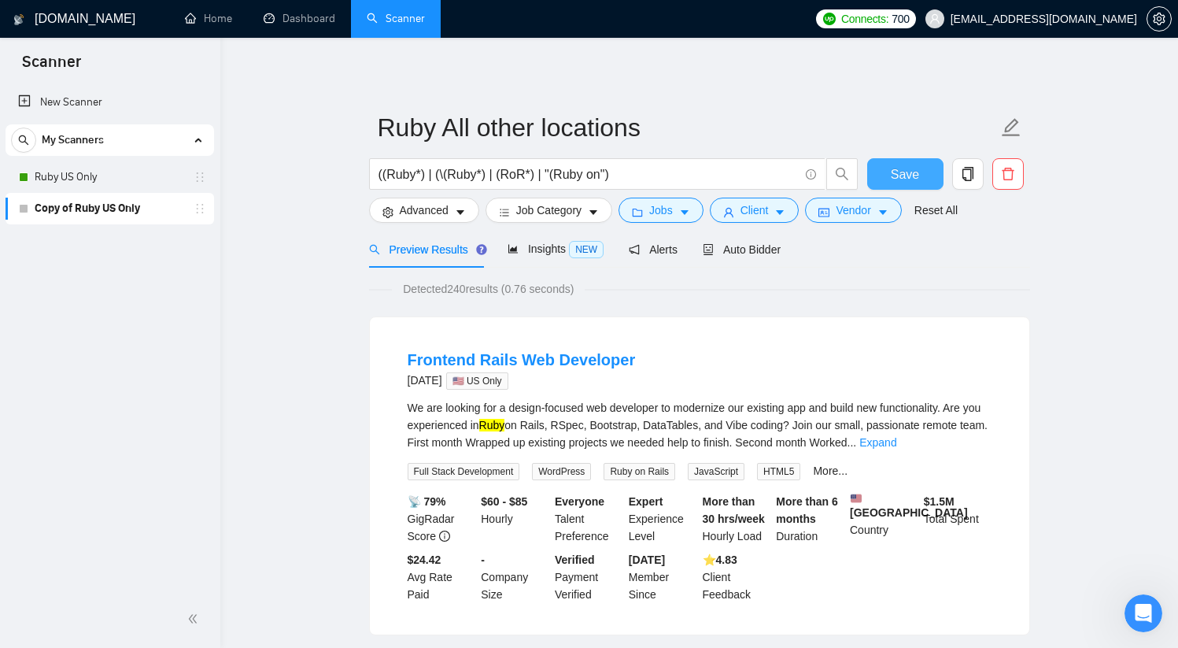
click at [906, 182] on span "Save" at bounding box center [905, 175] width 28 height 20
click at [765, 209] on span "Client" at bounding box center [755, 210] width 28 height 17
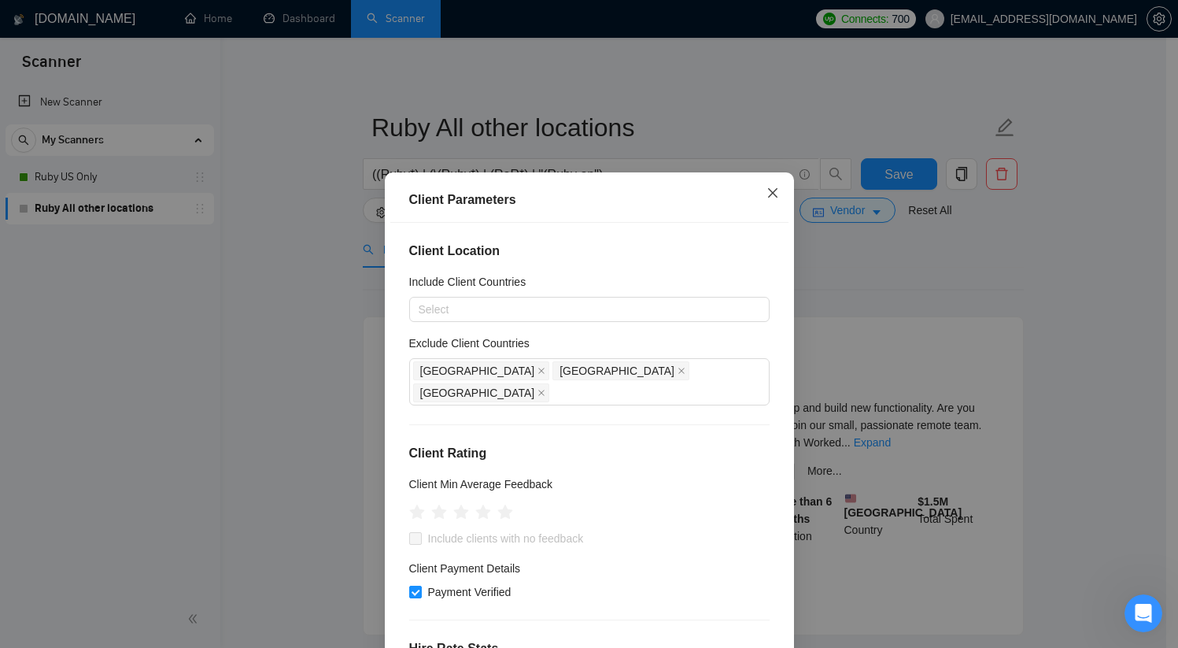
click at [770, 197] on icon "close" at bounding box center [772, 192] width 9 height 9
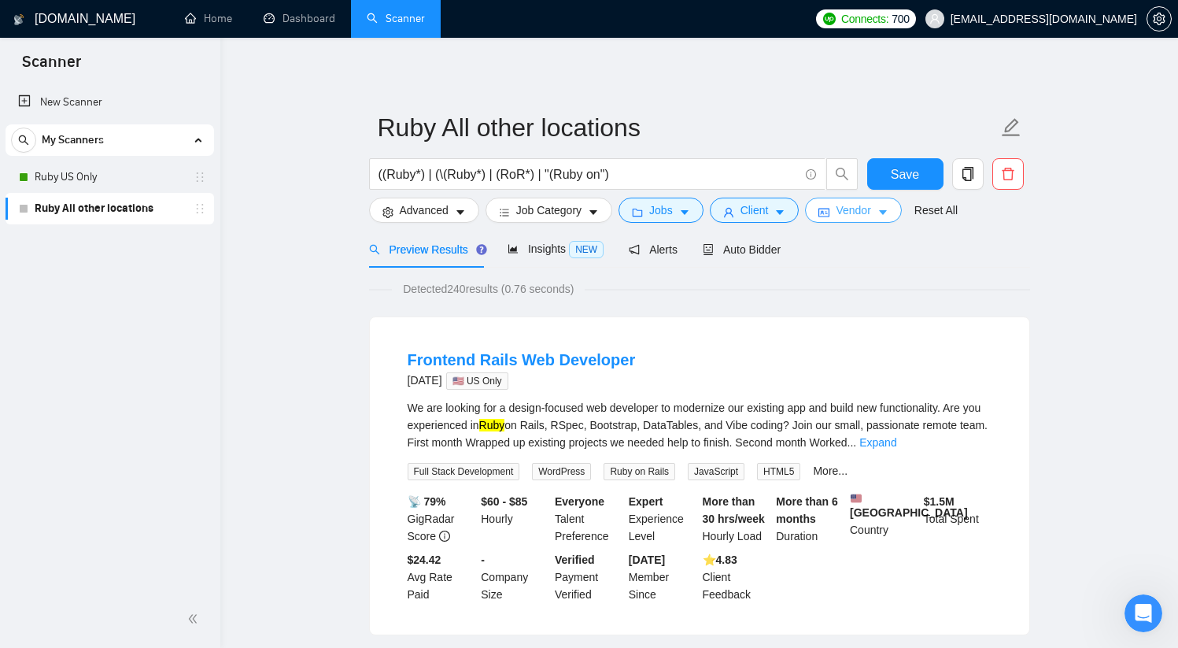
click at [881, 209] on button "Vendor" at bounding box center [853, 210] width 96 height 25
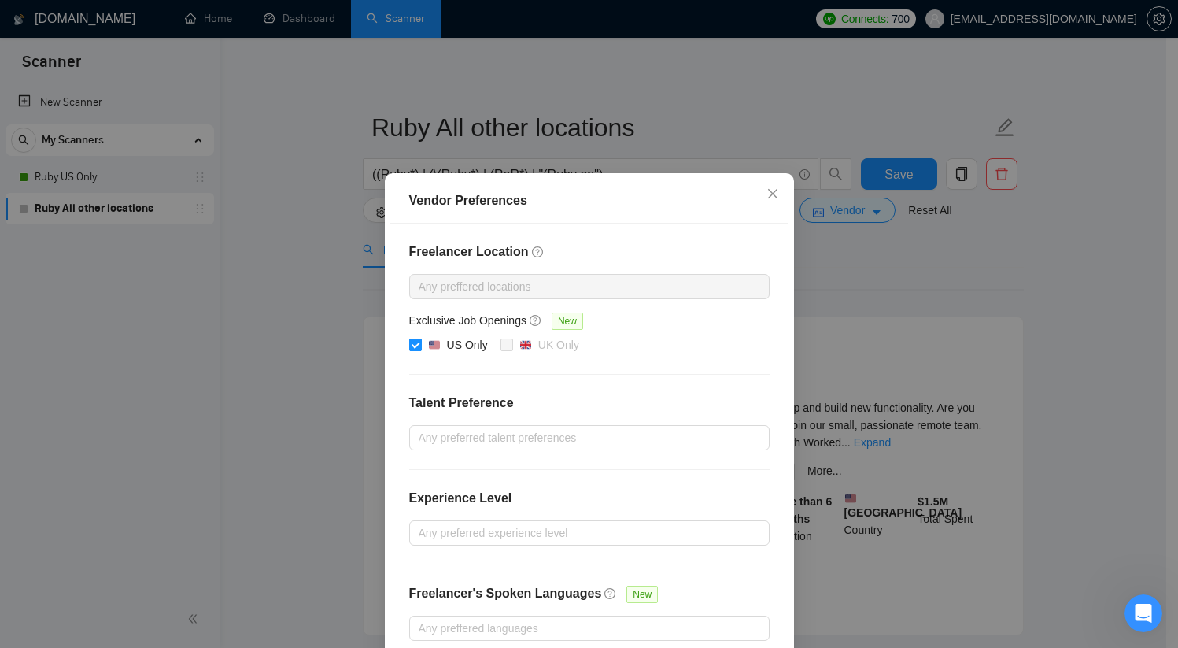
click at [409, 341] on input "US Only" at bounding box center [414, 343] width 11 height 11
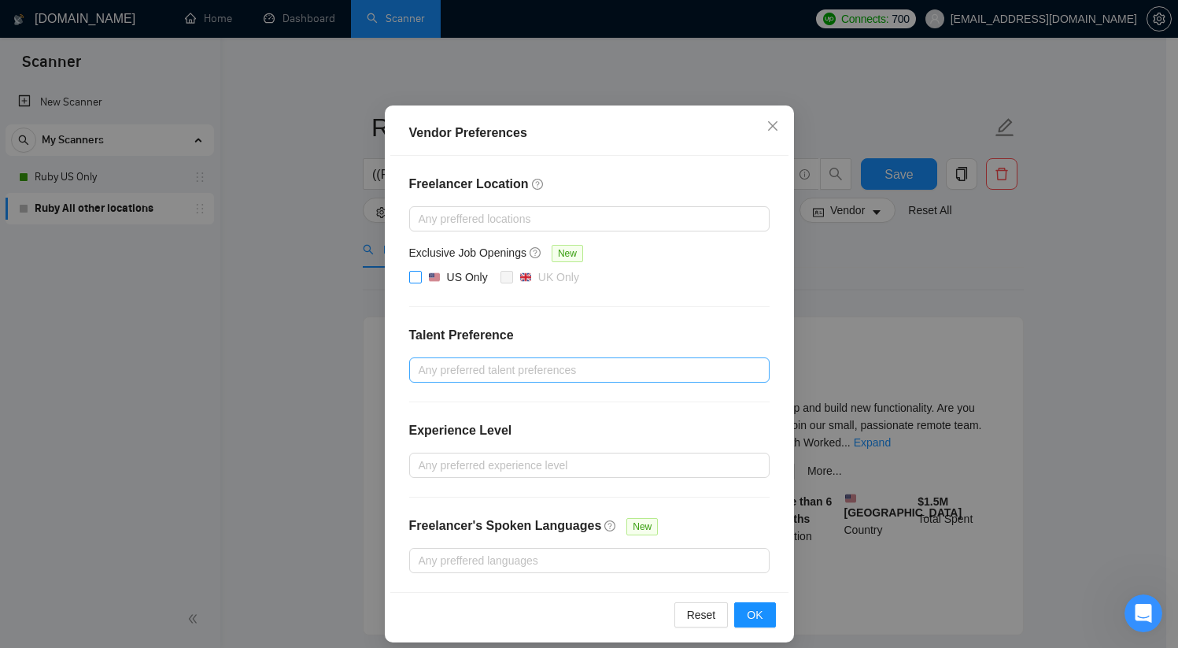
scroll to position [80, 0]
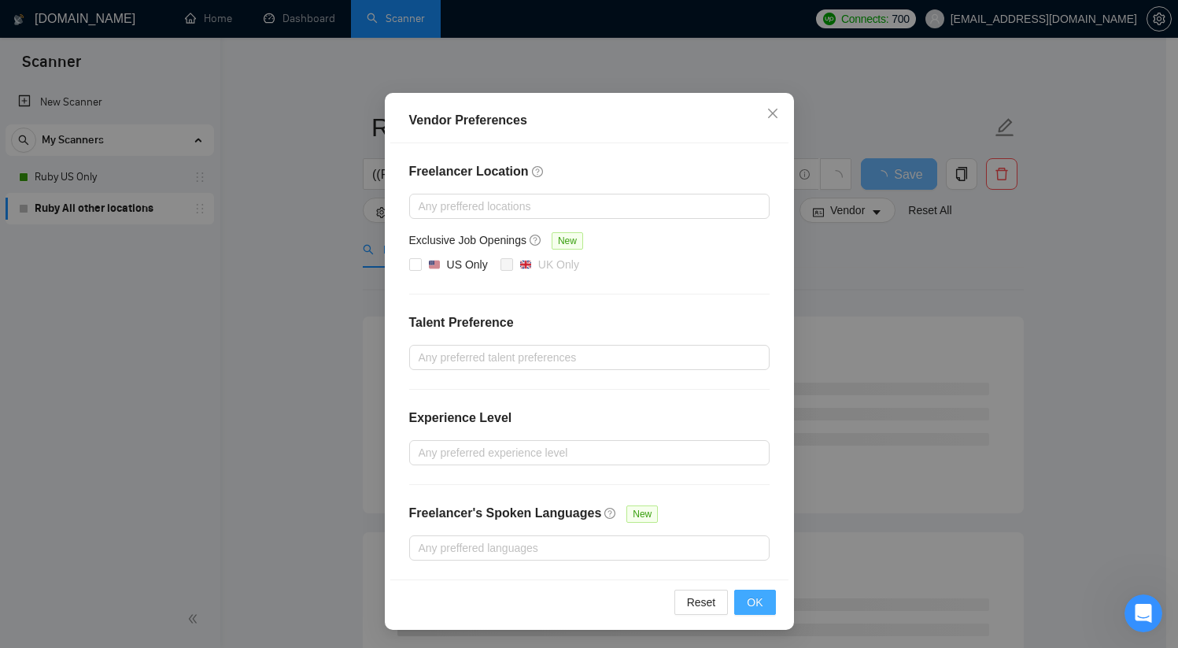
click at [749, 602] on span "OK" at bounding box center [755, 602] width 16 height 17
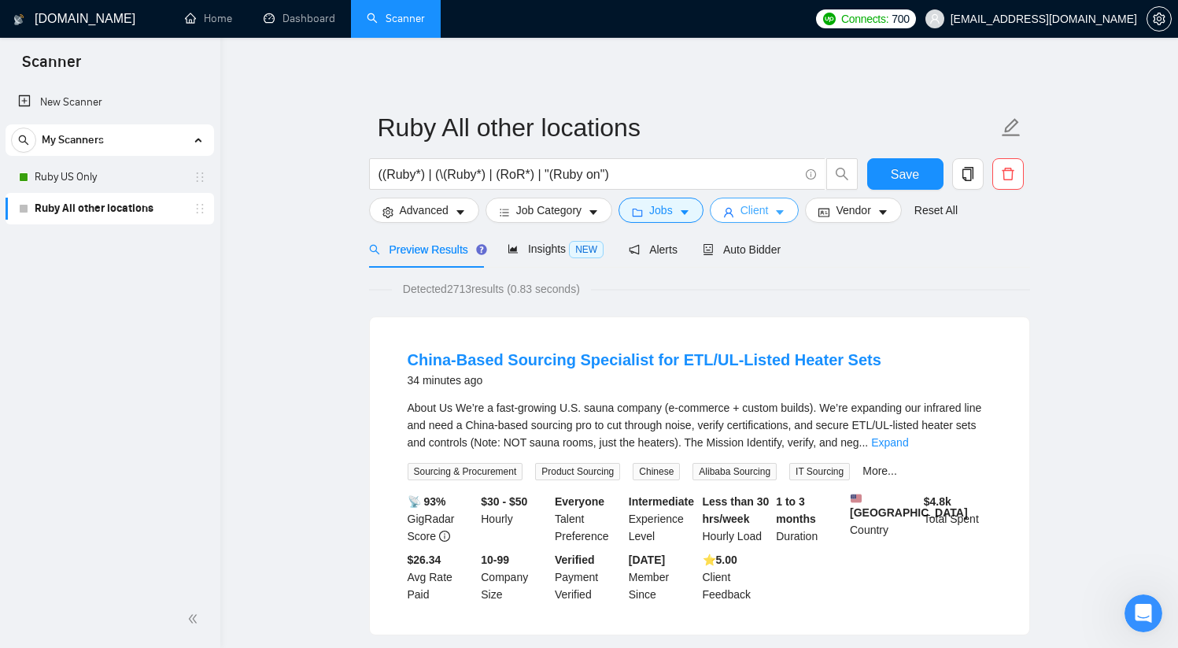
click at [757, 207] on span "Client" at bounding box center [755, 210] width 28 height 17
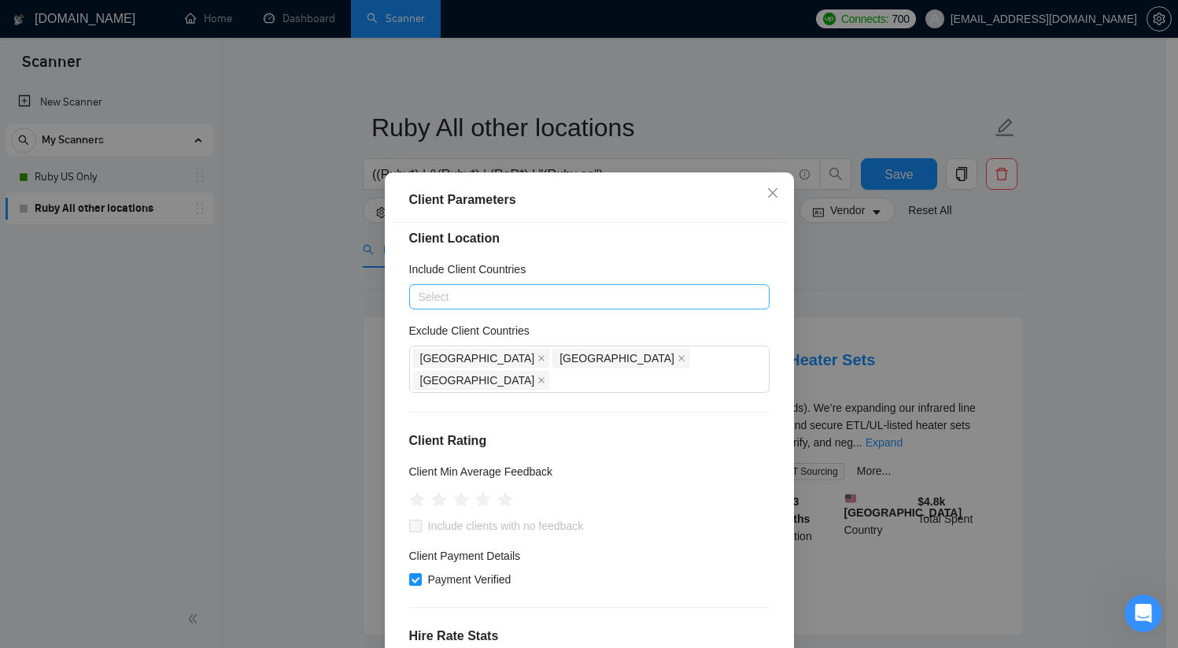
scroll to position [17, 0]
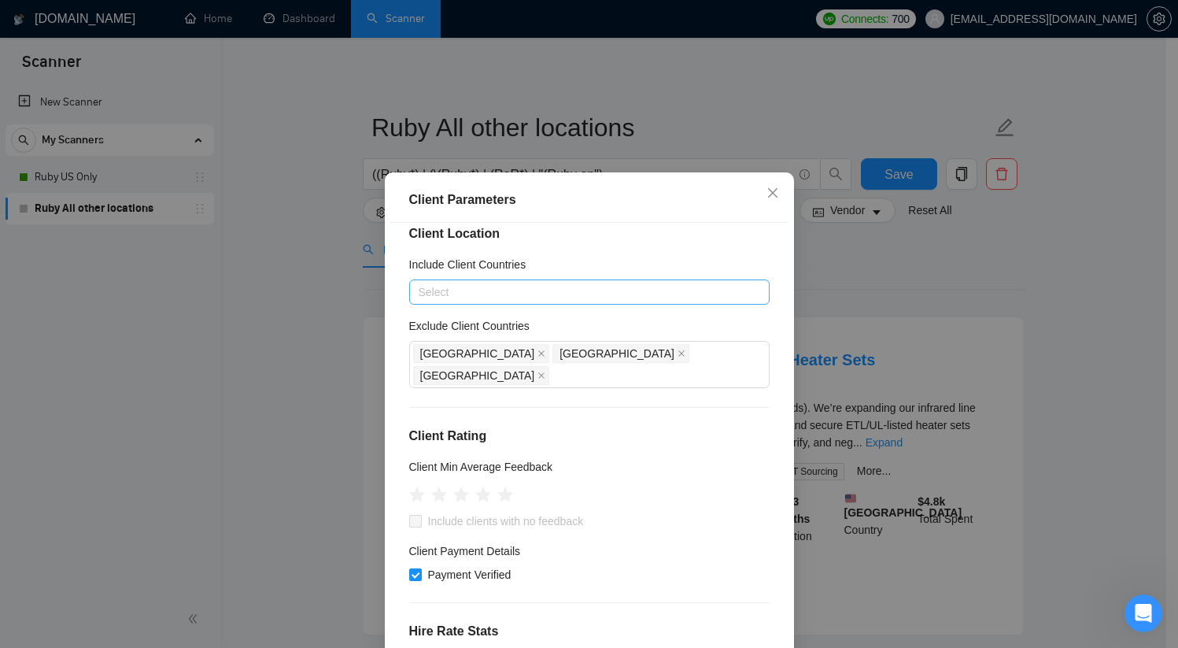
click at [633, 298] on div at bounding box center [581, 292] width 337 height 19
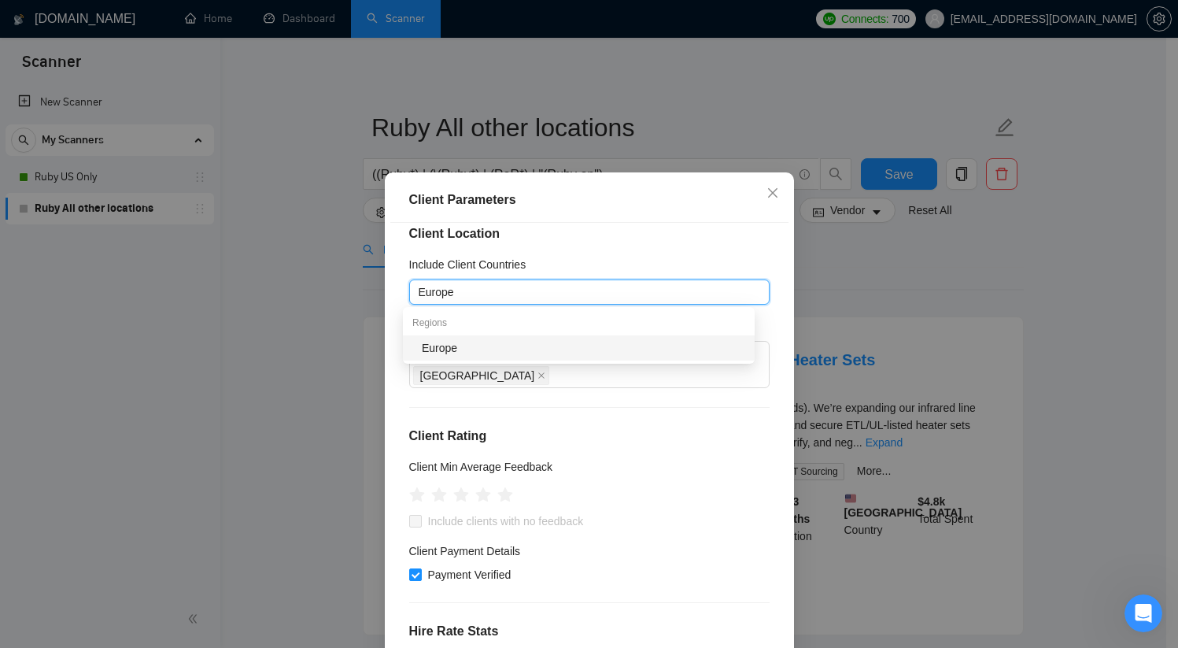
click at [593, 350] on div "Europe" at bounding box center [584, 347] width 324 height 17
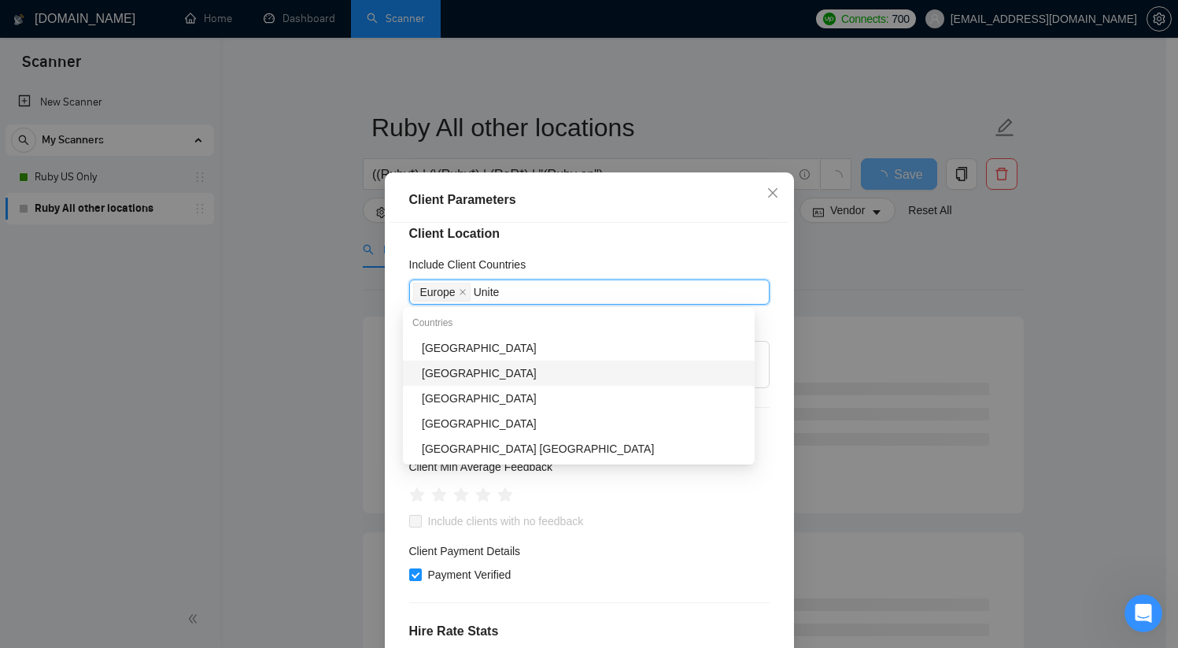
click at [532, 373] on div "[GEOGRAPHIC_DATA]" at bounding box center [584, 372] width 324 height 17
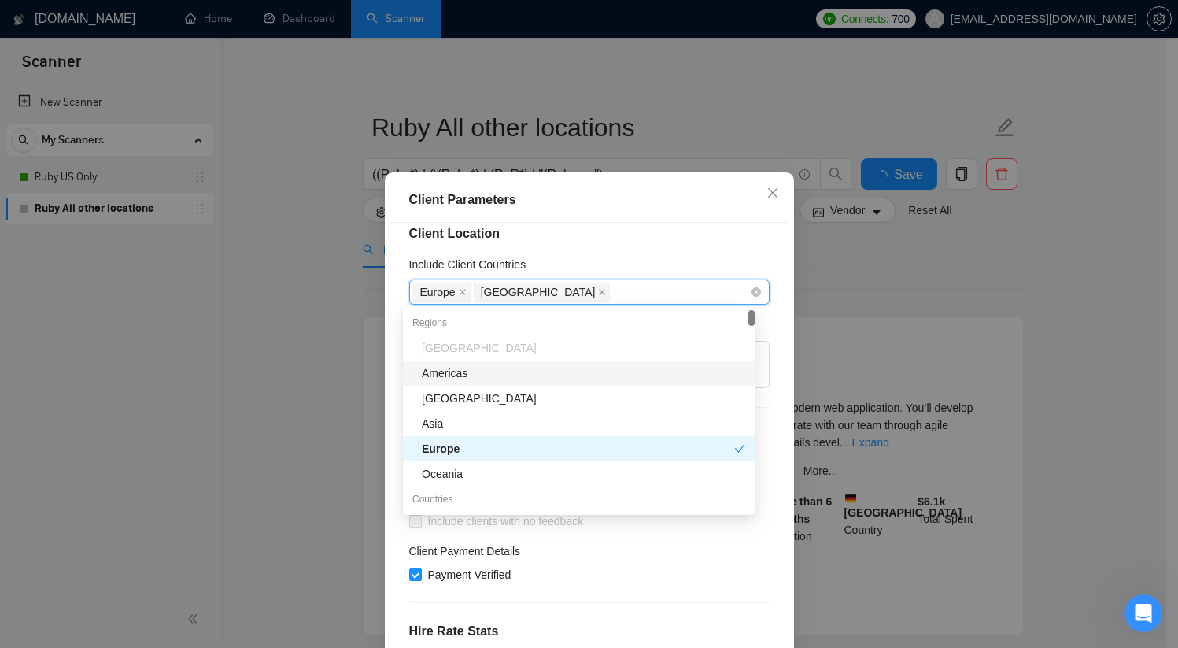
click at [586, 287] on div "[GEOGRAPHIC_DATA] [GEOGRAPHIC_DATA]" at bounding box center [581, 292] width 337 height 22
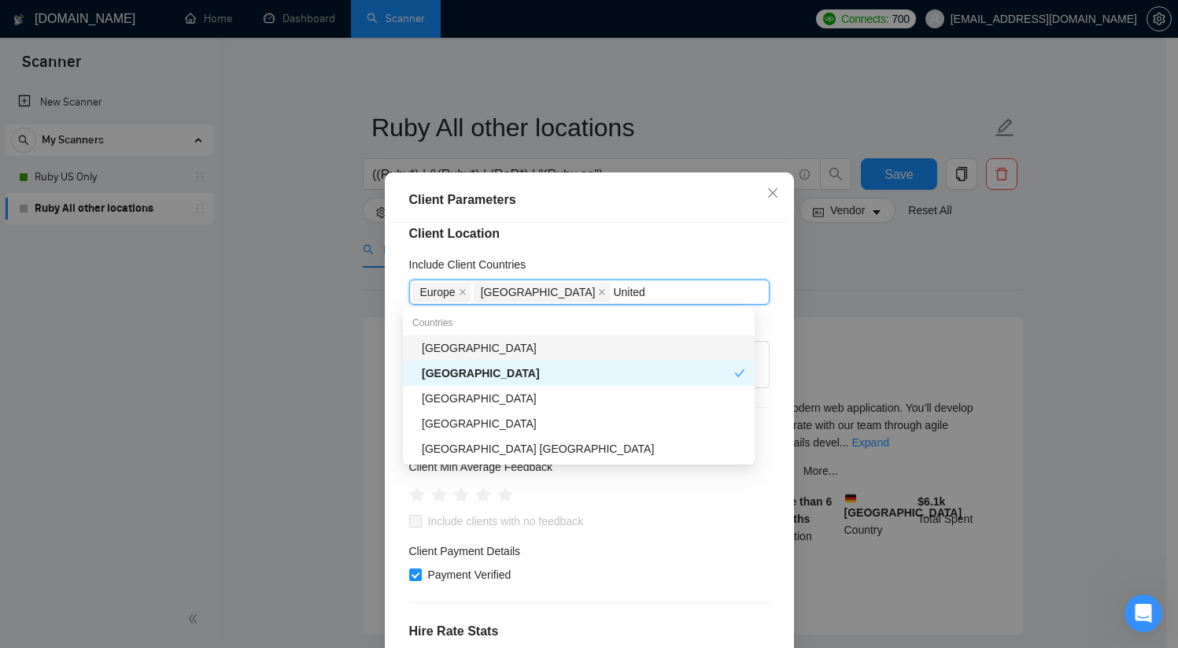
click at [546, 345] on div "[GEOGRAPHIC_DATA]" at bounding box center [584, 347] width 324 height 17
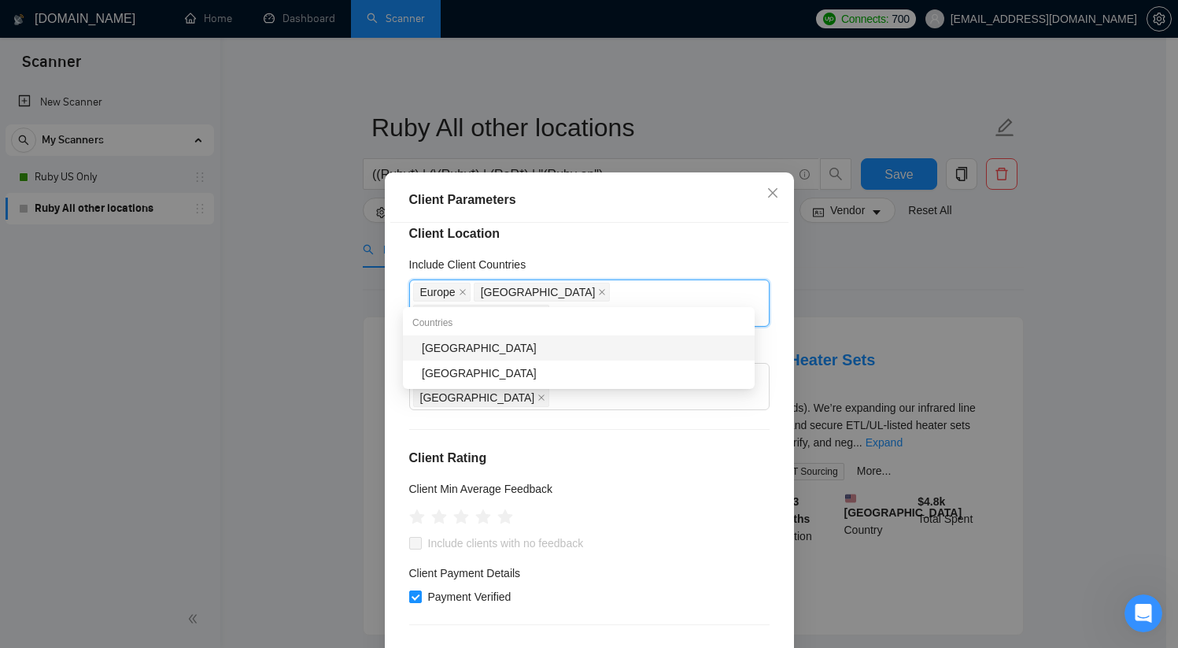
click at [644, 343] on div "[GEOGRAPHIC_DATA]" at bounding box center [584, 347] width 324 height 17
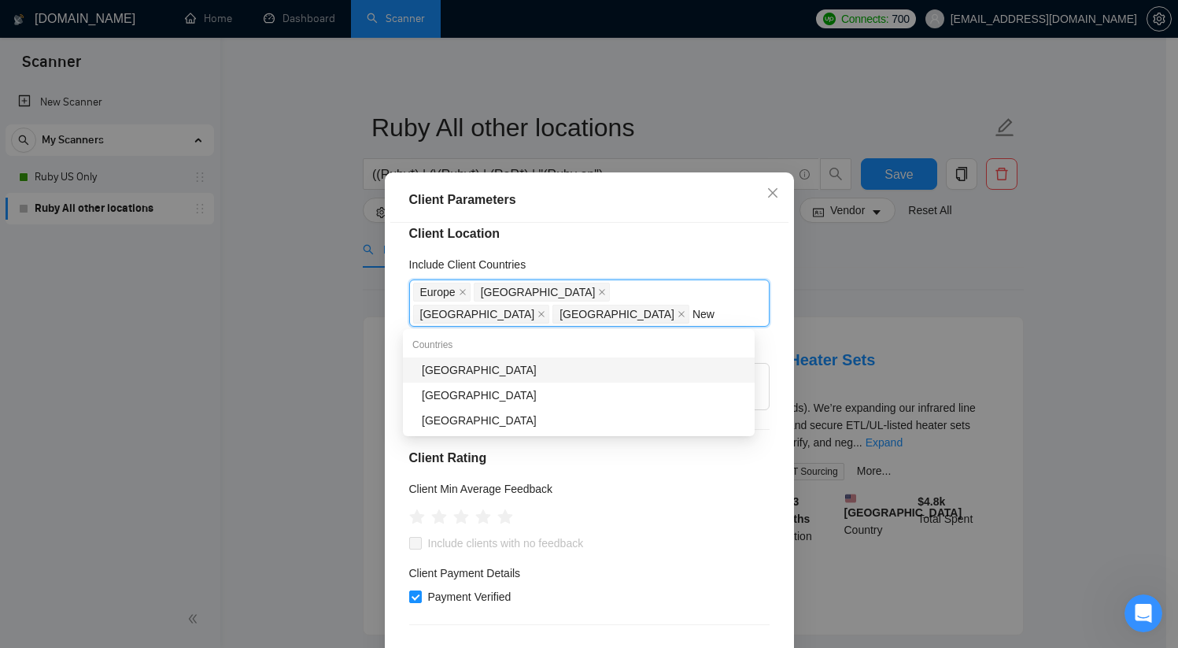
click at [573, 365] on div "[GEOGRAPHIC_DATA]" at bounding box center [584, 369] width 324 height 17
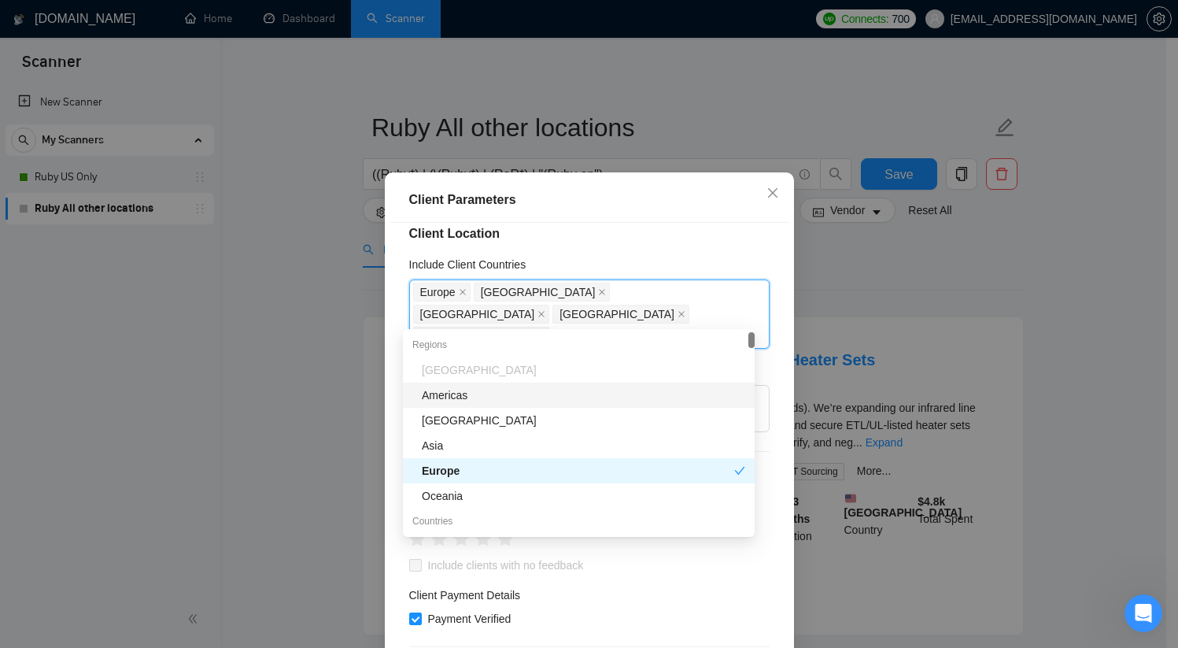
click at [529, 188] on div "Client Parameters" at bounding box center [589, 200] width 398 height 45
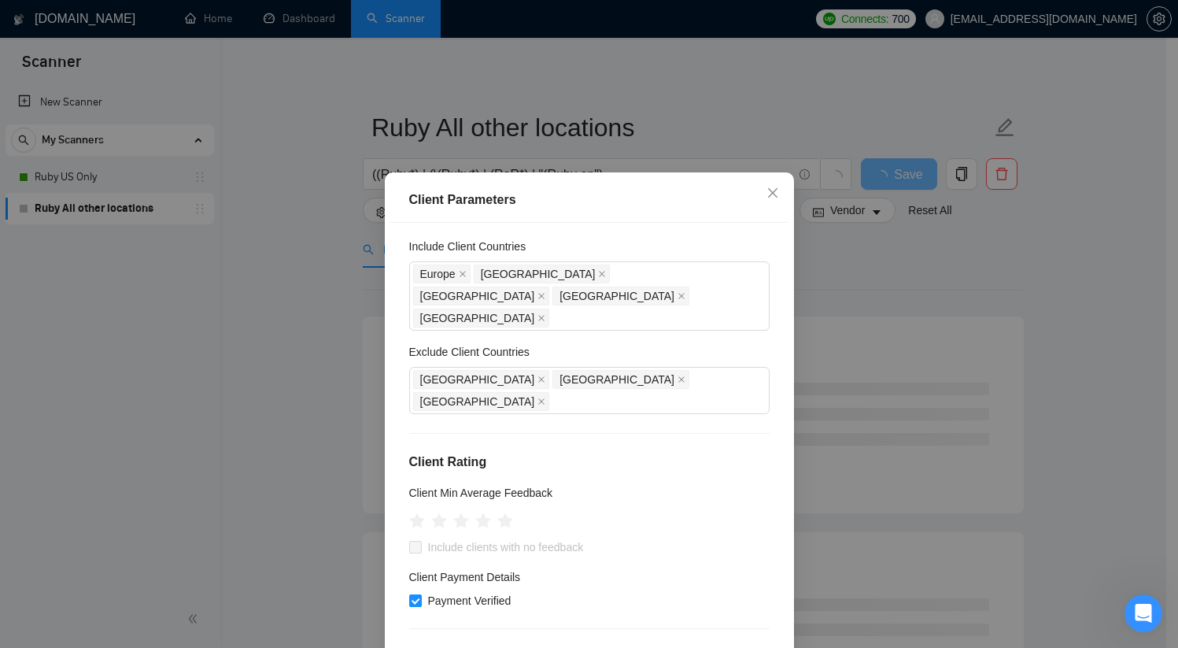
scroll to position [39, 0]
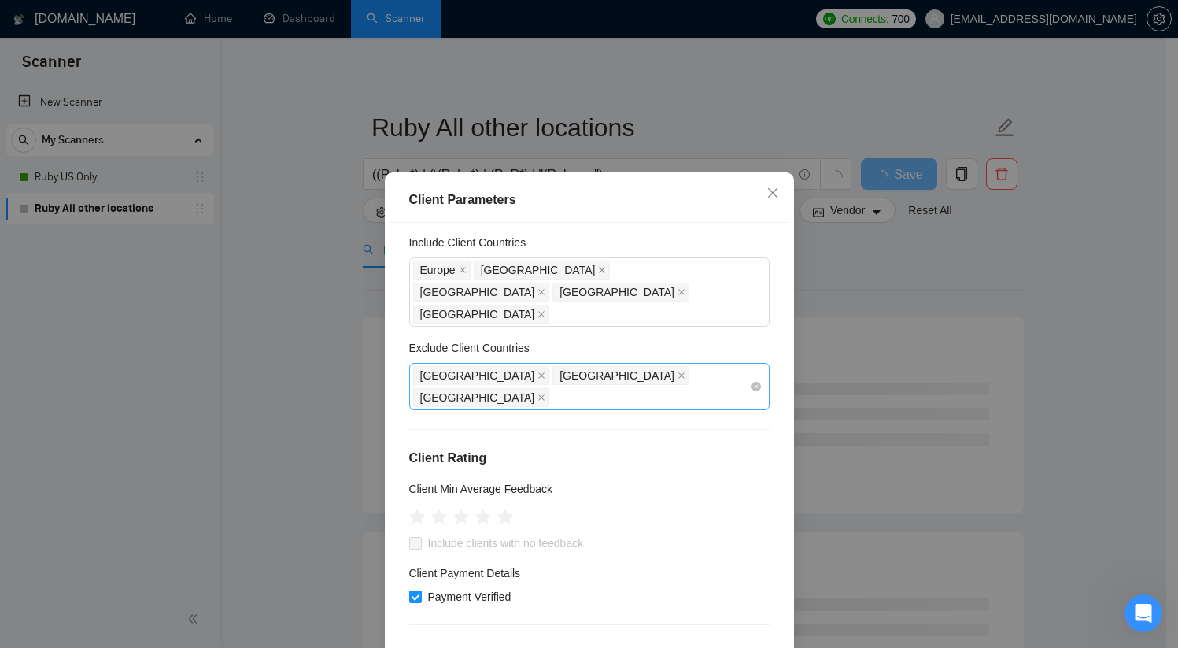
click at [609, 364] on div "[GEOGRAPHIC_DATA] [GEOGRAPHIC_DATA] [GEOGRAPHIC_DATA]" at bounding box center [581, 386] width 337 height 44
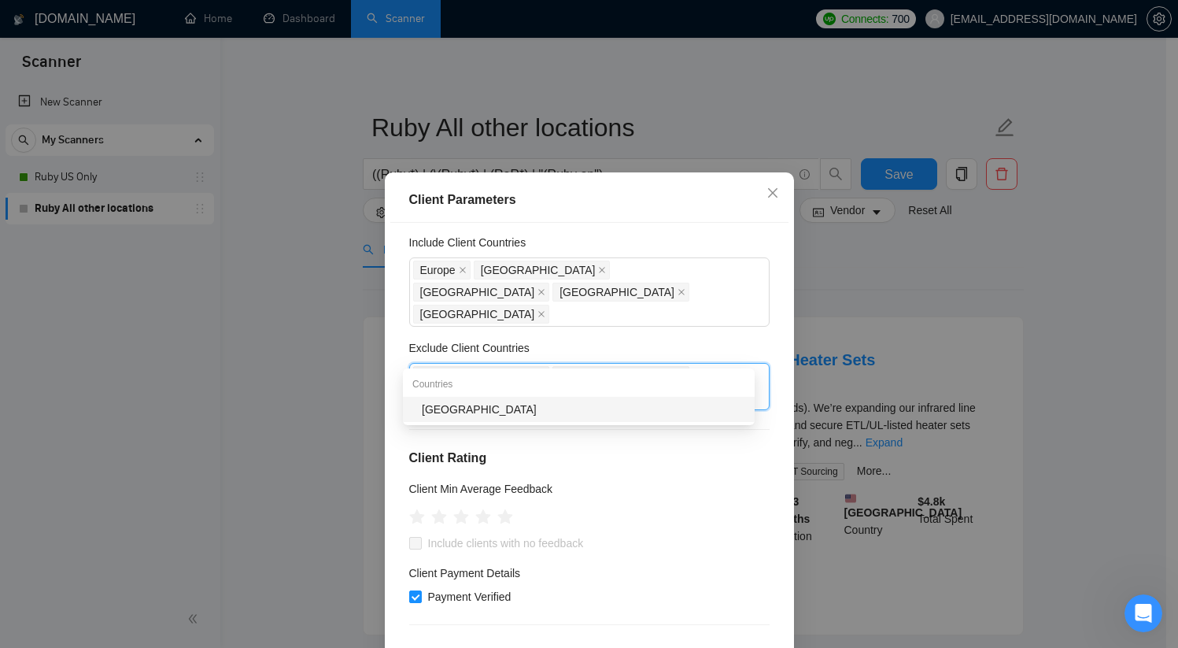
click at [602, 414] on div "[GEOGRAPHIC_DATA]" at bounding box center [584, 409] width 324 height 17
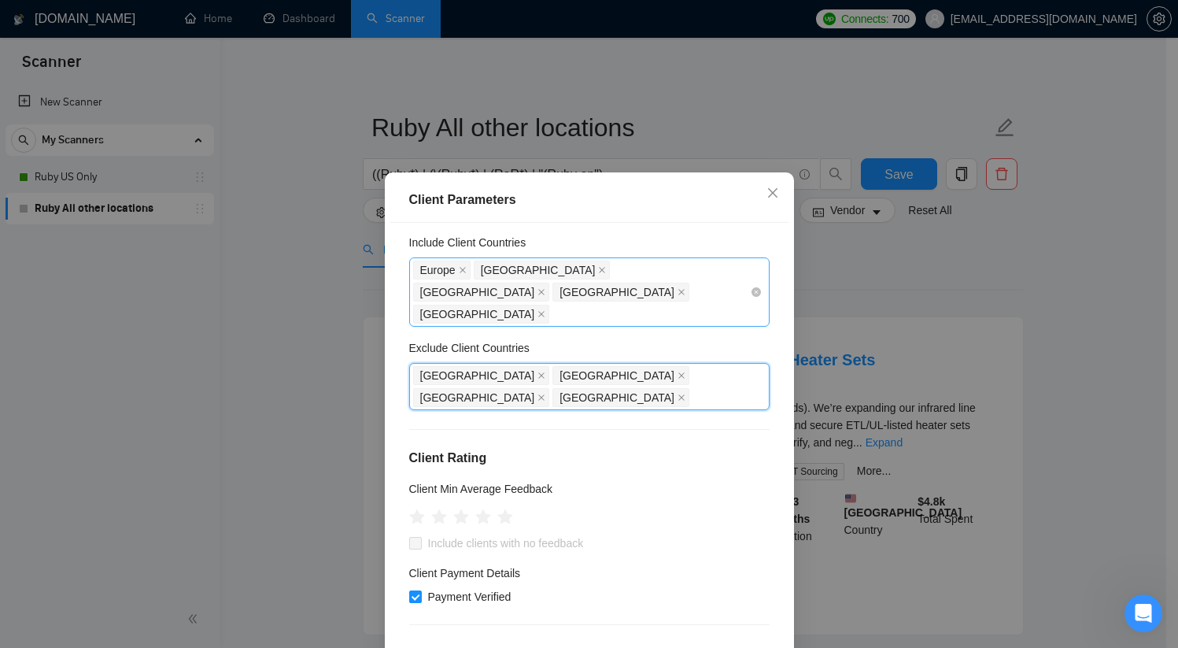
click at [674, 290] on div "[GEOGRAPHIC_DATA] [GEOGRAPHIC_DATA] [GEOGRAPHIC_DATA] [GEOGRAPHIC_DATA] [GEOGRA…" at bounding box center [581, 292] width 337 height 66
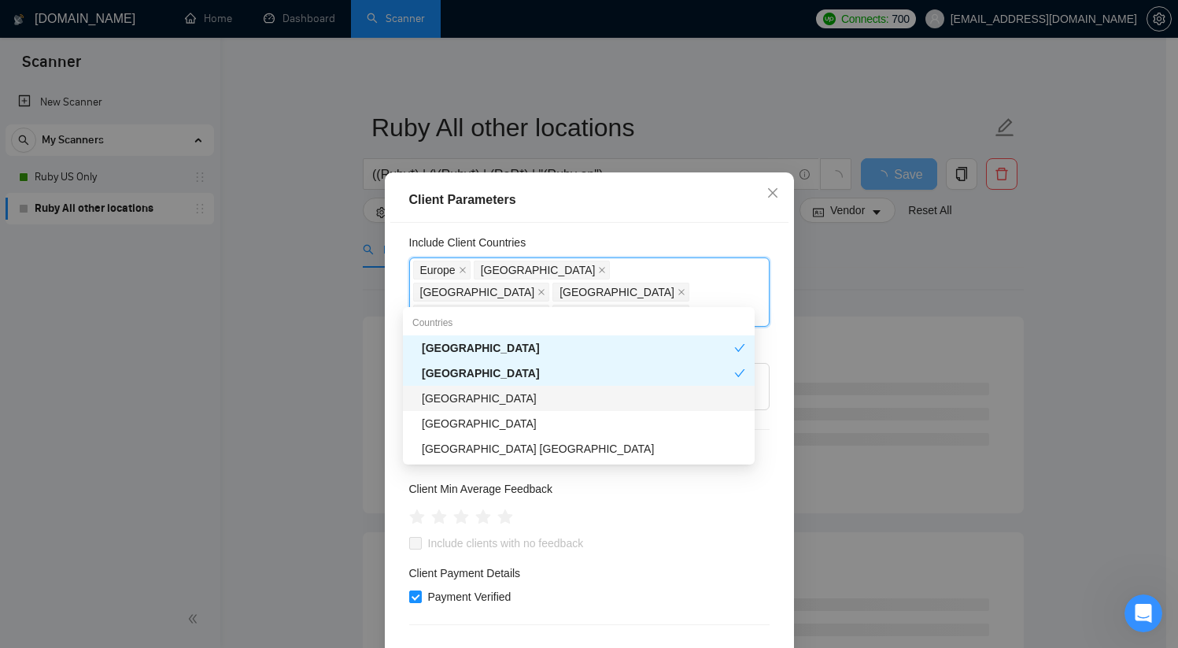
click at [509, 398] on div "[GEOGRAPHIC_DATA]" at bounding box center [584, 398] width 324 height 17
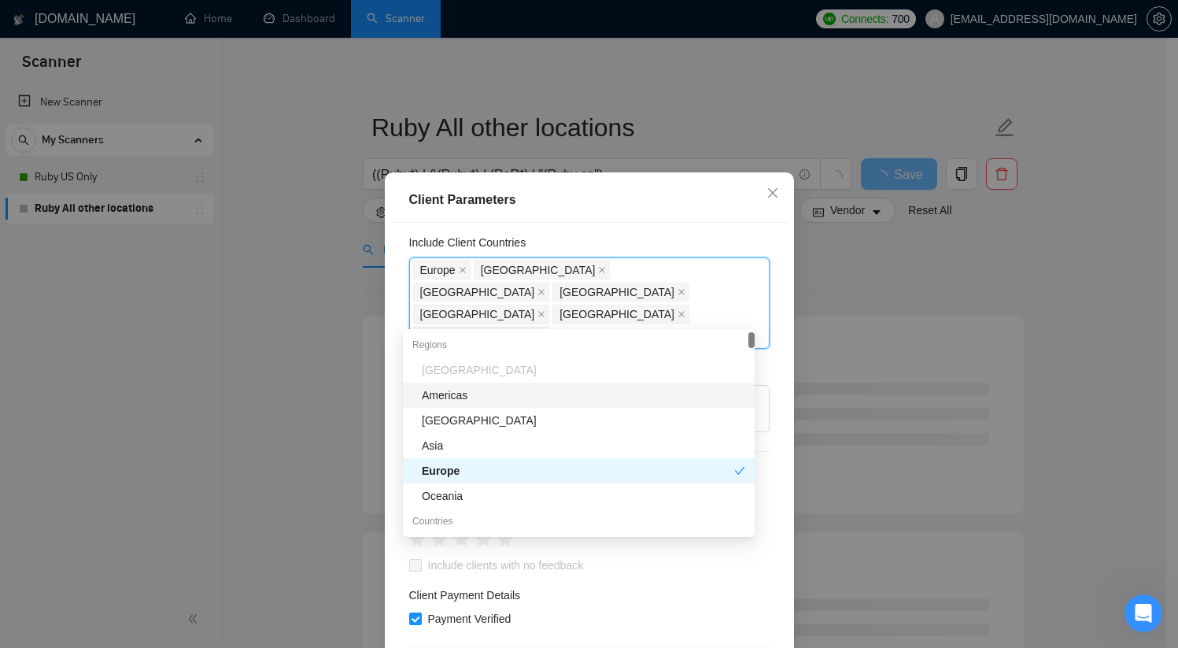
click at [708, 202] on div "Client Parameters" at bounding box center [589, 200] width 361 height 19
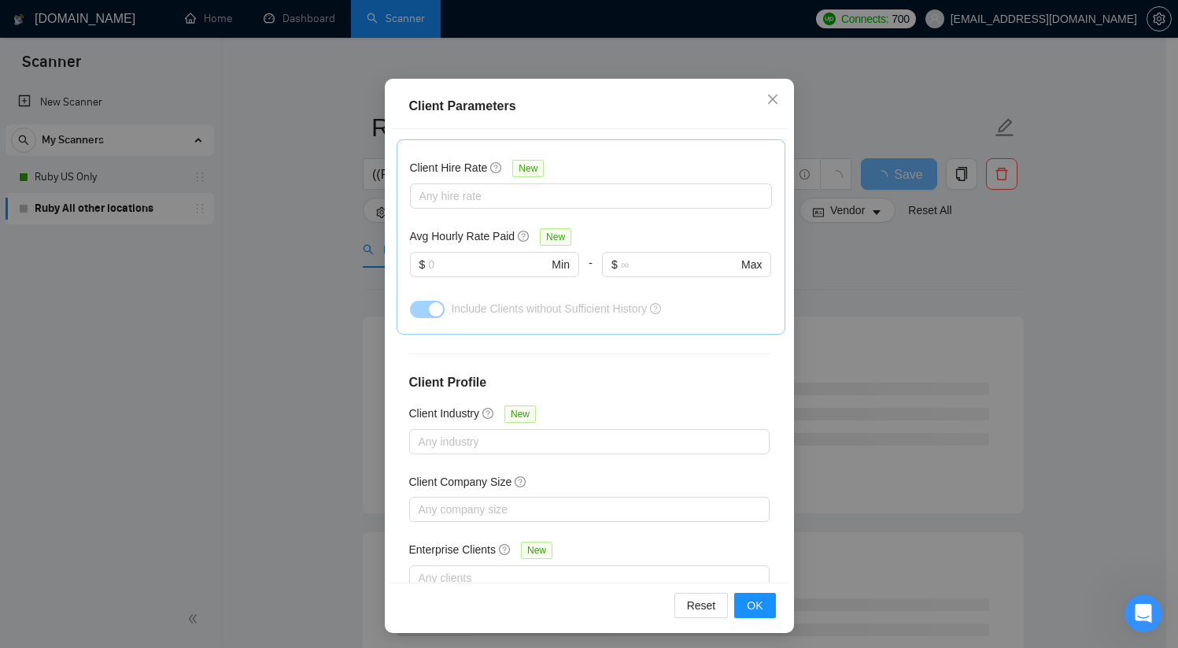
scroll to position [98, 0]
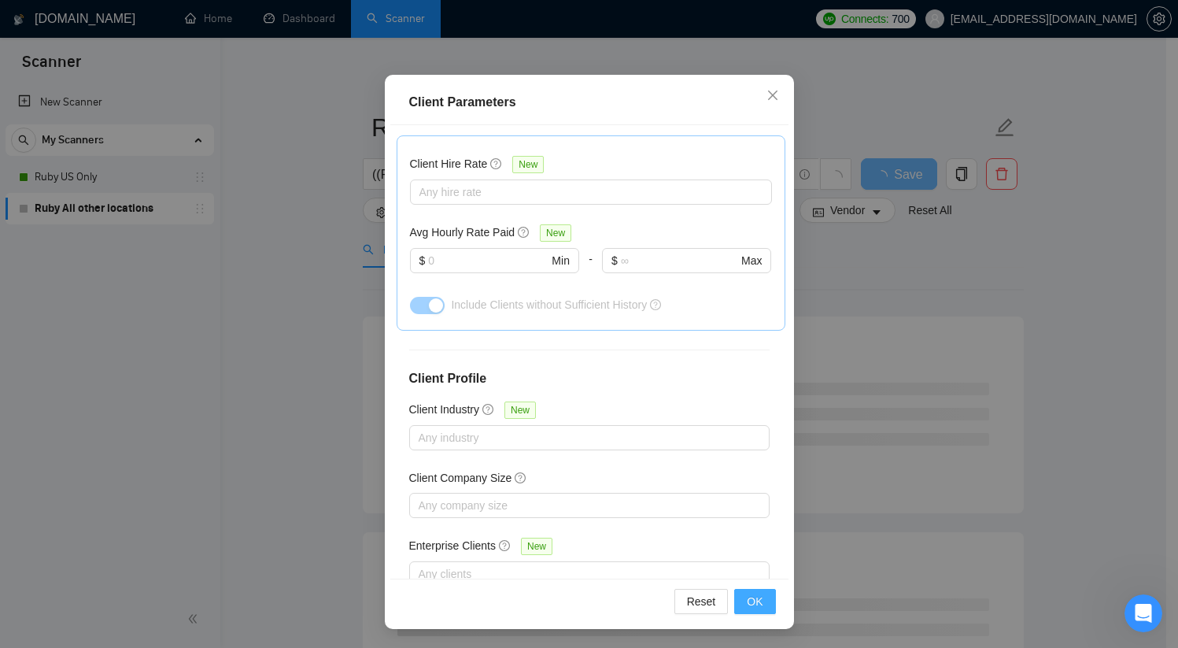
click at [752, 606] on span "OK" at bounding box center [755, 601] width 16 height 17
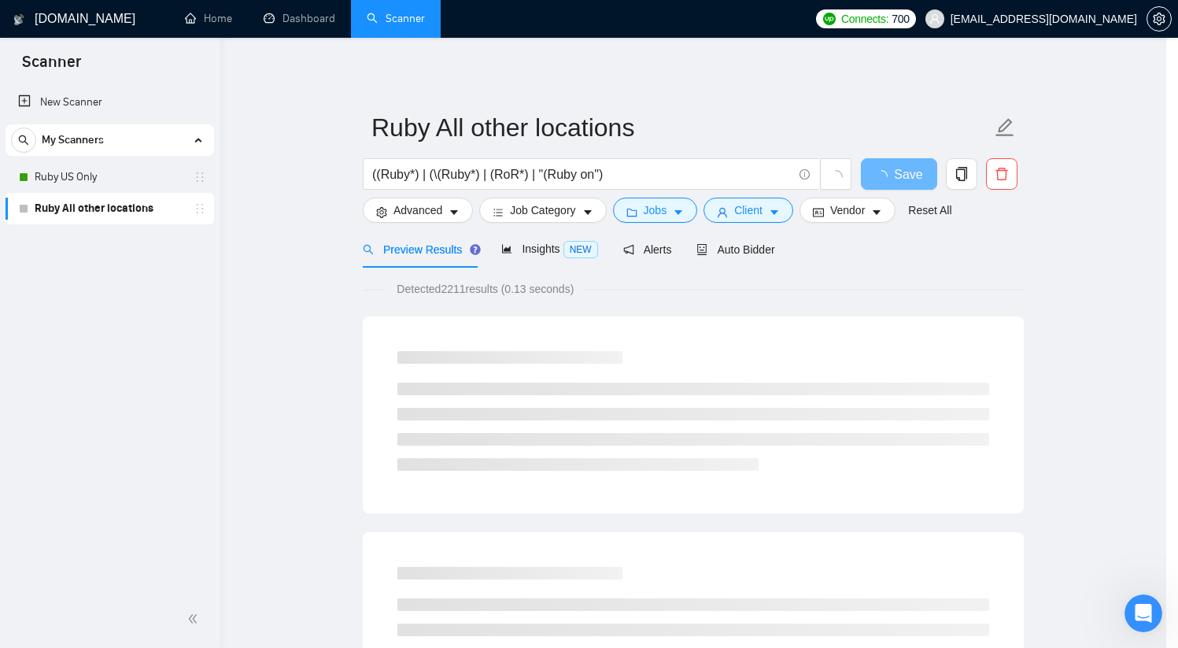
scroll to position [20, 0]
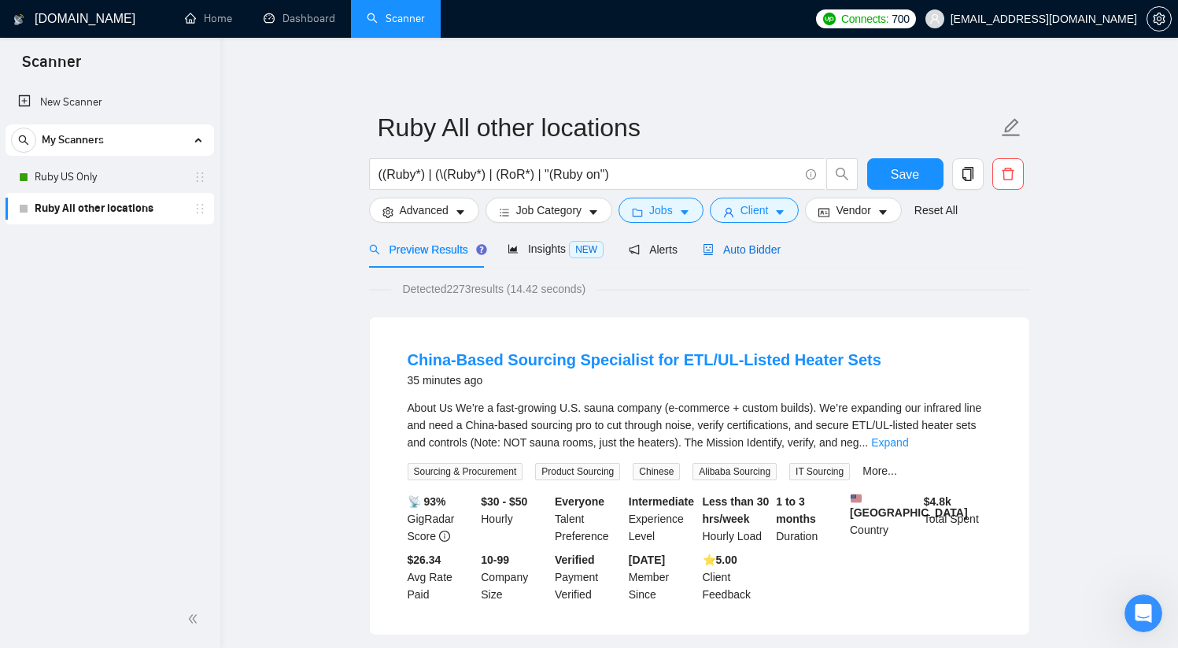
click at [757, 253] on span "Auto Bidder" at bounding box center [742, 249] width 78 height 13
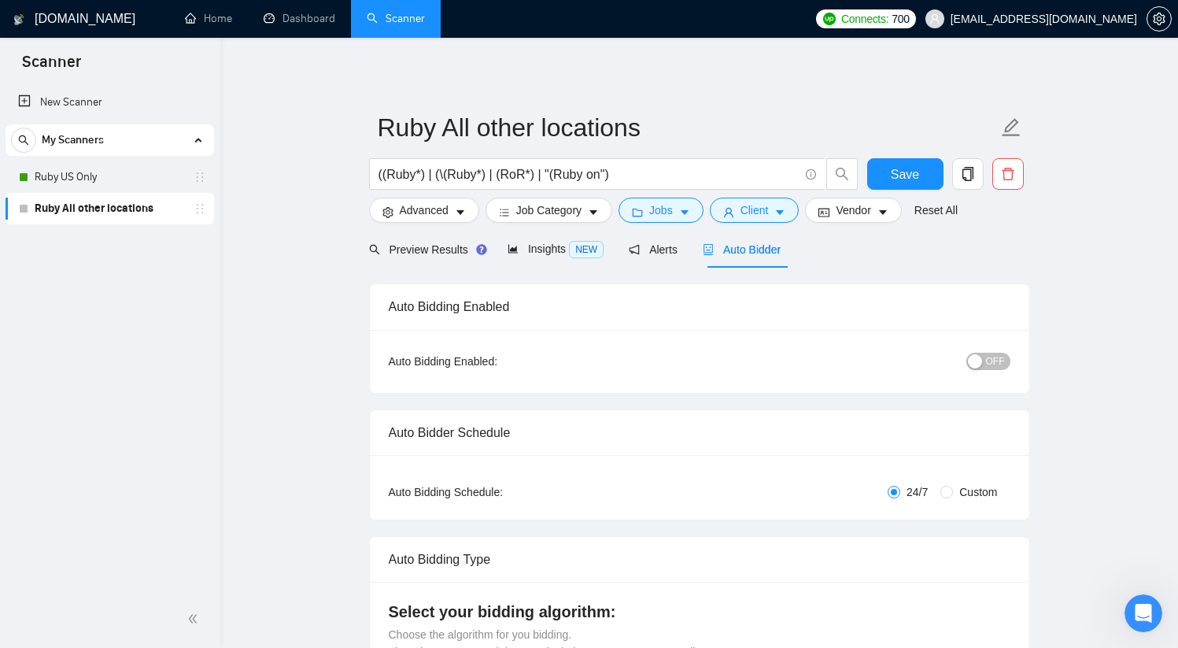
click at [996, 363] on span "OFF" at bounding box center [995, 361] width 19 height 17
click at [438, 253] on span "Preview Results" at bounding box center [425, 249] width 113 height 13
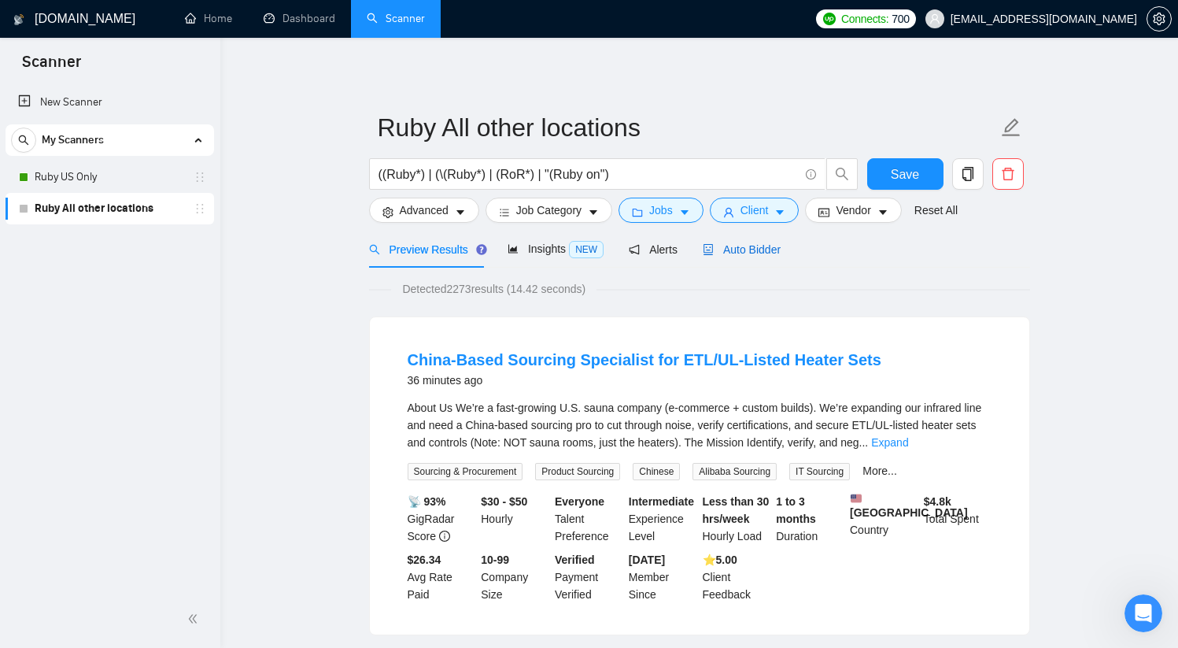
click at [750, 250] on span "Auto Bidder" at bounding box center [742, 249] width 78 height 13
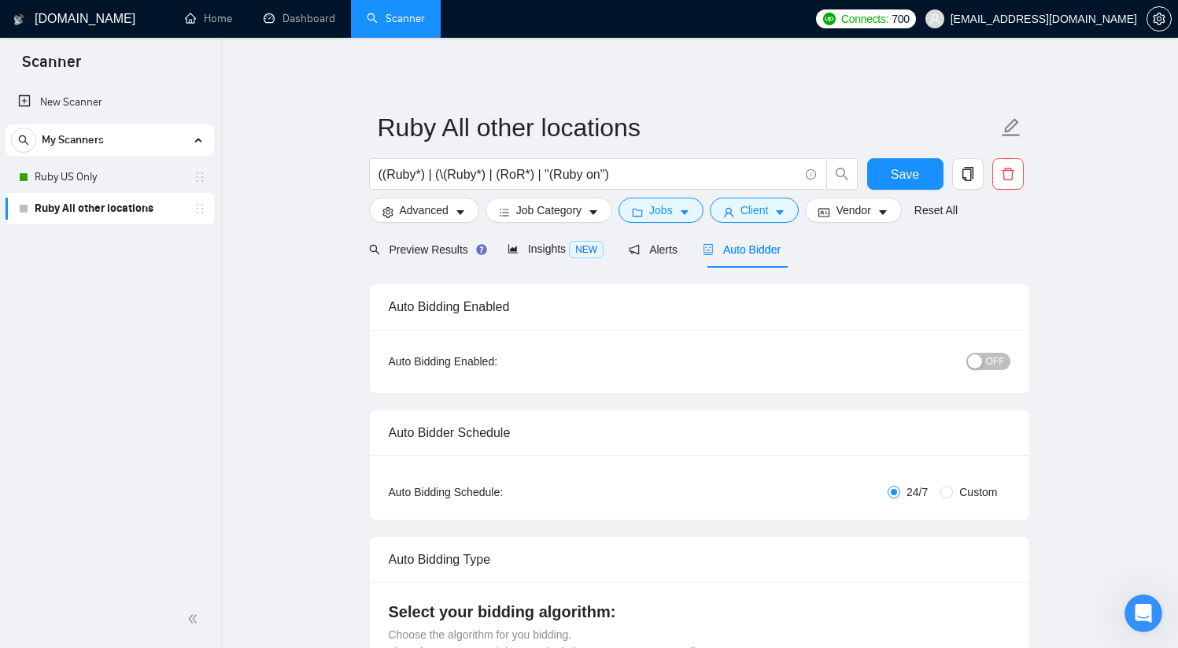
click at [992, 355] on span "OFF" at bounding box center [995, 361] width 19 height 17
click at [916, 167] on span "Save" at bounding box center [905, 175] width 28 height 20
click at [87, 179] on link "Ruby US Only" at bounding box center [110, 176] width 150 height 31
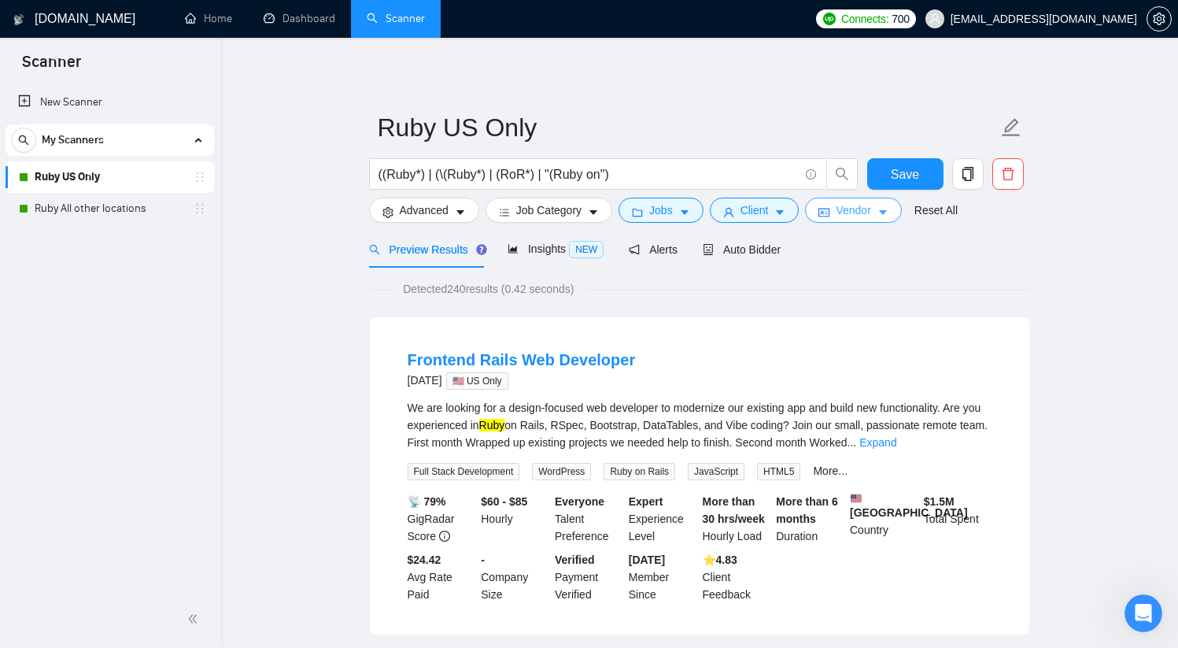
click at [861, 213] on span "Vendor" at bounding box center [853, 210] width 35 height 17
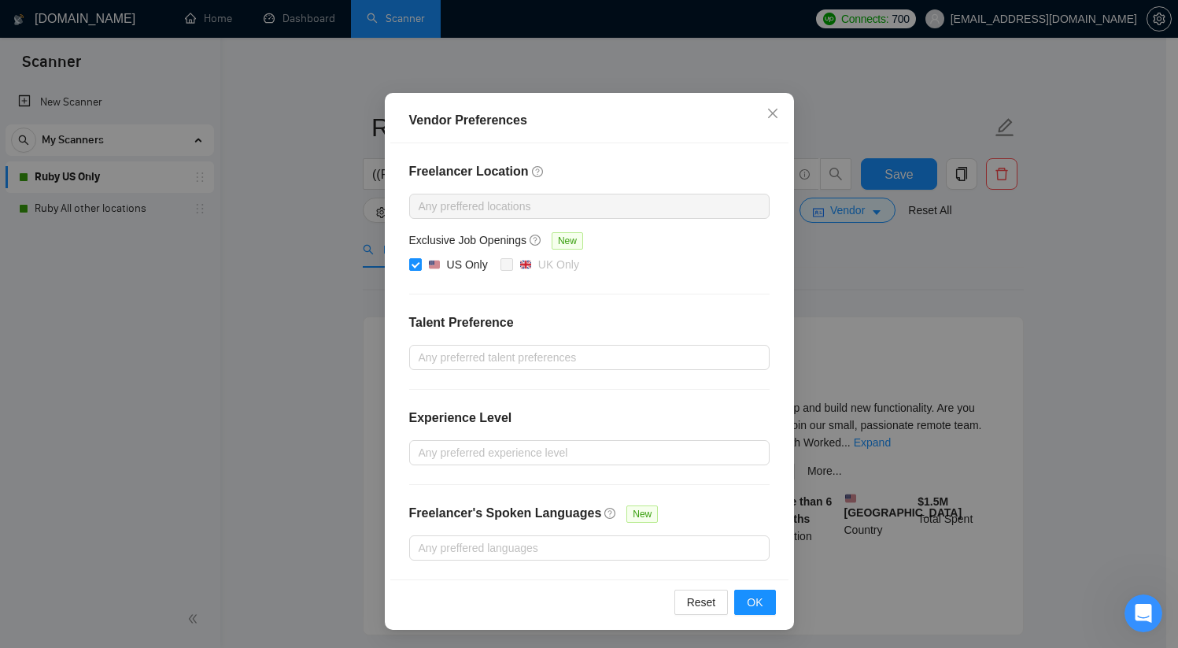
scroll to position [3, 0]
click at [753, 601] on span "OK" at bounding box center [755, 602] width 16 height 17
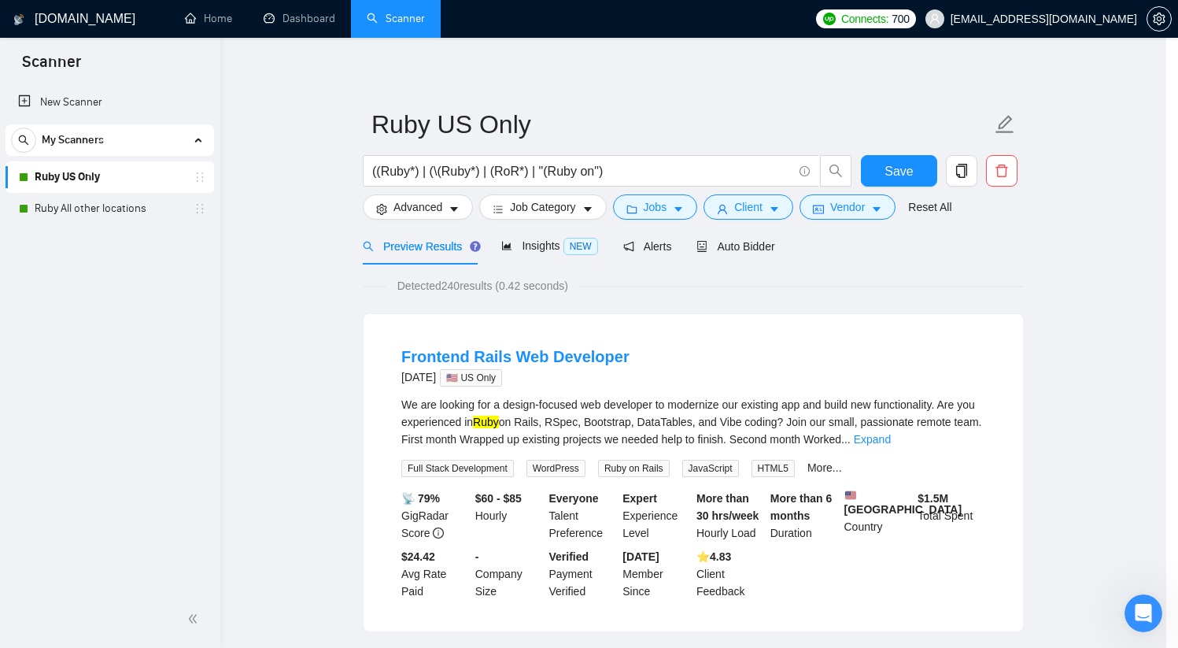
scroll to position [2, 0]
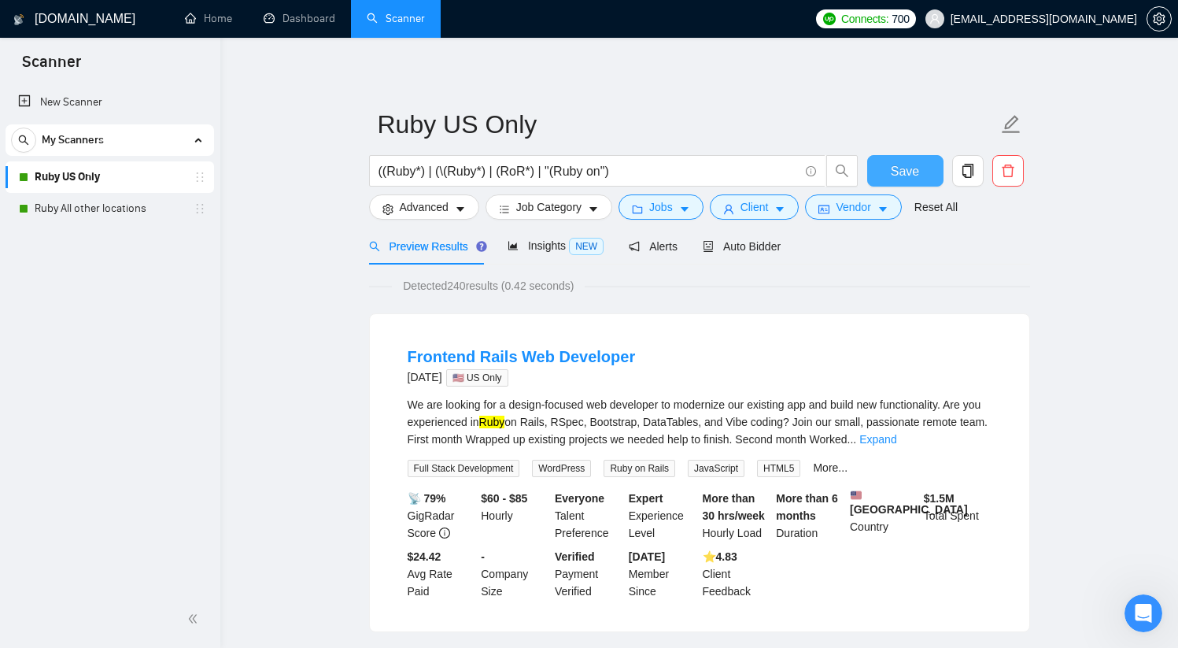
click at [897, 172] on span "Save" at bounding box center [905, 171] width 28 height 20
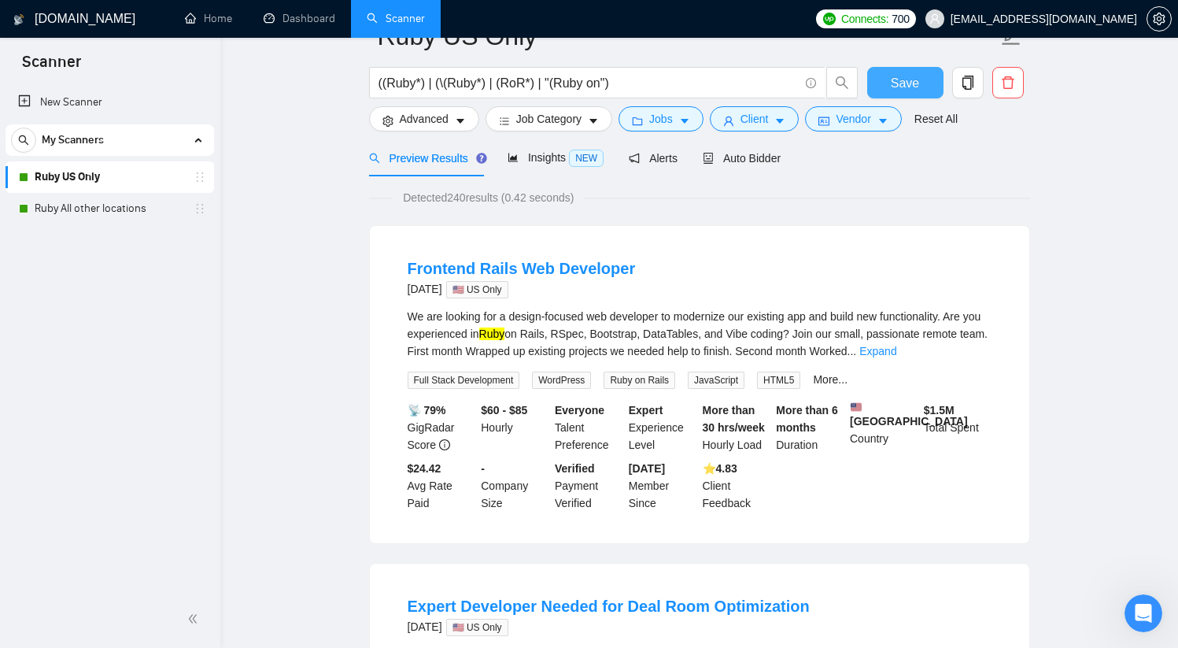
scroll to position [0, 0]
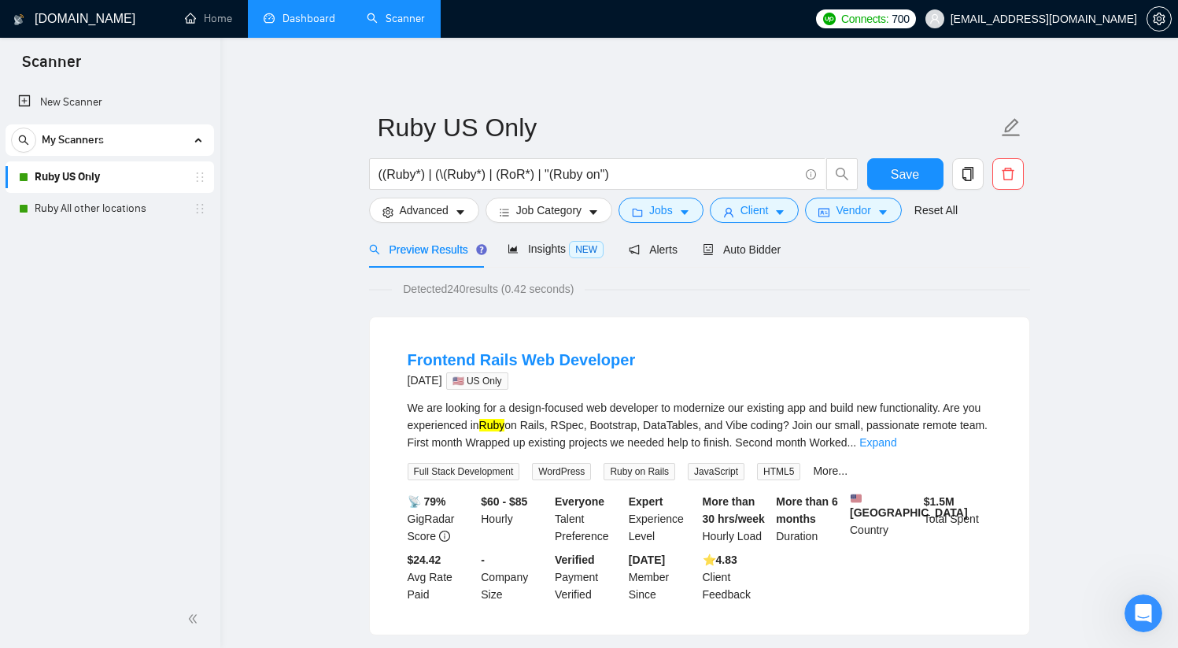
click at [297, 16] on link "Dashboard" at bounding box center [300, 18] width 72 height 13
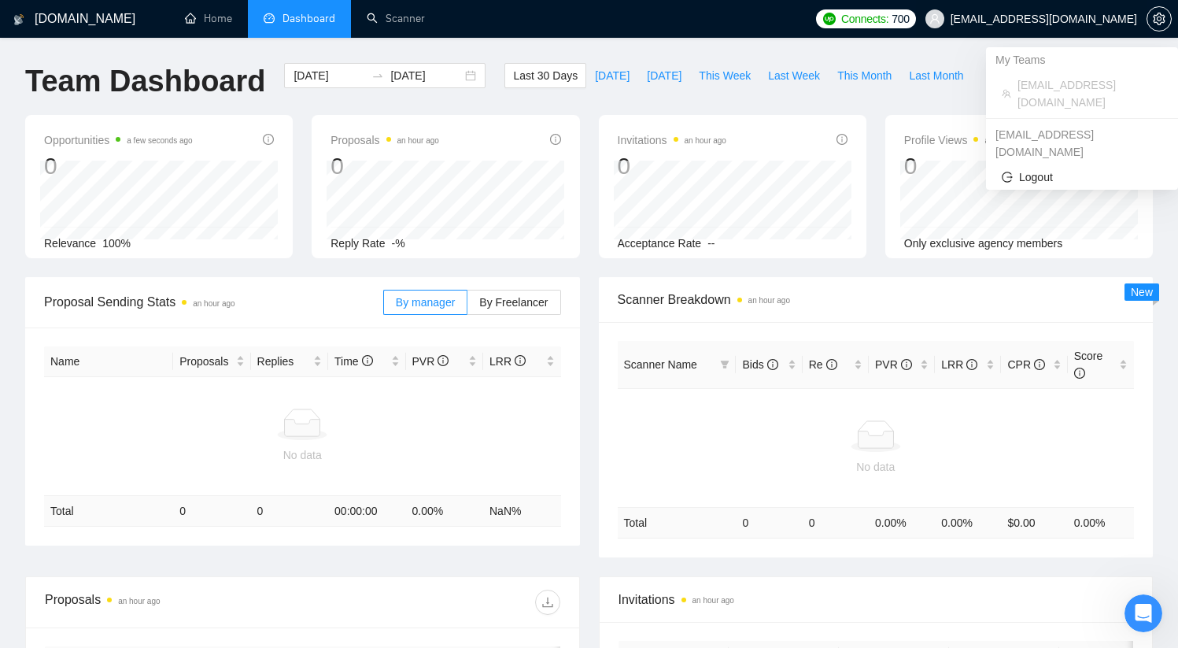
click at [940, 15] on icon "user" at bounding box center [934, 18] width 9 height 9
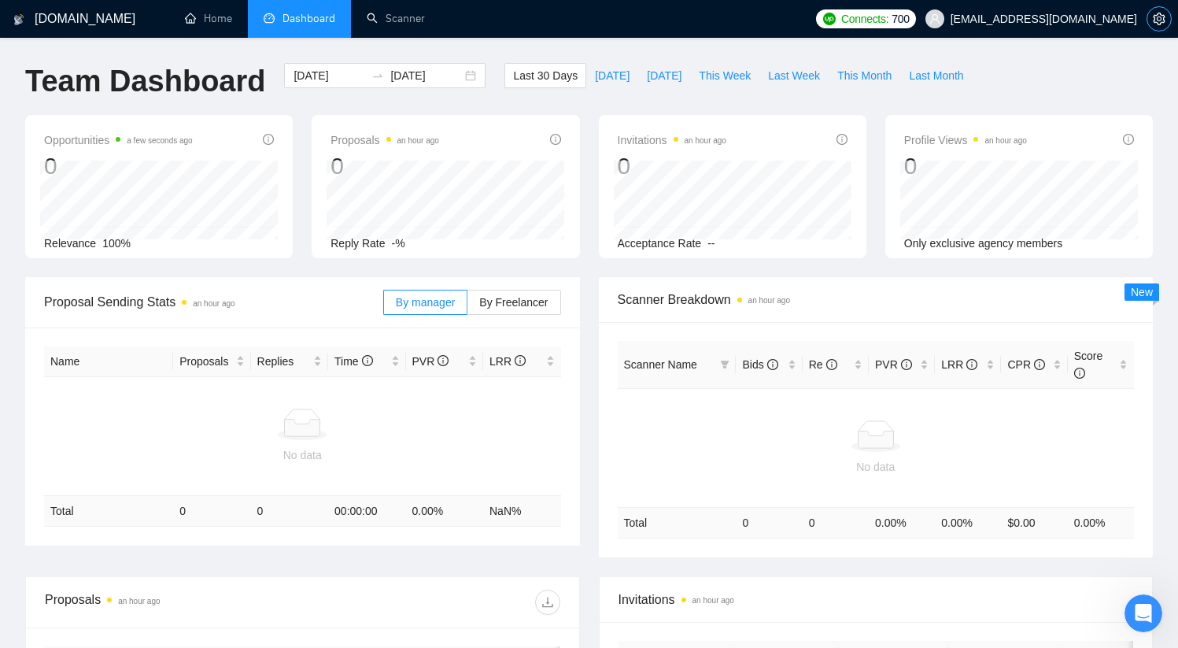
click at [1156, 19] on icon "setting" at bounding box center [1159, 19] width 13 height 13
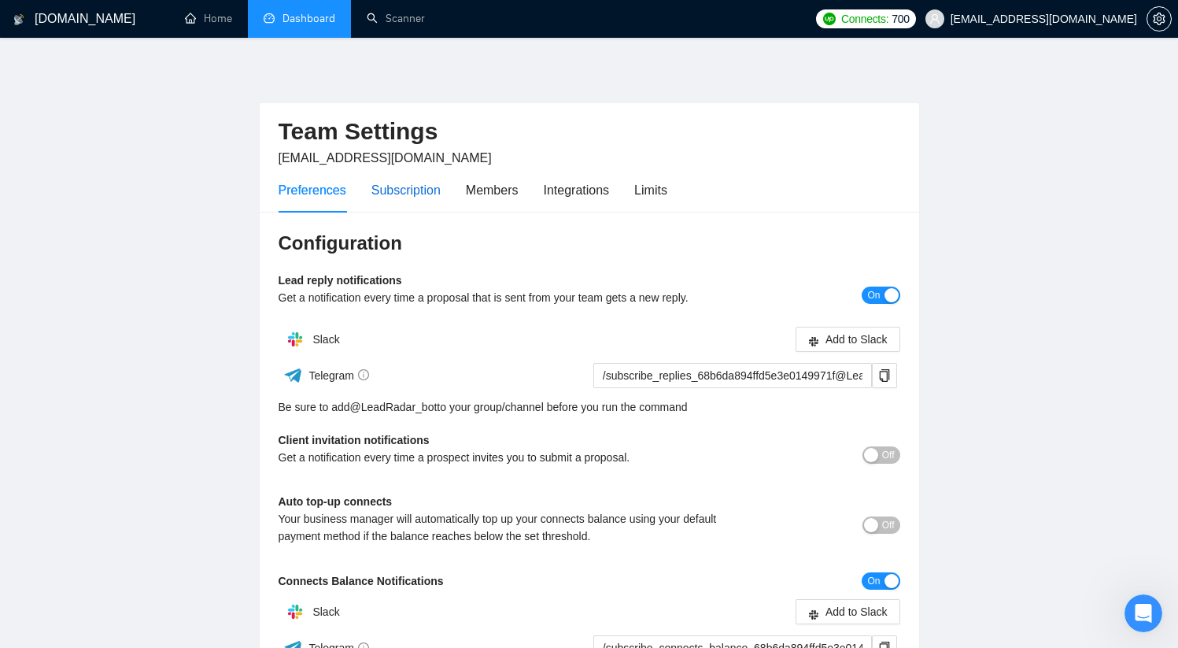
click at [424, 187] on div "Subscription" at bounding box center [406, 190] width 69 height 20
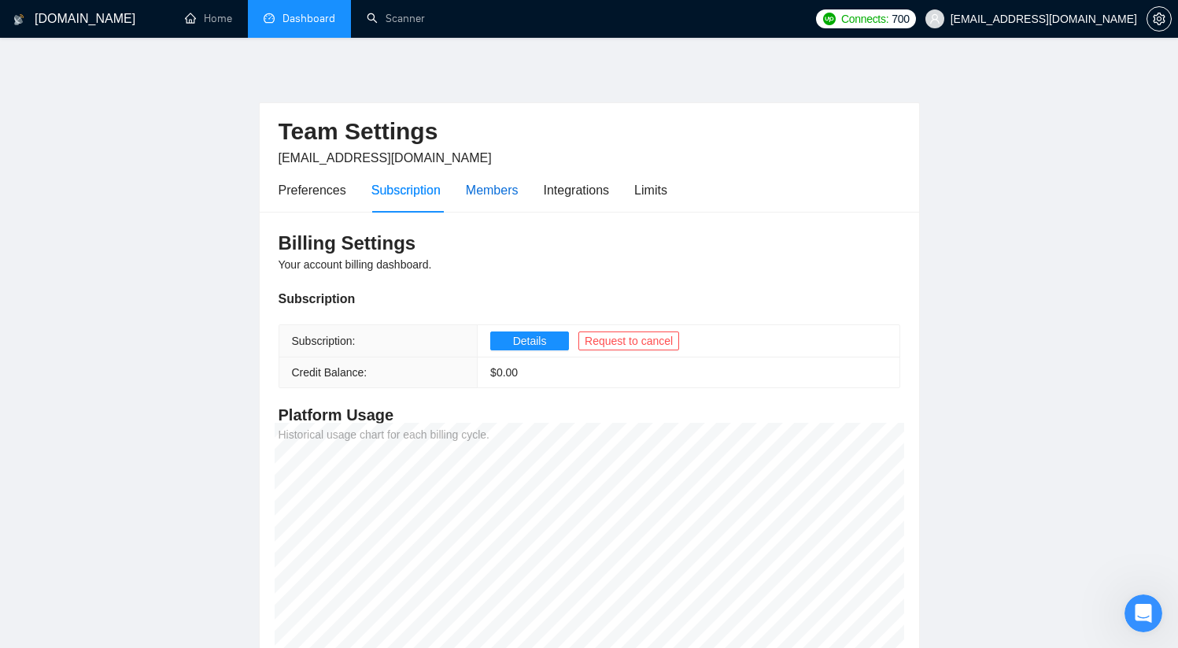
click at [494, 189] on div "Members" at bounding box center [492, 190] width 53 height 20
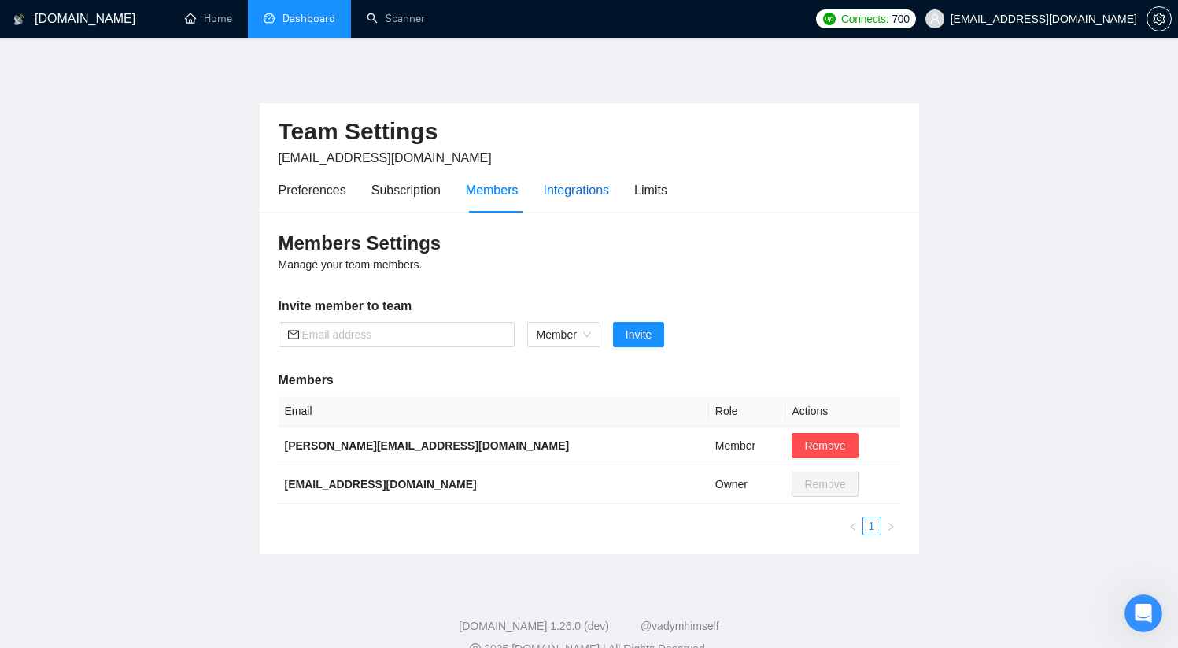
click at [574, 190] on div "Integrations" at bounding box center [577, 190] width 66 height 20
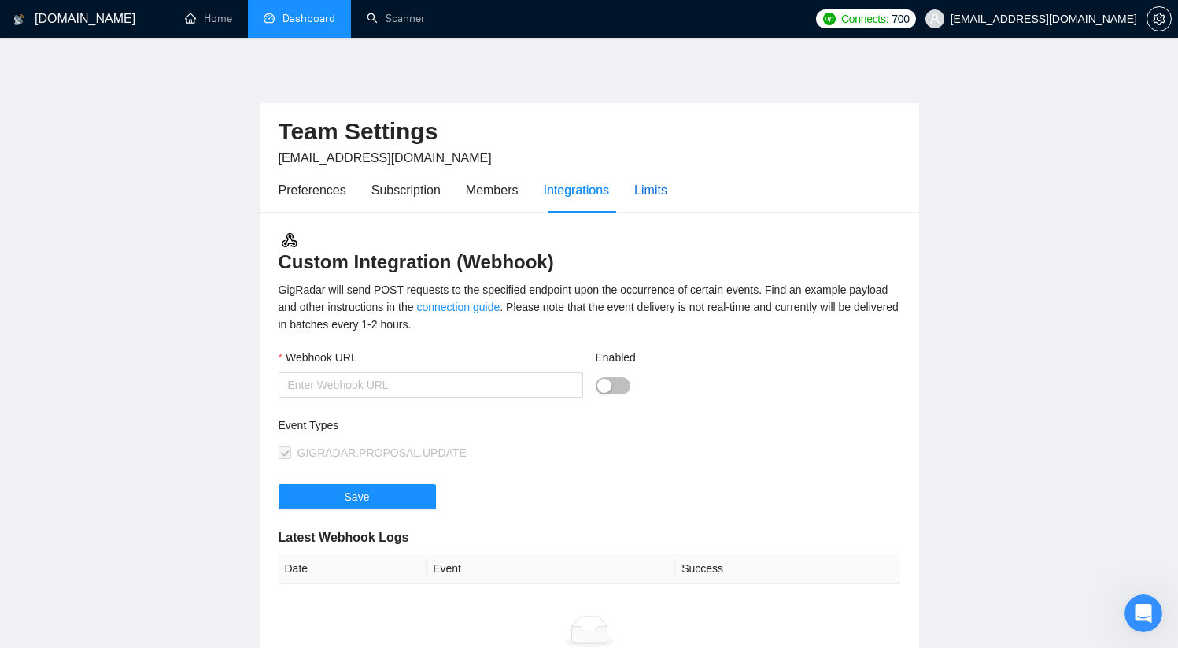
click at [653, 192] on div "Limits" at bounding box center [650, 190] width 33 height 20
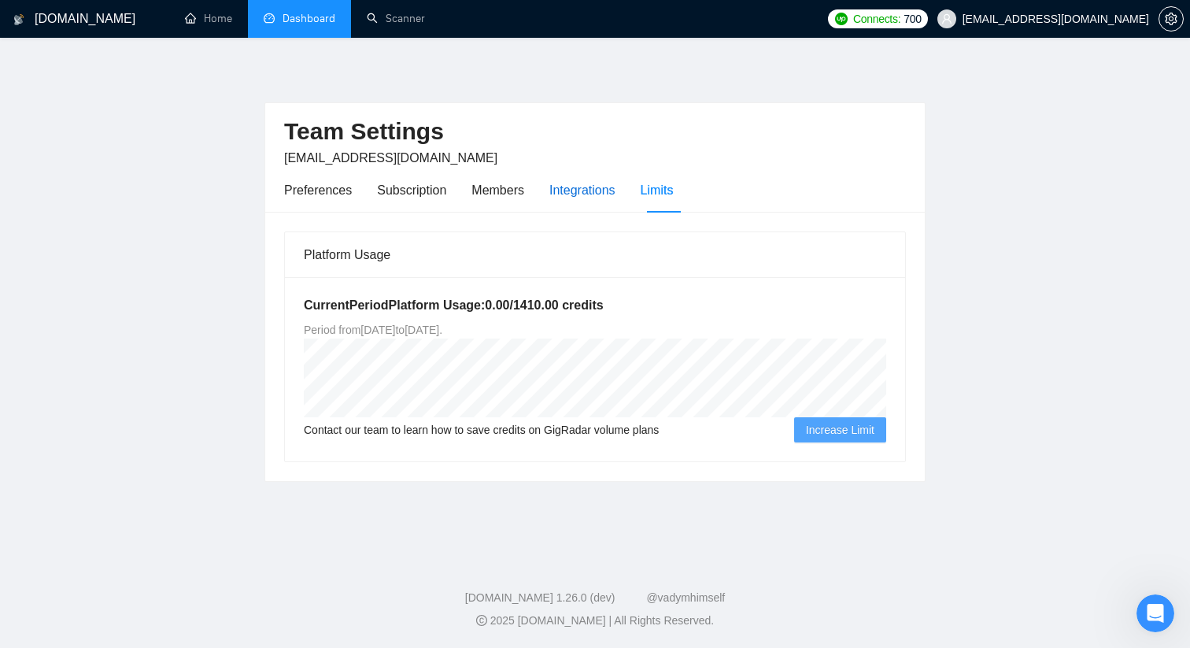
click at [579, 196] on div "Integrations" at bounding box center [582, 190] width 66 height 20
